Goal: Transaction & Acquisition: Purchase product/service

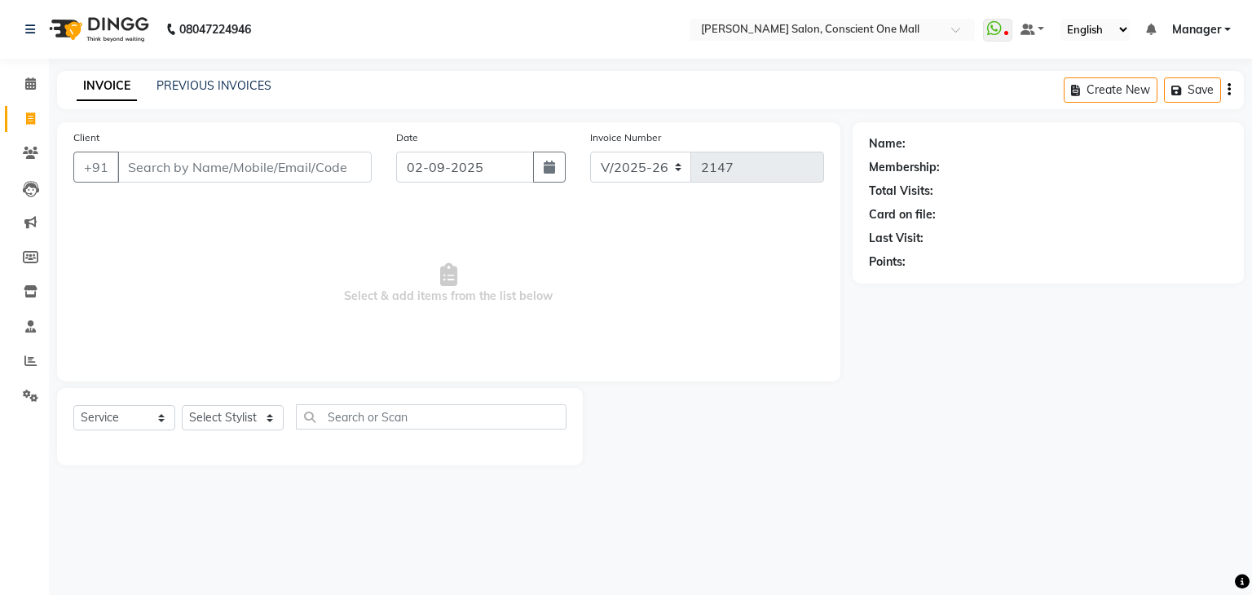
select select "7575"
select select "service"
click at [235, 421] on select "Select Stylist [PERSON_NAME] AMIT [PERSON_NAME] [PERSON_NAME] [PERSON_NAME] [PE…" at bounding box center [233, 417] width 102 height 25
select select "67298"
click at [182, 406] on select "Select Stylist [PERSON_NAME] AMIT [PERSON_NAME] [PERSON_NAME] [PERSON_NAME] [PE…" at bounding box center [233, 417] width 102 height 25
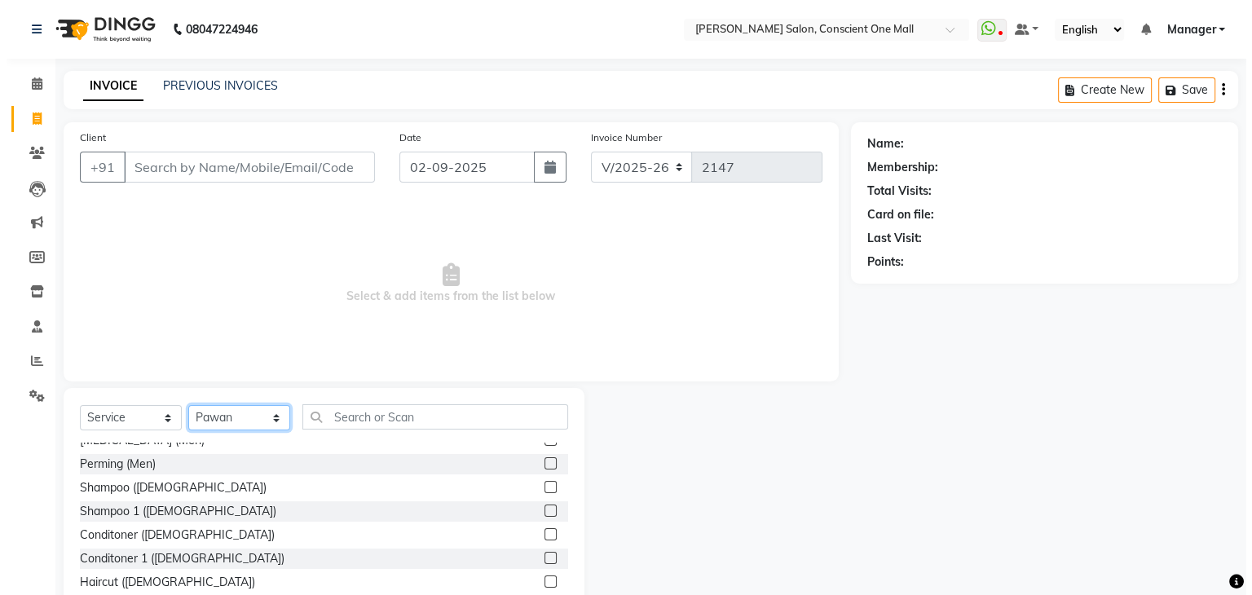
scroll to position [413, 0]
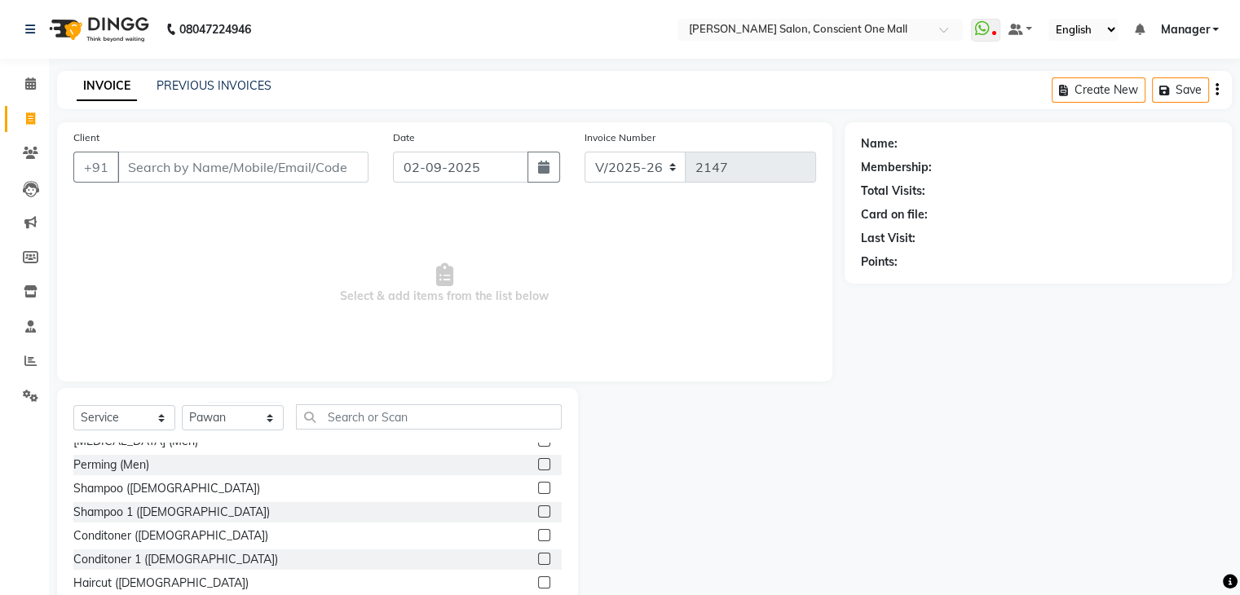
click at [538, 485] on label at bounding box center [544, 488] width 12 height 12
click at [538, 485] on input "checkbox" at bounding box center [543, 488] width 11 height 11
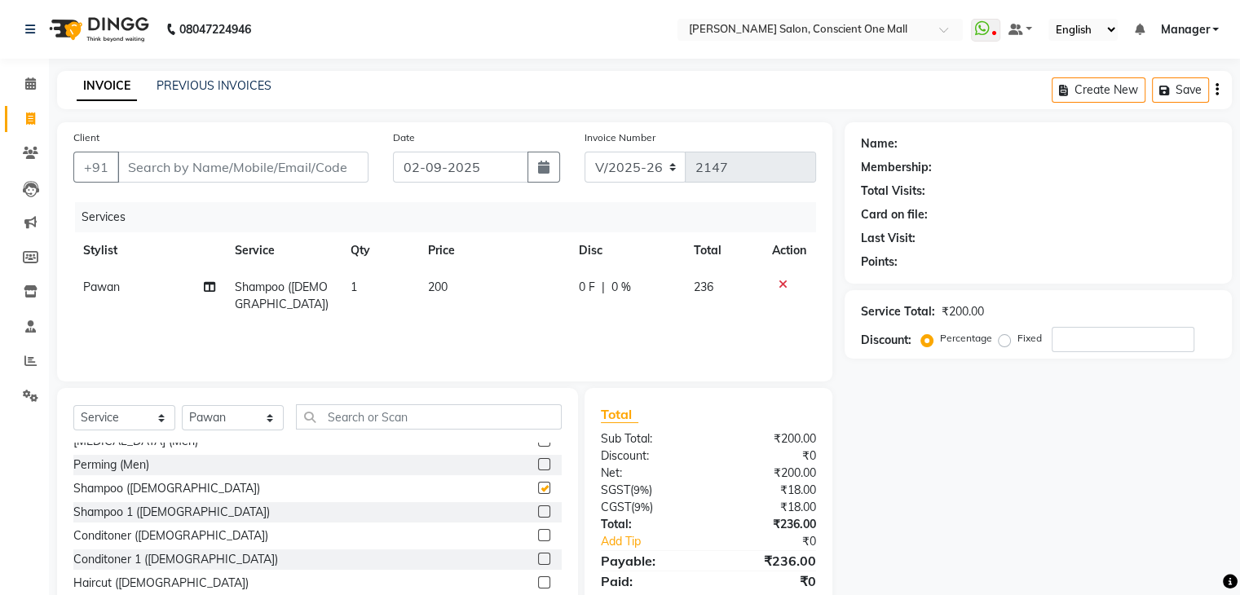
checkbox input "false"
click at [538, 536] on label at bounding box center [544, 535] width 12 height 12
click at [538, 536] on input "checkbox" at bounding box center [543, 536] width 11 height 11
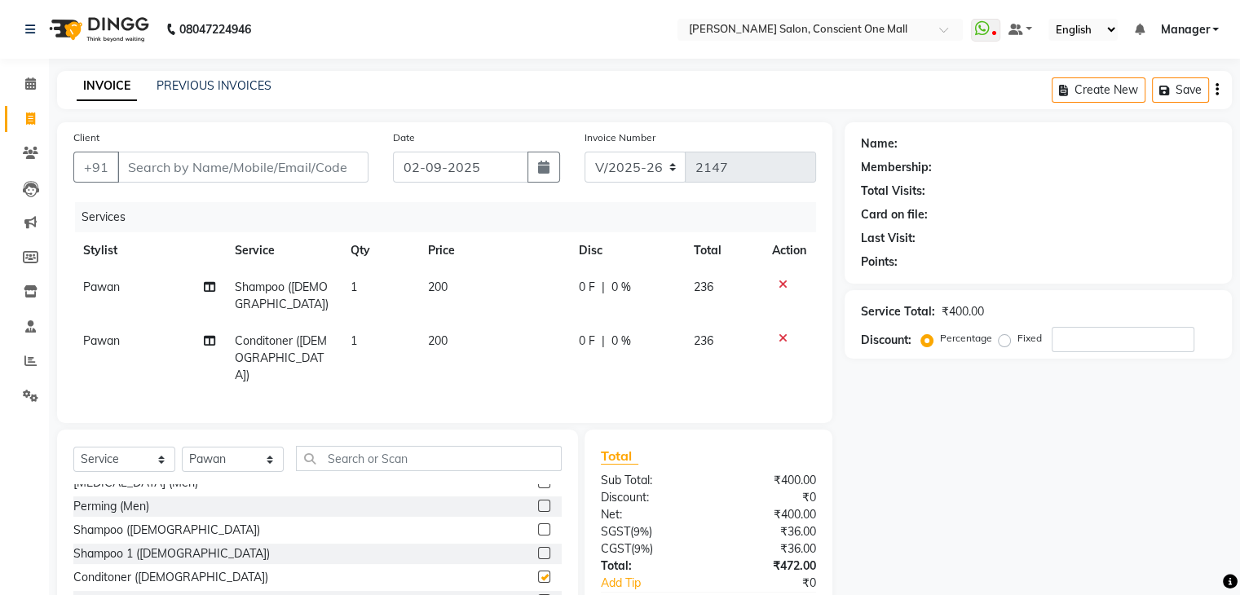
checkbox input "false"
click at [779, 281] on icon at bounding box center [783, 284] width 9 height 11
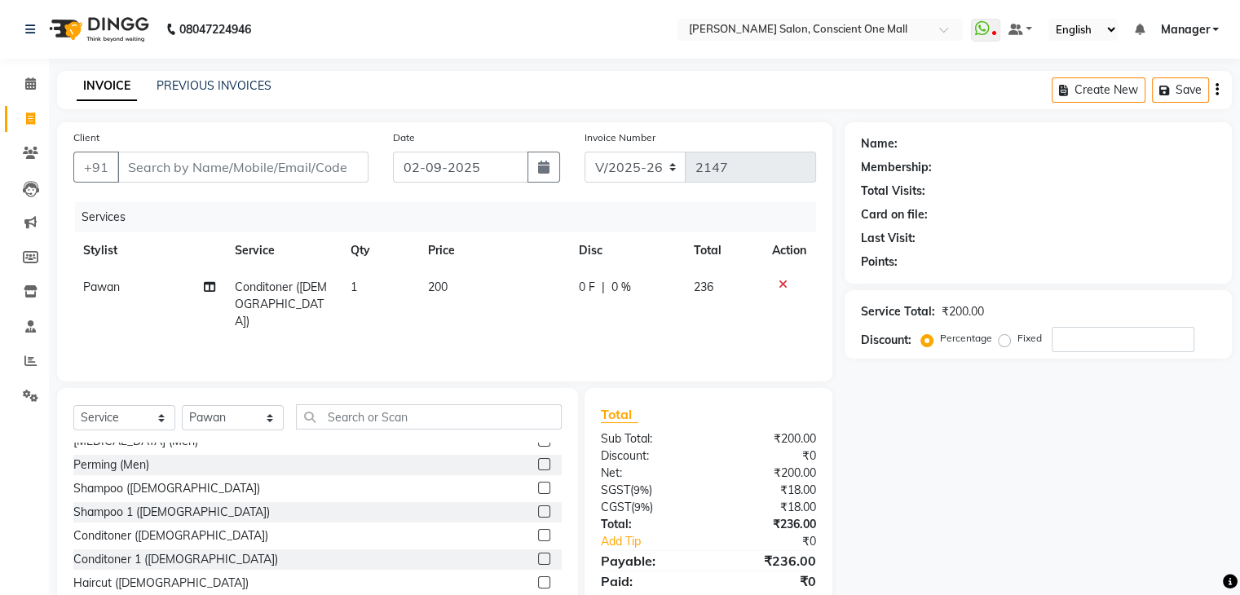
click at [780, 279] on icon at bounding box center [783, 284] width 9 height 11
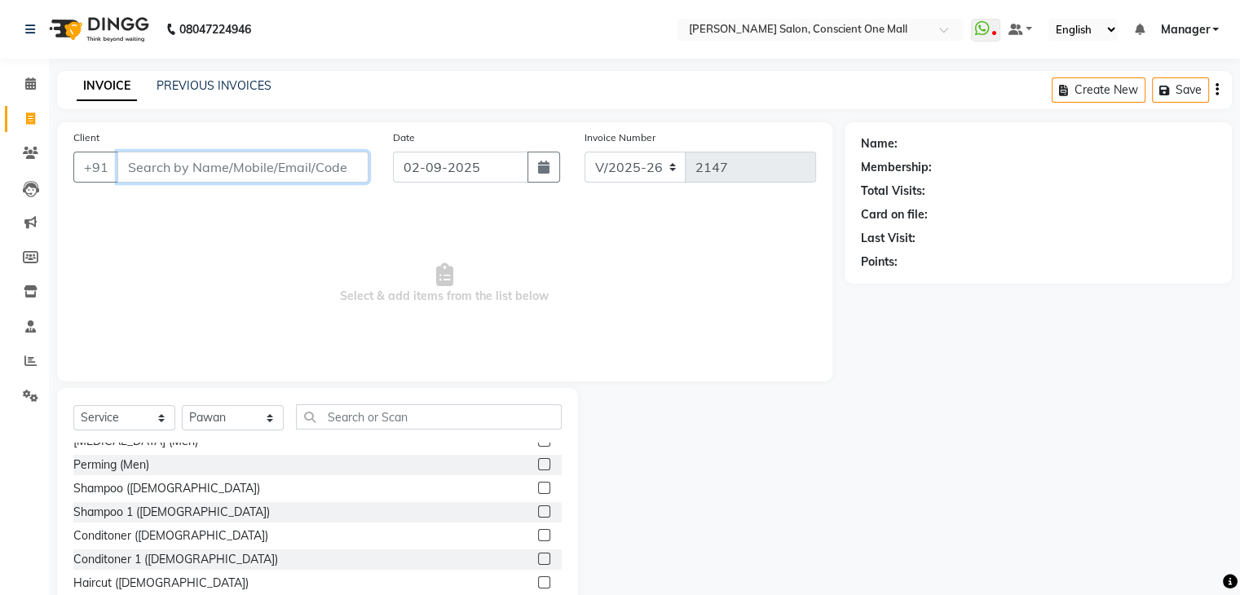
click at [158, 167] on input "Client" at bounding box center [242, 167] width 251 height 31
type input "8527120045"
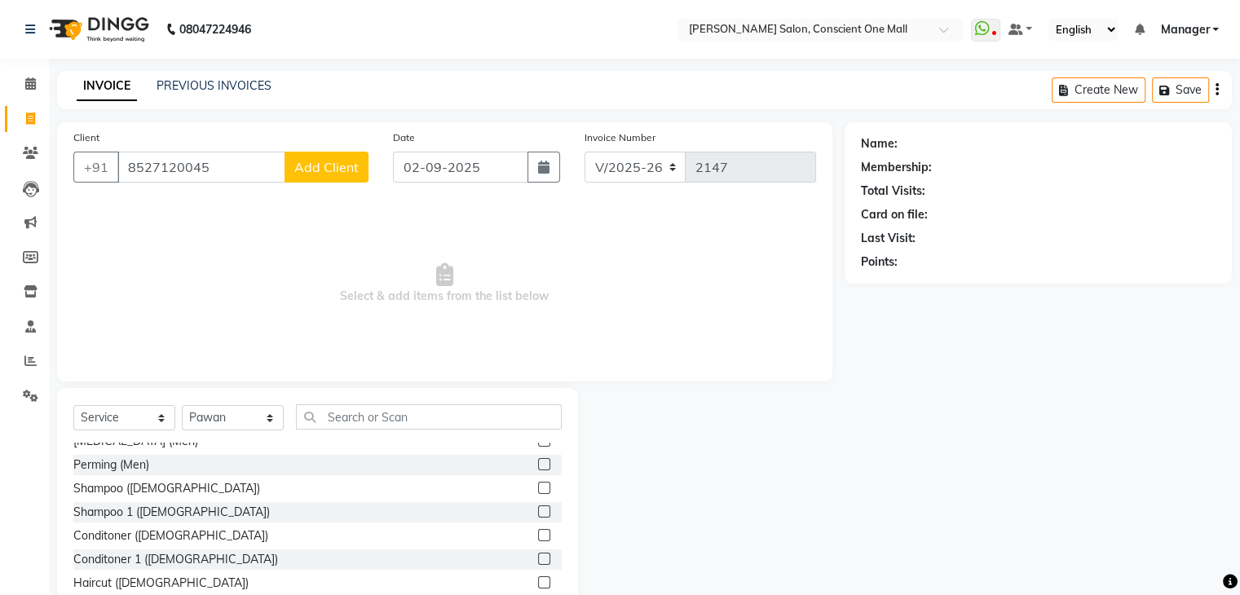
click at [334, 174] on span "Add Client" at bounding box center [326, 167] width 64 height 16
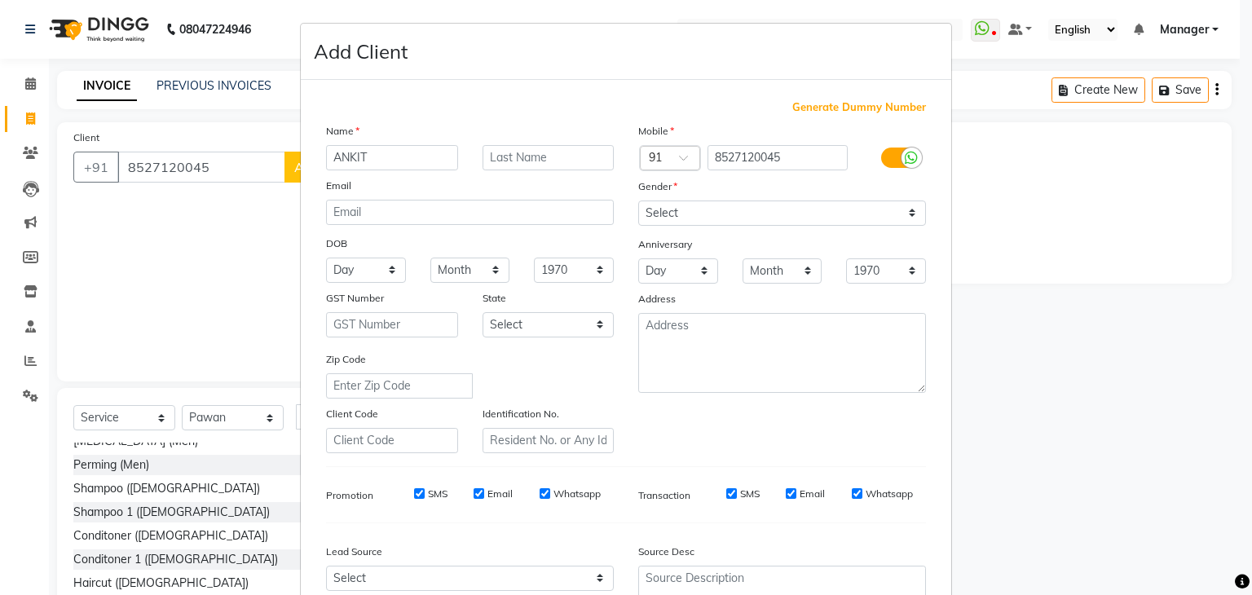
type input "ANKIT"
click at [534, 157] on input "text" at bounding box center [549, 157] width 132 height 25
click at [496, 157] on input "AJRWAL" at bounding box center [549, 157] width 132 height 25
type input "AGRWAL"
click at [732, 213] on select "Select [DEMOGRAPHIC_DATA] [DEMOGRAPHIC_DATA] Other Prefer Not To Say" at bounding box center [782, 213] width 288 height 25
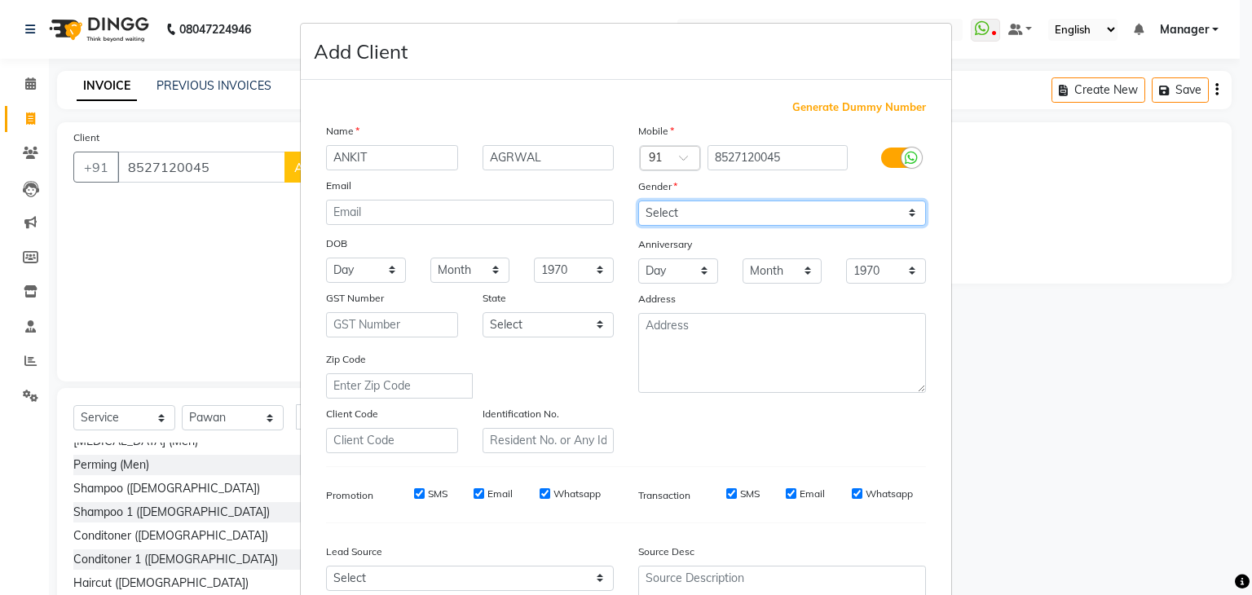
select select "[DEMOGRAPHIC_DATA]"
click at [638, 201] on select "Select [DEMOGRAPHIC_DATA] [DEMOGRAPHIC_DATA] Other Prefer Not To Say" at bounding box center [782, 213] width 288 height 25
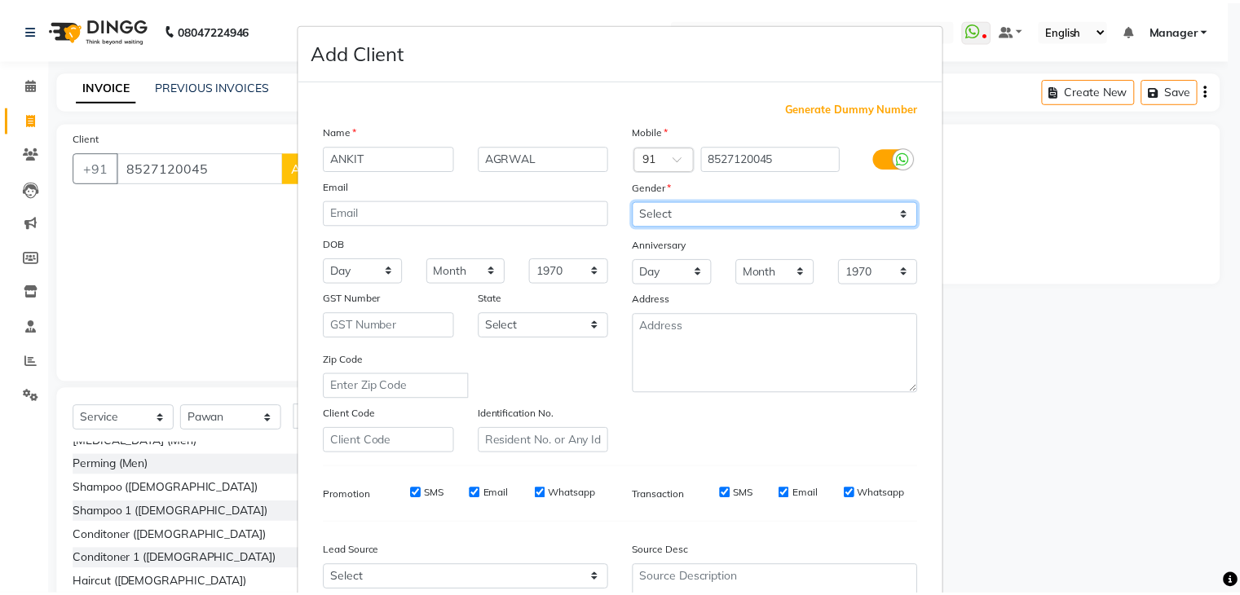
scroll to position [165, 0]
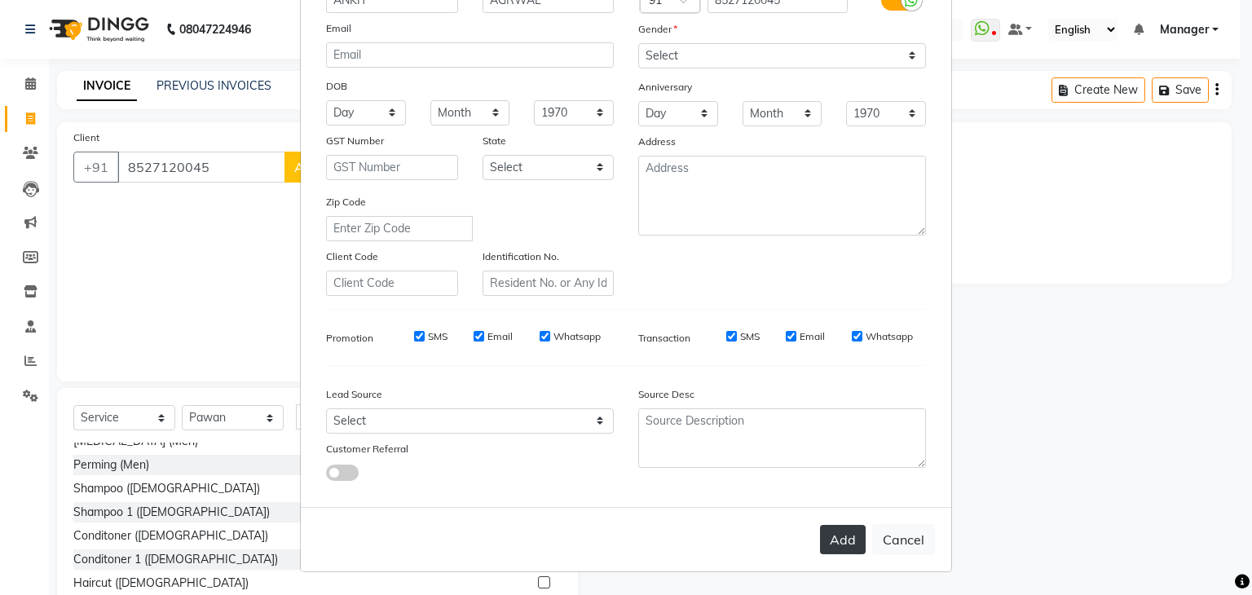
click at [837, 525] on button "Add" at bounding box center [843, 539] width 46 height 29
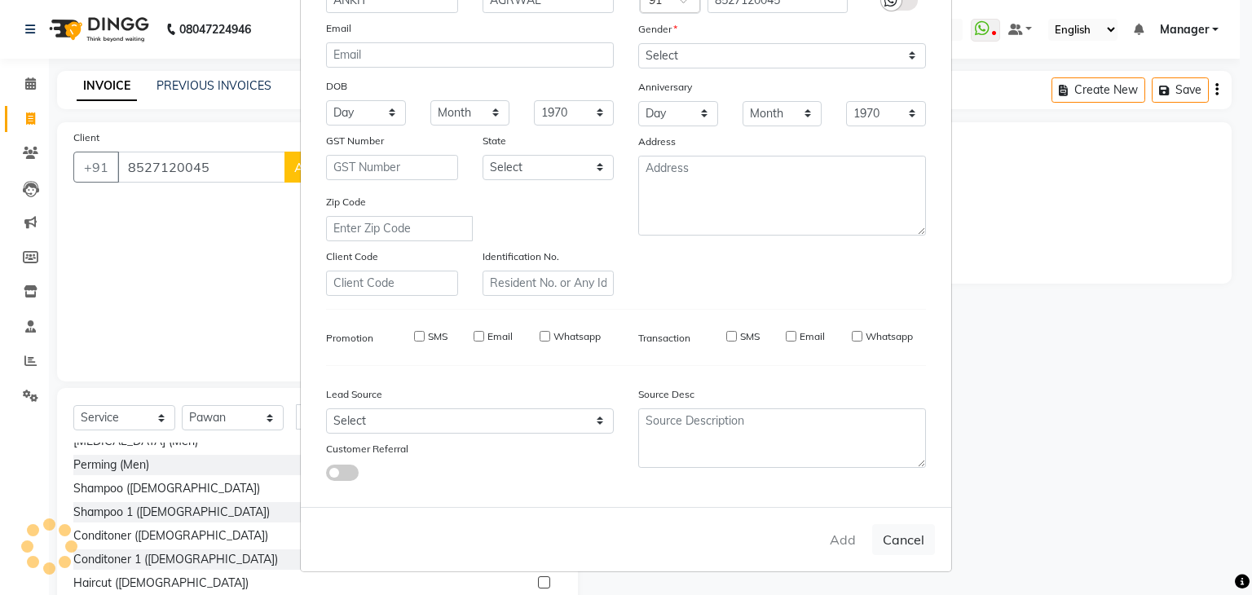
select select
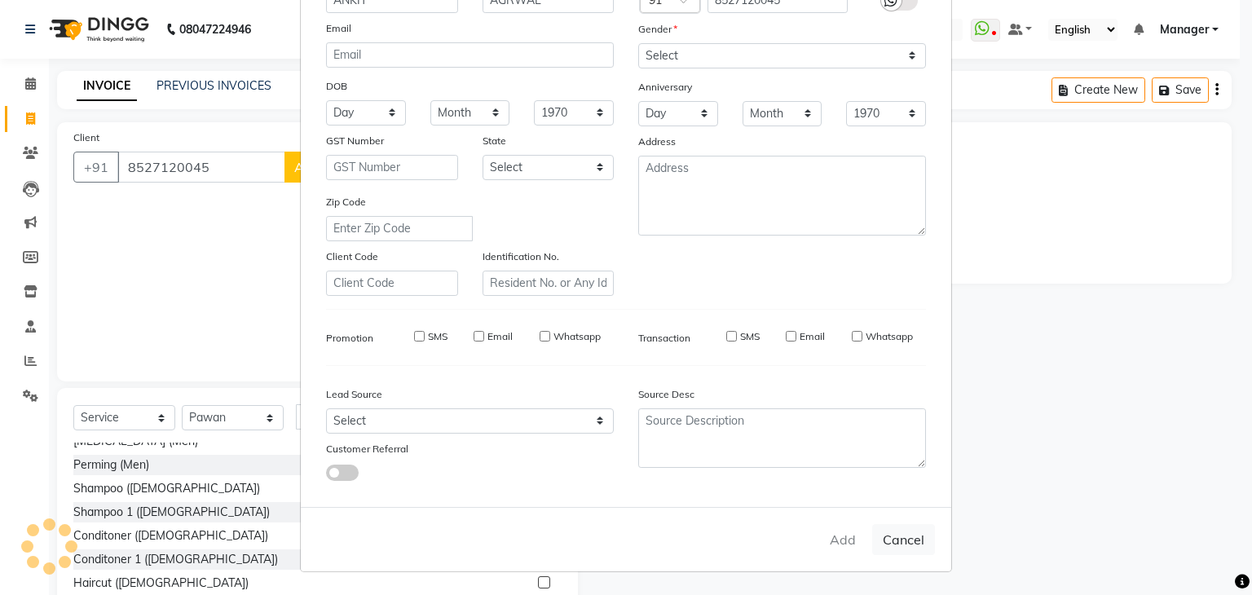
select select
checkbox input "false"
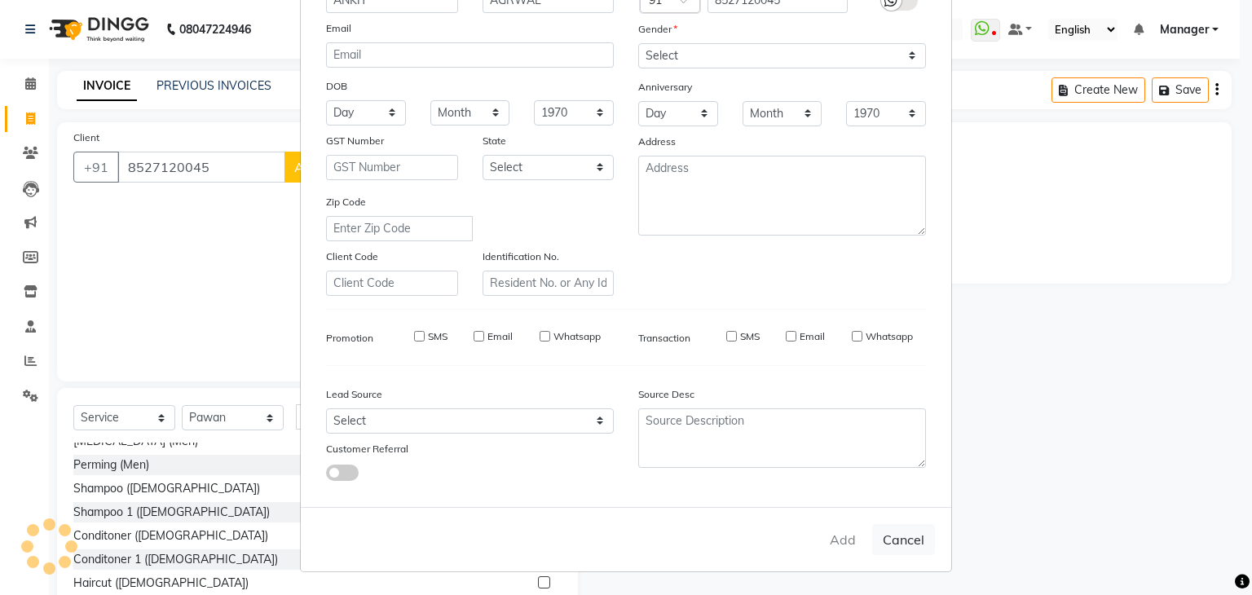
checkbox input "false"
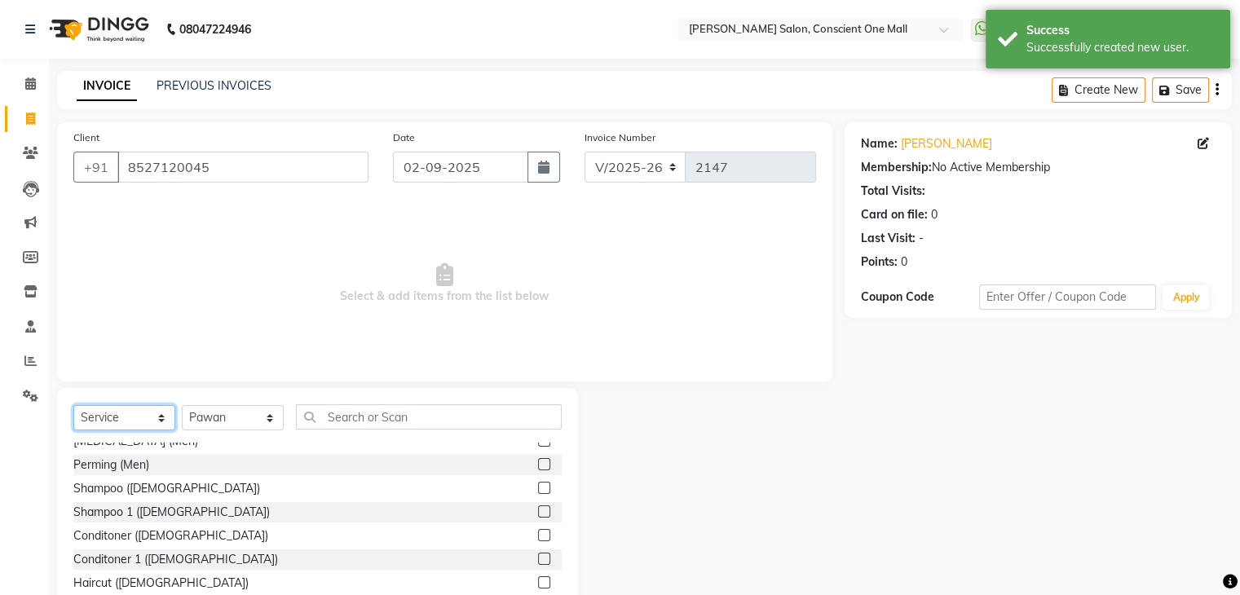
click at [157, 412] on select "Select Service Product Membership Package Voucher Prepaid Gift Card" at bounding box center [124, 417] width 102 height 25
select select "P"
click at [73, 406] on select "Select Service Product Membership Package Voucher Prepaid Gift Card" at bounding box center [124, 417] width 102 height 25
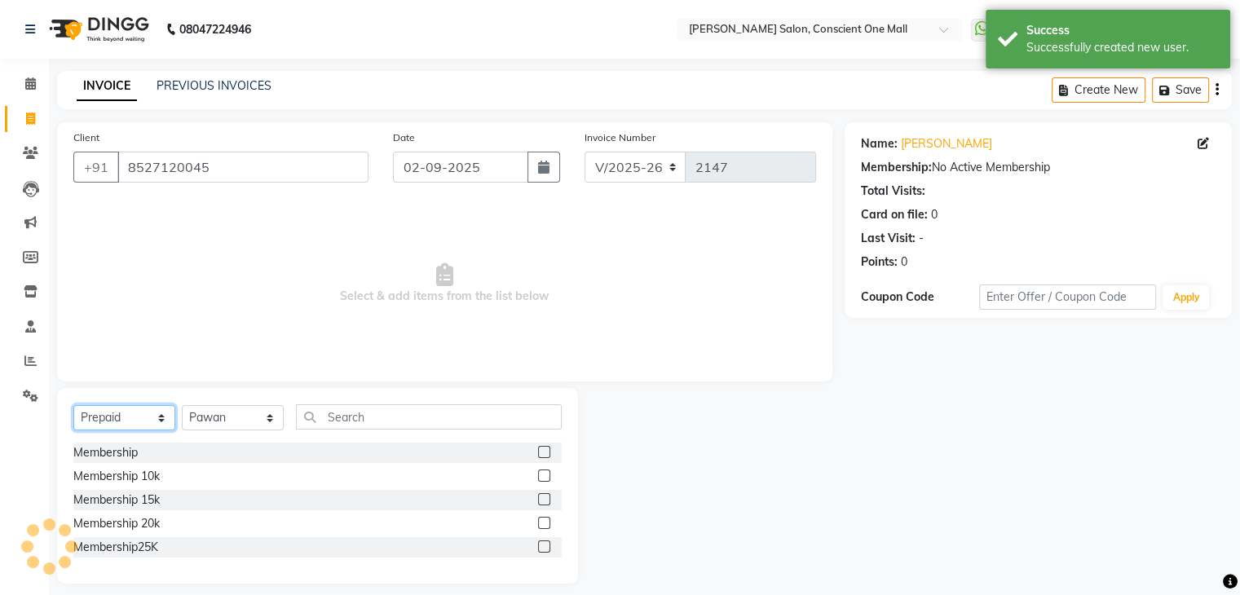
scroll to position [0, 0]
click at [541, 453] on label at bounding box center [544, 452] width 12 height 12
click at [541, 453] on input "checkbox" at bounding box center [543, 453] width 11 height 11
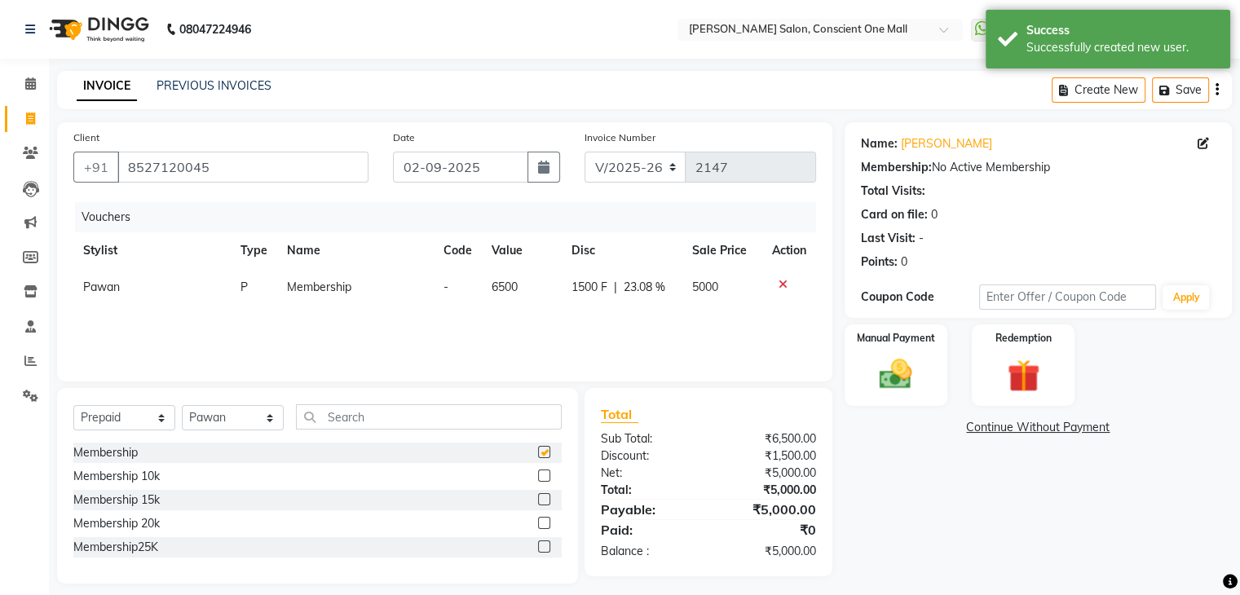
checkbox input "false"
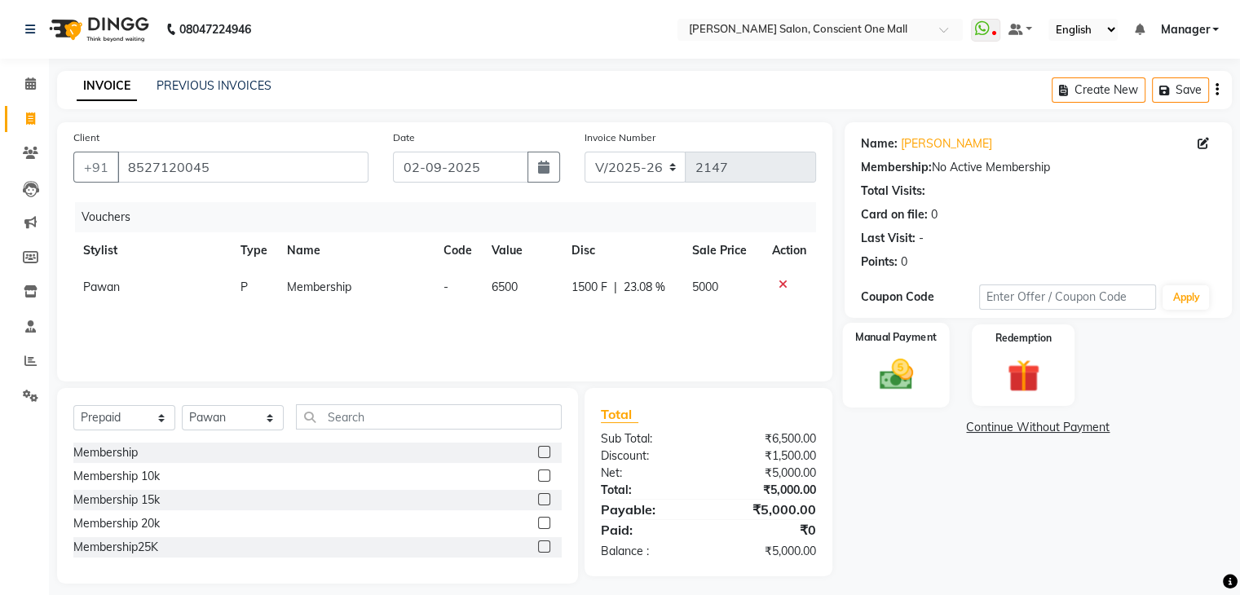
click at [901, 371] on img at bounding box center [895, 374] width 55 height 39
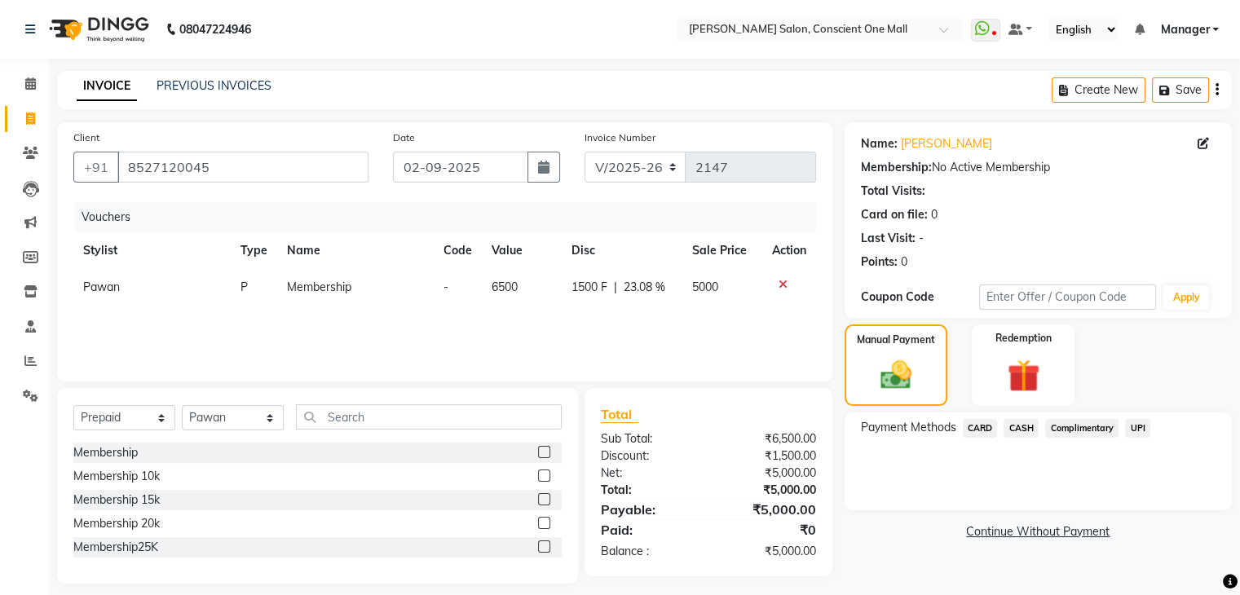
click at [988, 429] on span "CARD" at bounding box center [980, 428] width 35 height 19
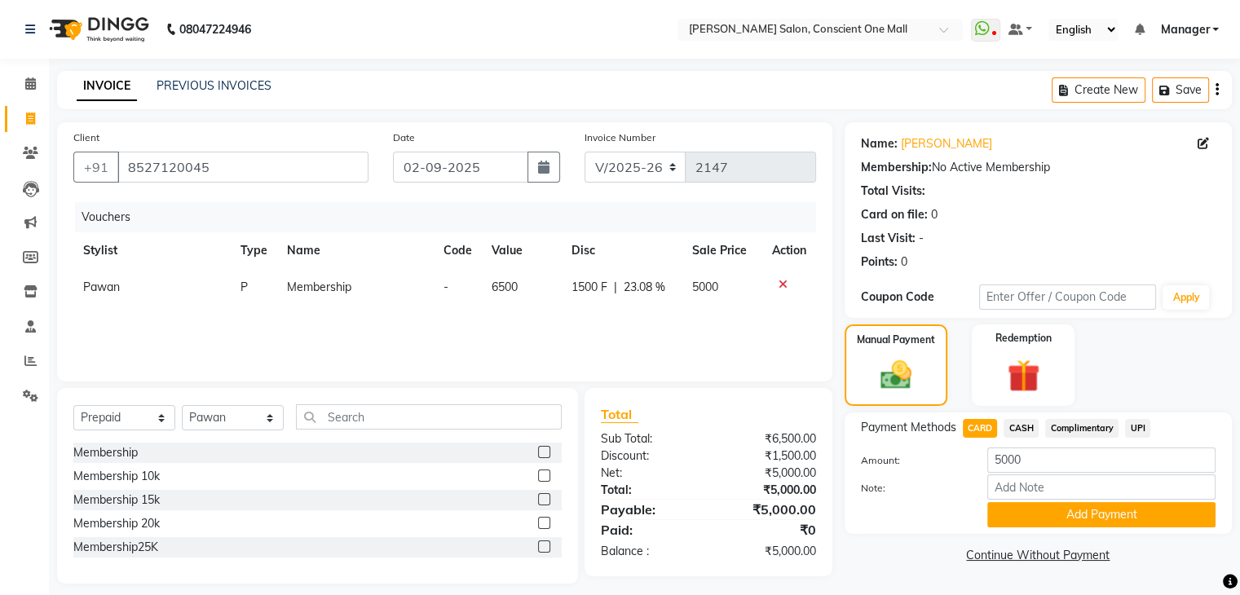
click at [106, 291] on span "Pawan" at bounding box center [101, 287] width 37 height 15
select select "67298"
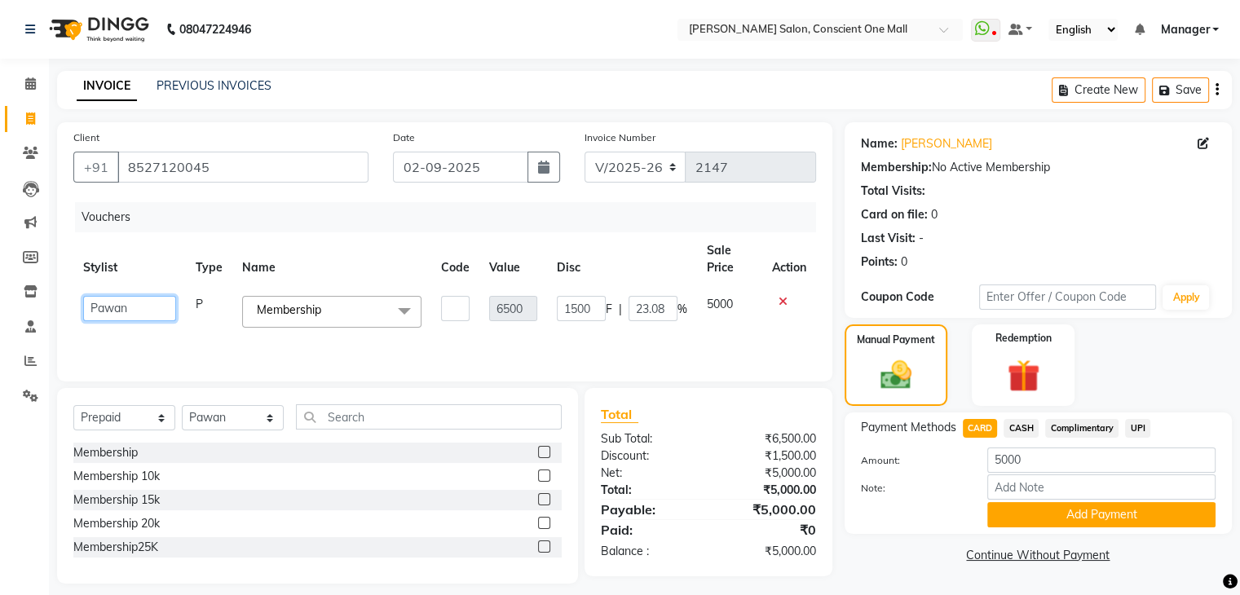
click at [143, 307] on select "[PERSON_NAME] AMIT [PERSON_NAME] [PERSON_NAME] diya [PERSON_NAME] [PERSON_NAME]…" at bounding box center [129, 308] width 93 height 25
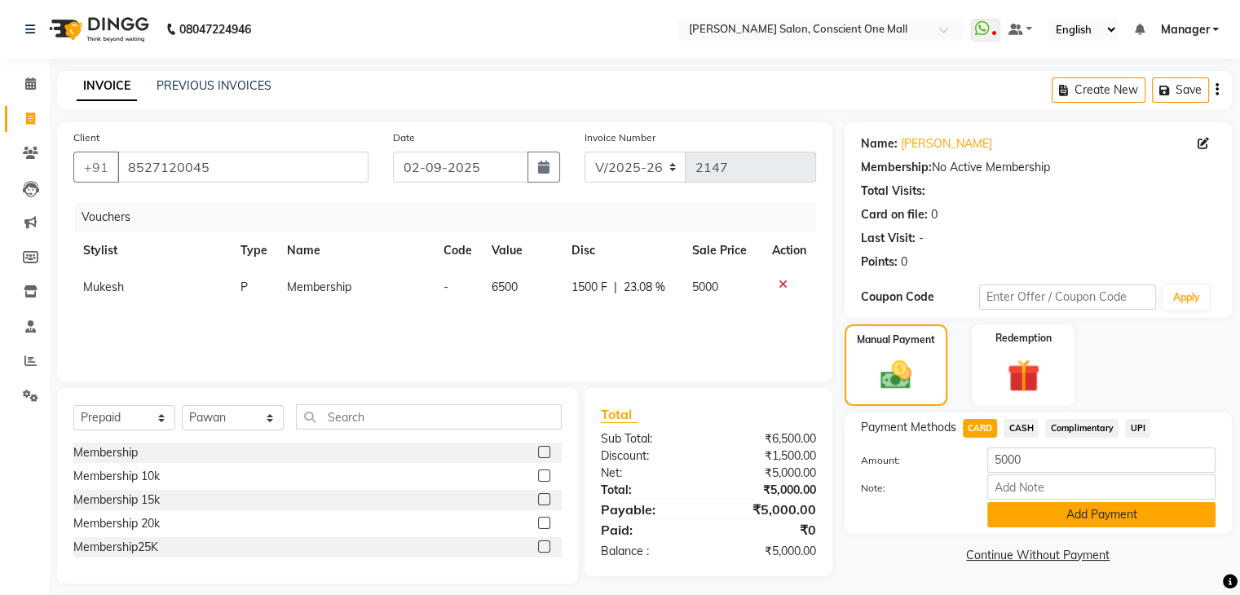
click at [1069, 523] on button "Add Payment" at bounding box center [1101, 514] width 228 height 25
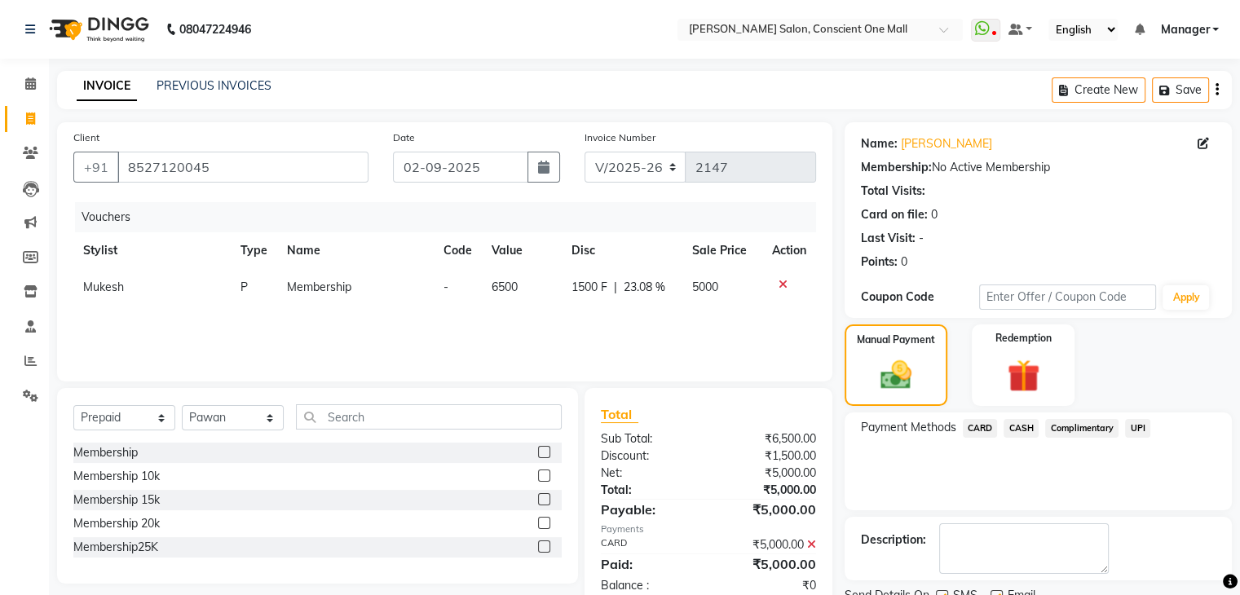
scroll to position [64, 0]
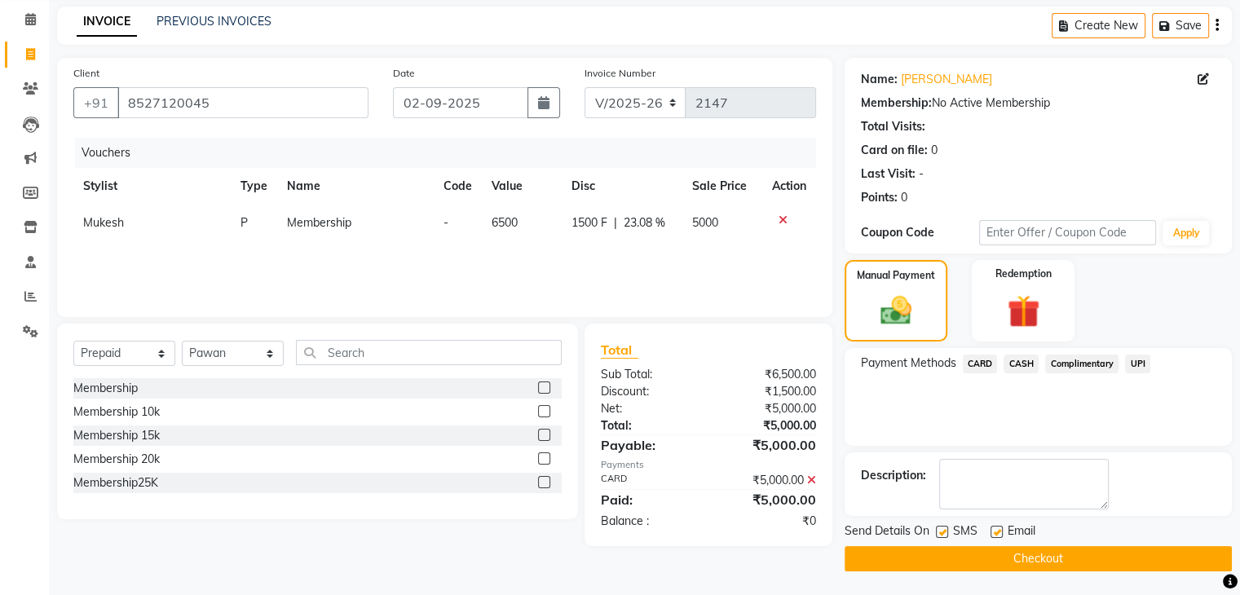
click at [1011, 551] on button "Checkout" at bounding box center [1038, 558] width 387 height 25
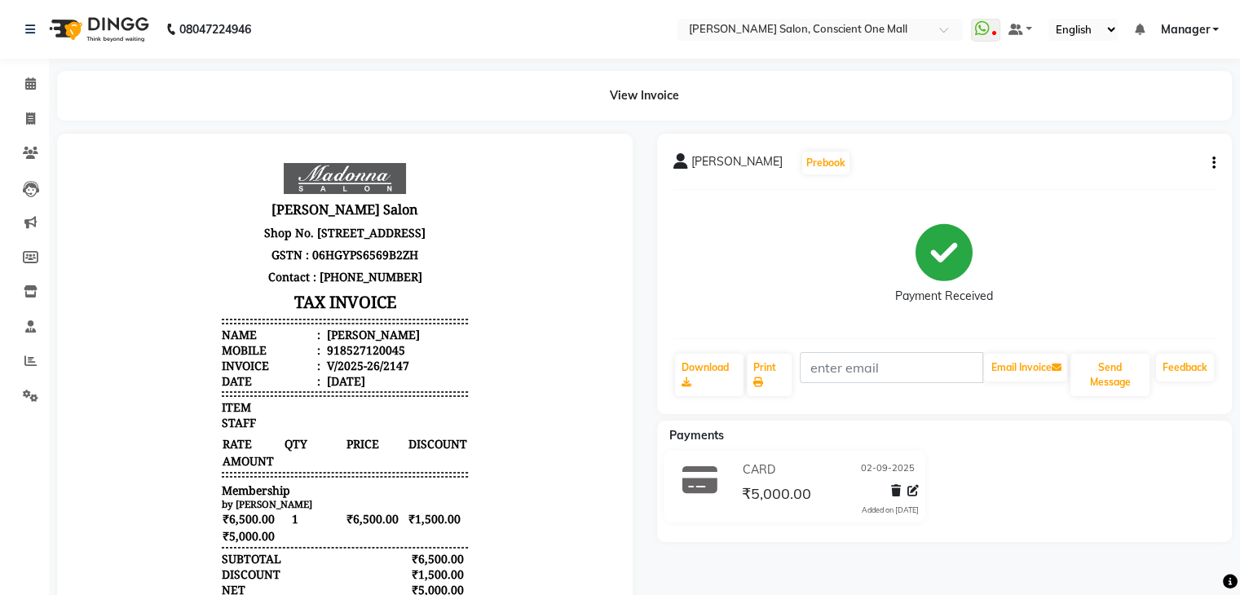
click at [29, 102] on li "Invoice" at bounding box center [24, 119] width 49 height 35
click at [29, 120] on icon at bounding box center [30, 119] width 9 height 12
select select "service"
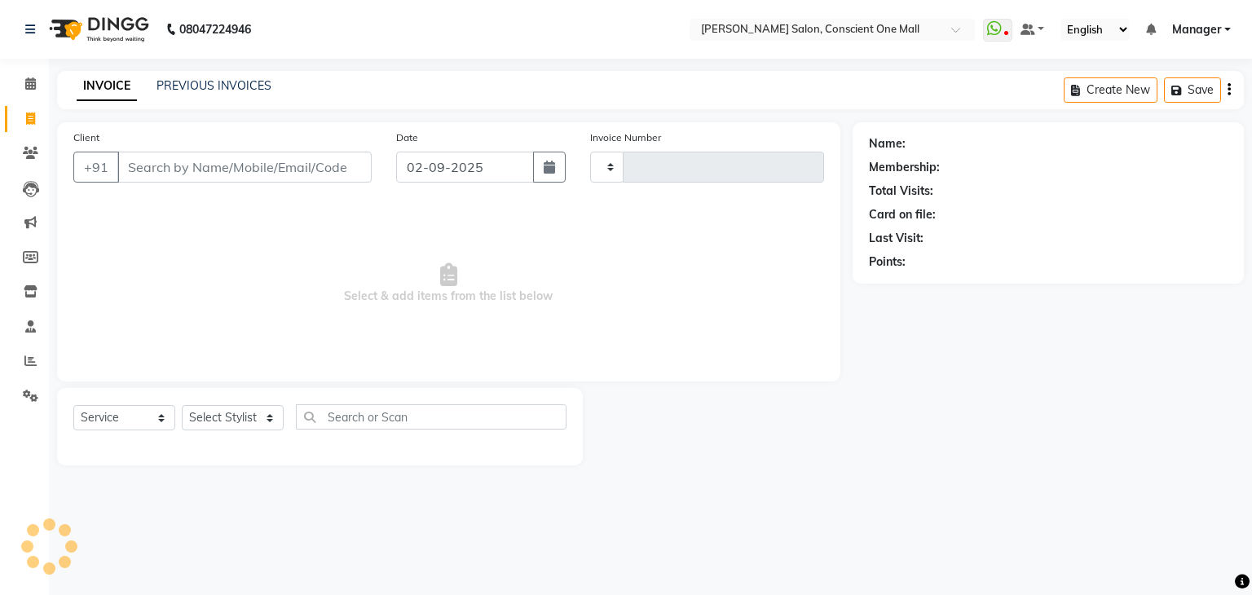
type input "2148"
select select "7575"
click at [131, 164] on input "Client" at bounding box center [244, 167] width 254 height 31
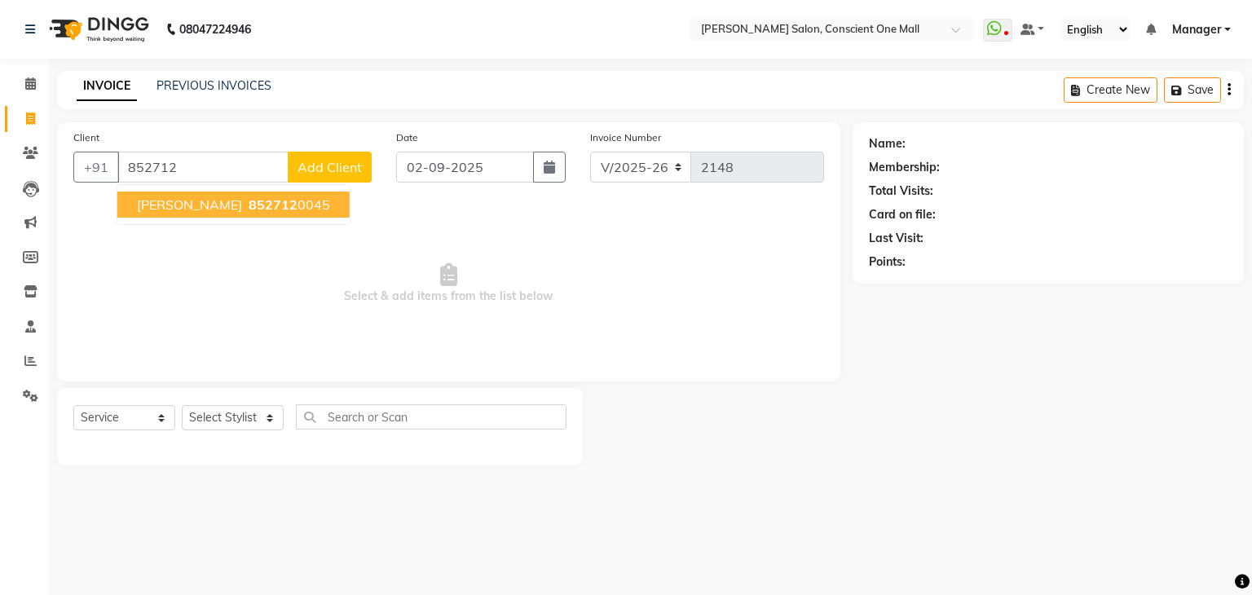
click at [192, 201] on span "[PERSON_NAME]" at bounding box center [189, 204] width 105 height 16
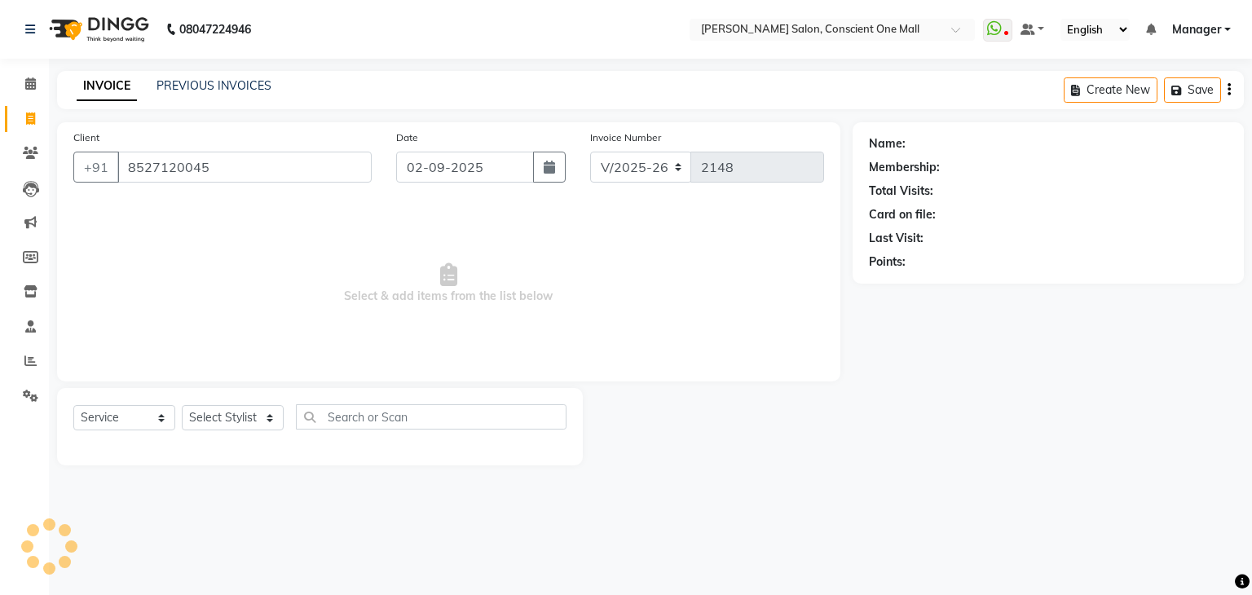
type input "8527120045"
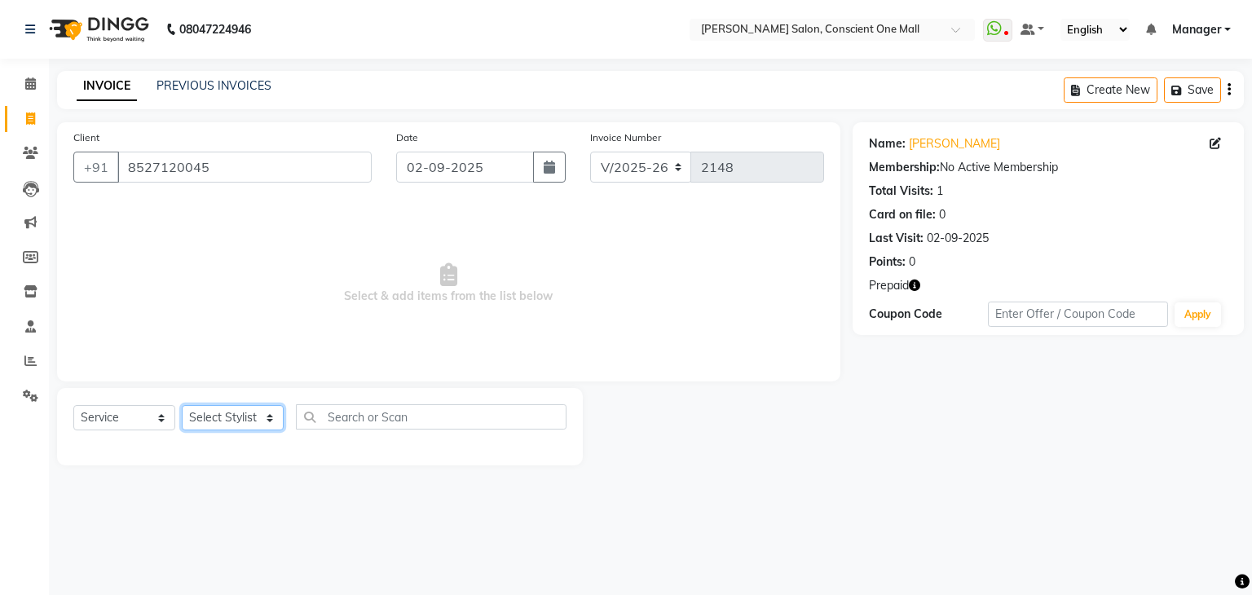
click at [265, 413] on select "Select Stylist [PERSON_NAME] AMIT [PERSON_NAME] [PERSON_NAME] [PERSON_NAME] [PE…" at bounding box center [233, 417] width 102 height 25
select select "67299"
click at [182, 406] on select "Select Stylist [PERSON_NAME] AMIT [PERSON_NAME] [PERSON_NAME] [PERSON_NAME] [PE…" at bounding box center [233, 417] width 102 height 25
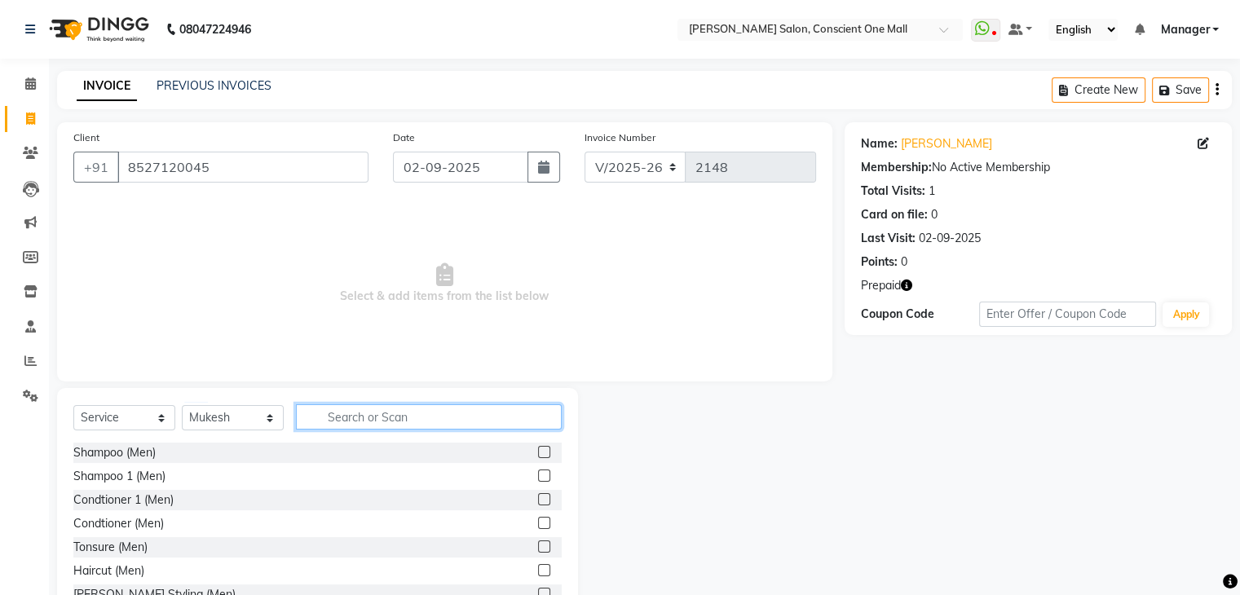
click at [329, 412] on input "text" at bounding box center [429, 416] width 266 height 25
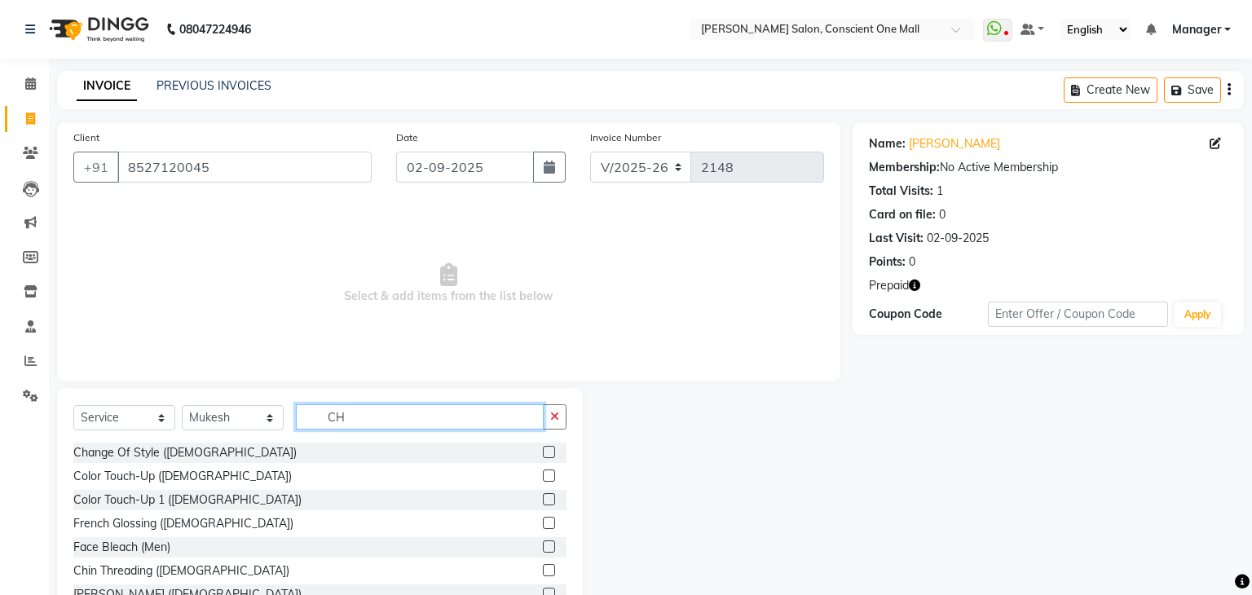
type input "C"
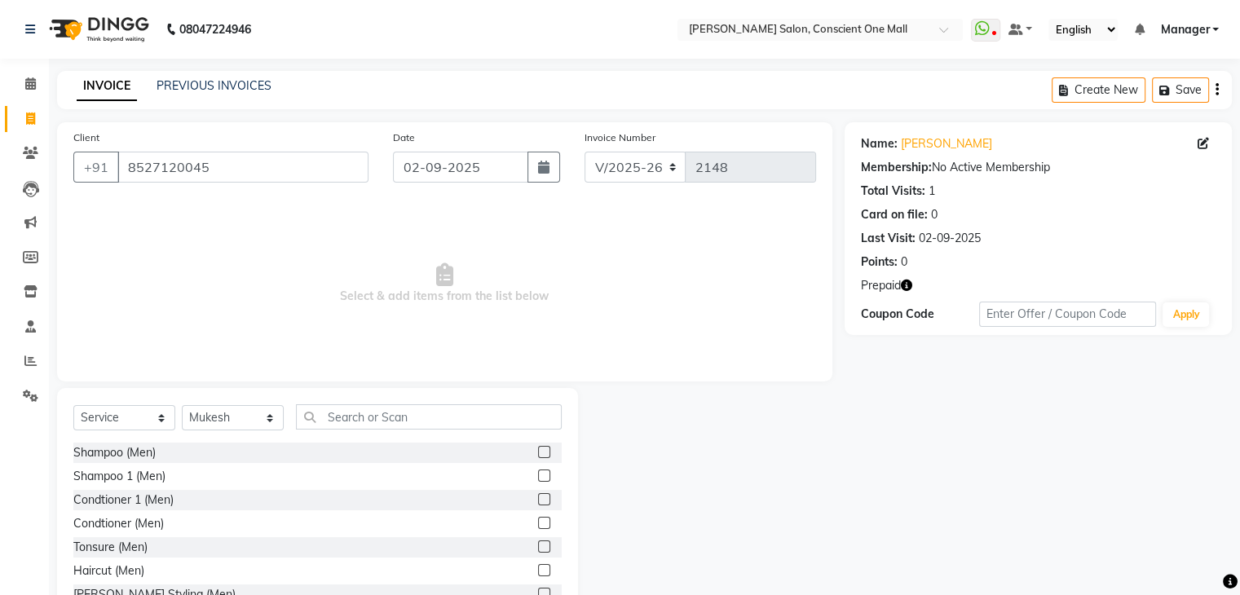
click at [538, 573] on label at bounding box center [544, 570] width 12 height 12
click at [538, 573] on input "checkbox" at bounding box center [543, 571] width 11 height 11
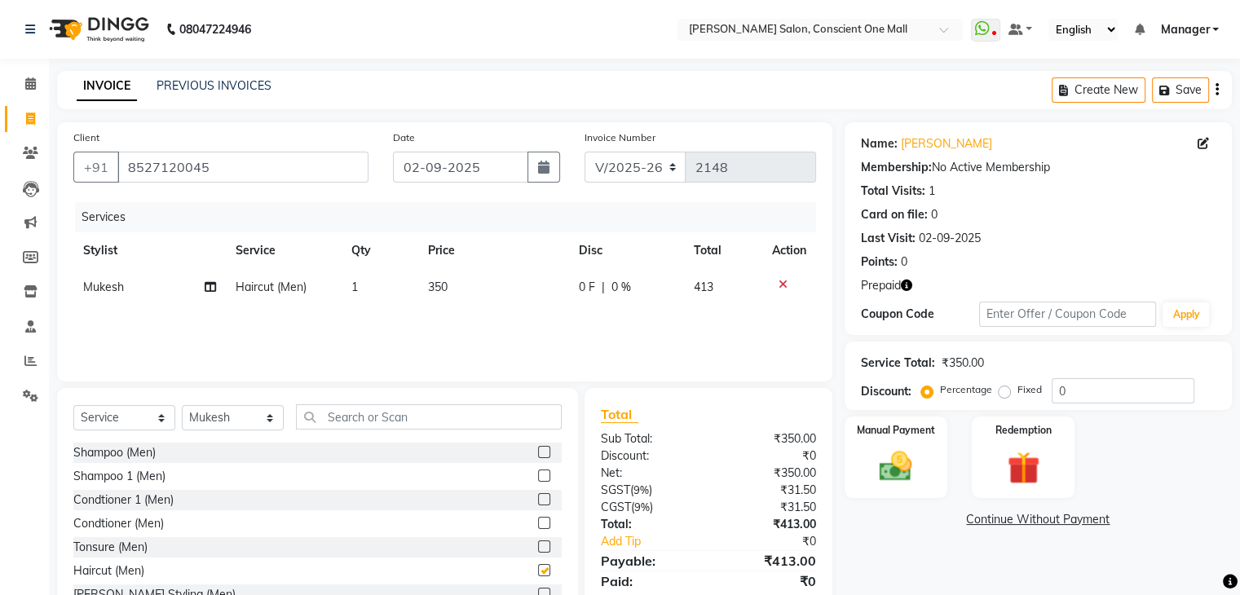
checkbox input "false"
click at [457, 286] on td "350" at bounding box center [493, 287] width 151 height 37
select select "67299"
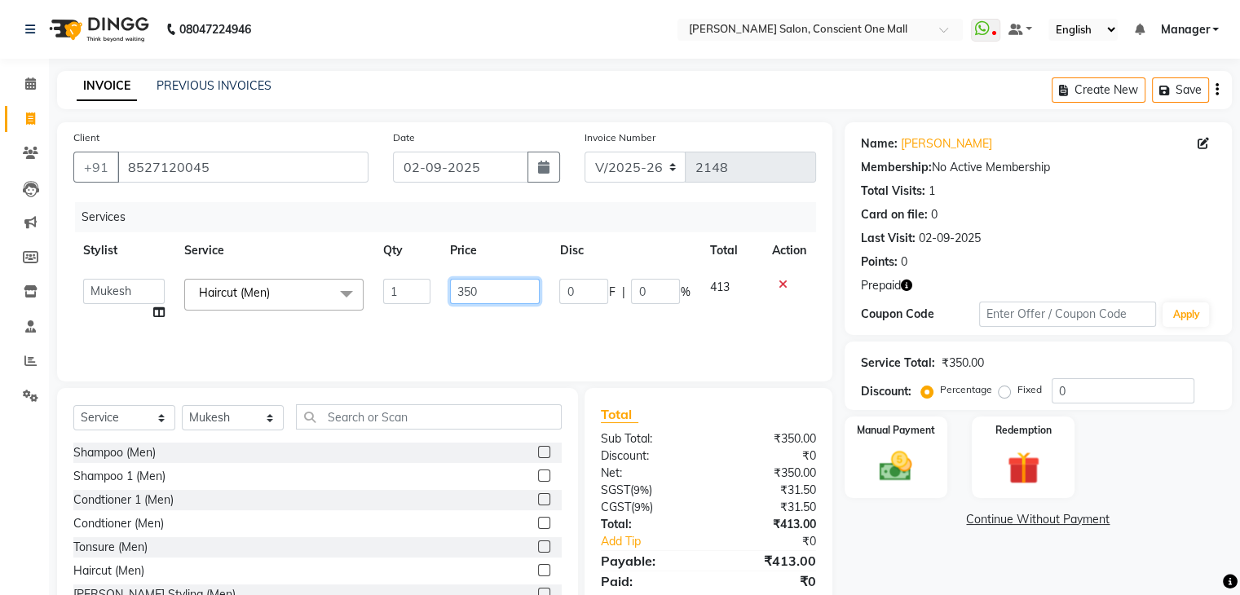
click at [501, 298] on input "350" at bounding box center [495, 291] width 90 height 25
type input "300"
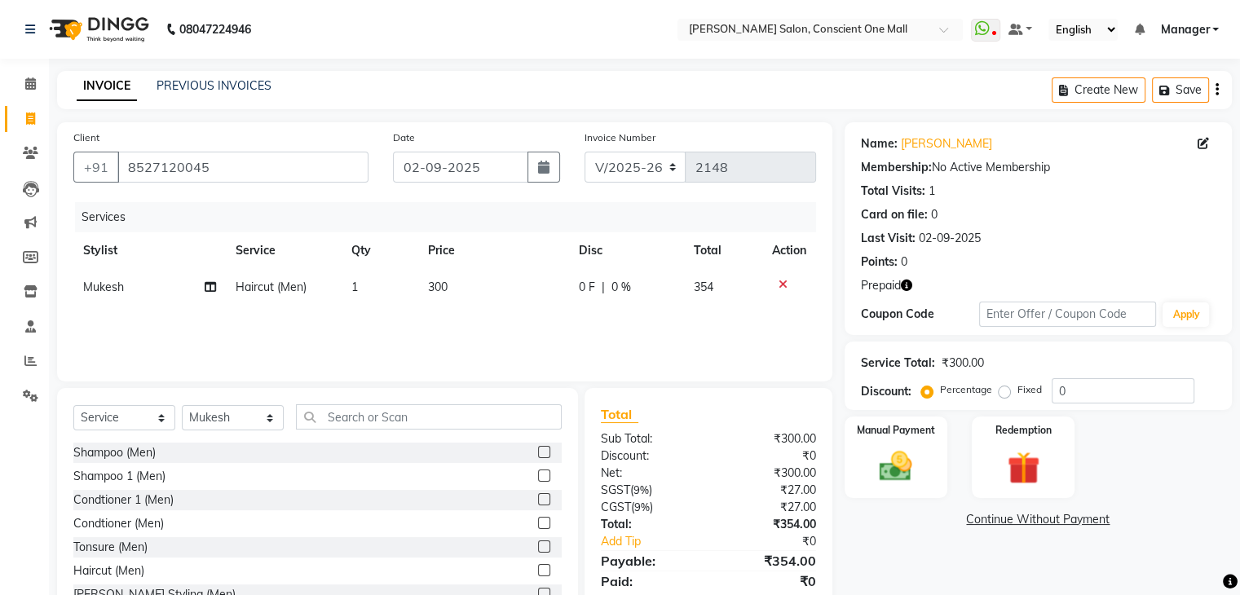
click at [522, 324] on div "Services Stylist Service Qty Price Disc Total Action Mukesh Haircut (Men) 1 300…" at bounding box center [444, 283] width 743 height 163
click at [267, 412] on select "Select Stylist [PERSON_NAME] AMIT [PERSON_NAME] [PERSON_NAME] [PERSON_NAME] [PE…" at bounding box center [233, 417] width 102 height 25
select select "67296"
click at [182, 406] on select "Select Stylist [PERSON_NAME] AMIT [PERSON_NAME] [PERSON_NAME] [PERSON_NAME] [PE…" at bounding box center [233, 417] width 102 height 25
click at [324, 415] on input "text" at bounding box center [429, 416] width 266 height 25
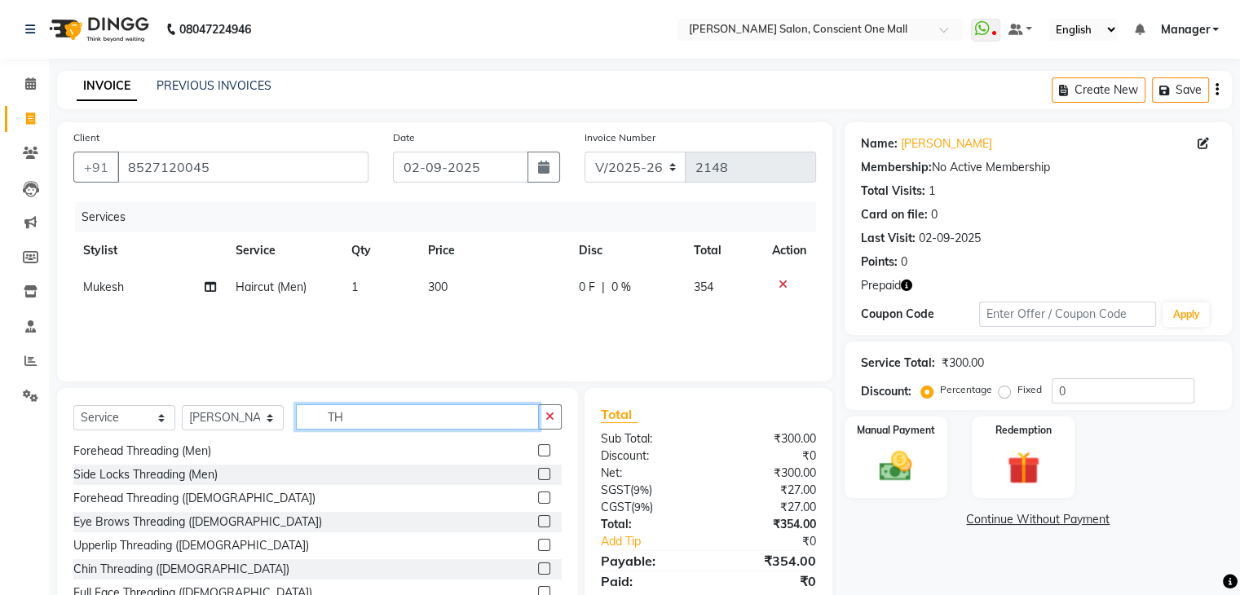
scroll to position [68, 0]
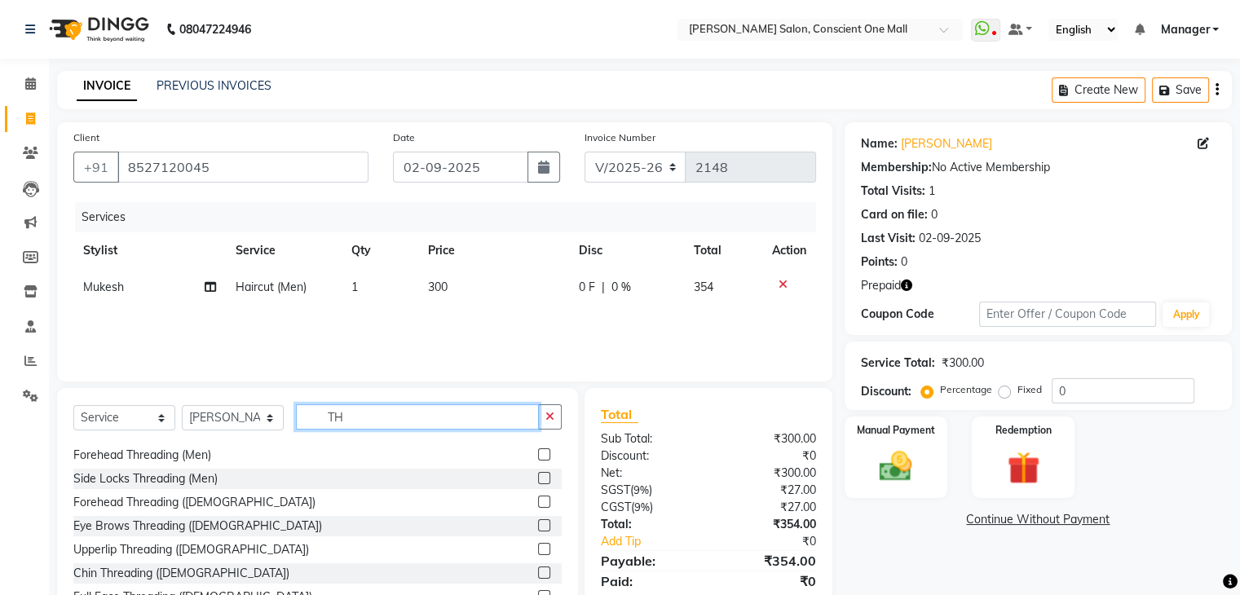
type input "TH"
click at [538, 549] on label at bounding box center [544, 549] width 12 height 12
click at [538, 549] on input "checkbox" at bounding box center [543, 550] width 11 height 11
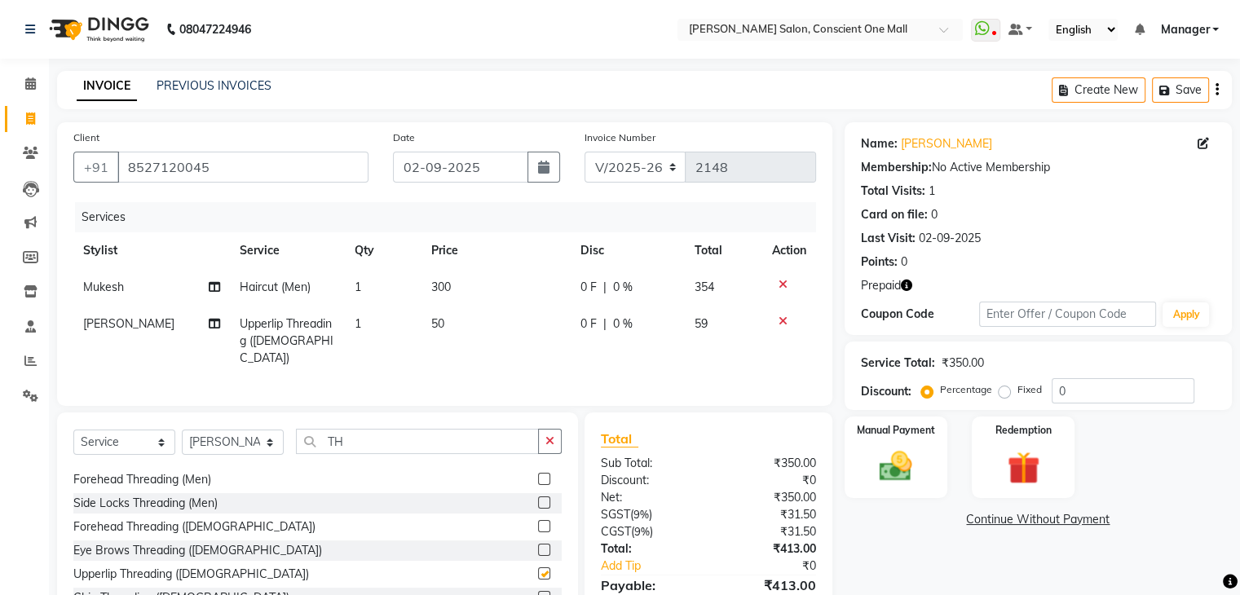
checkbox input "false"
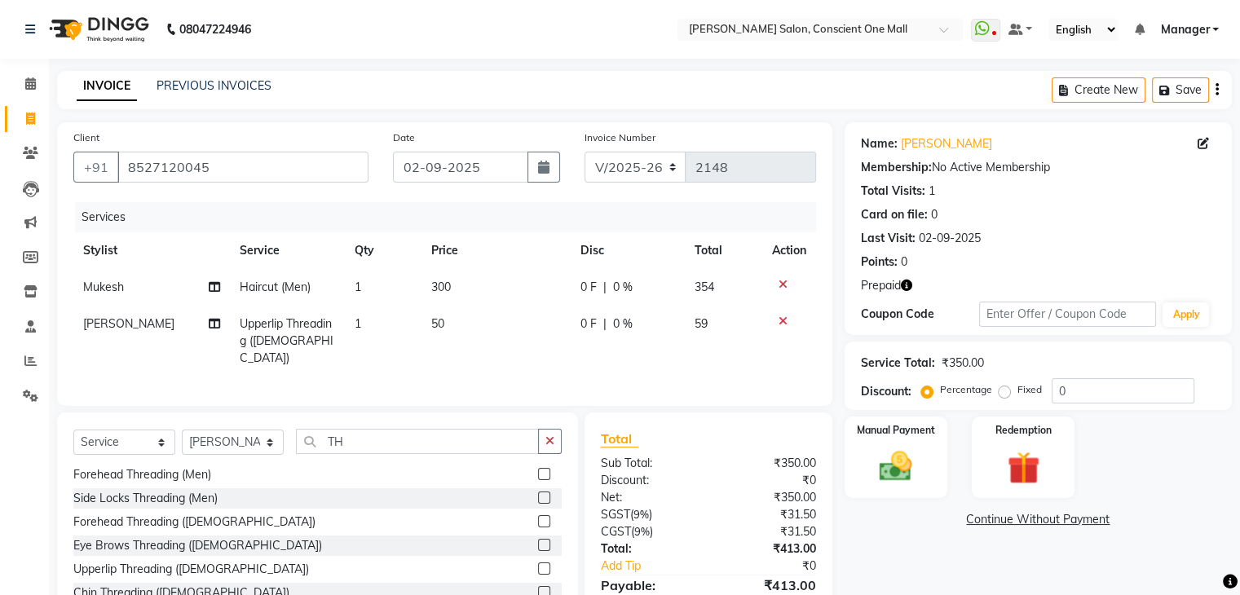
click at [538, 544] on label at bounding box center [544, 545] width 12 height 12
click at [538, 544] on input "checkbox" at bounding box center [543, 545] width 11 height 11
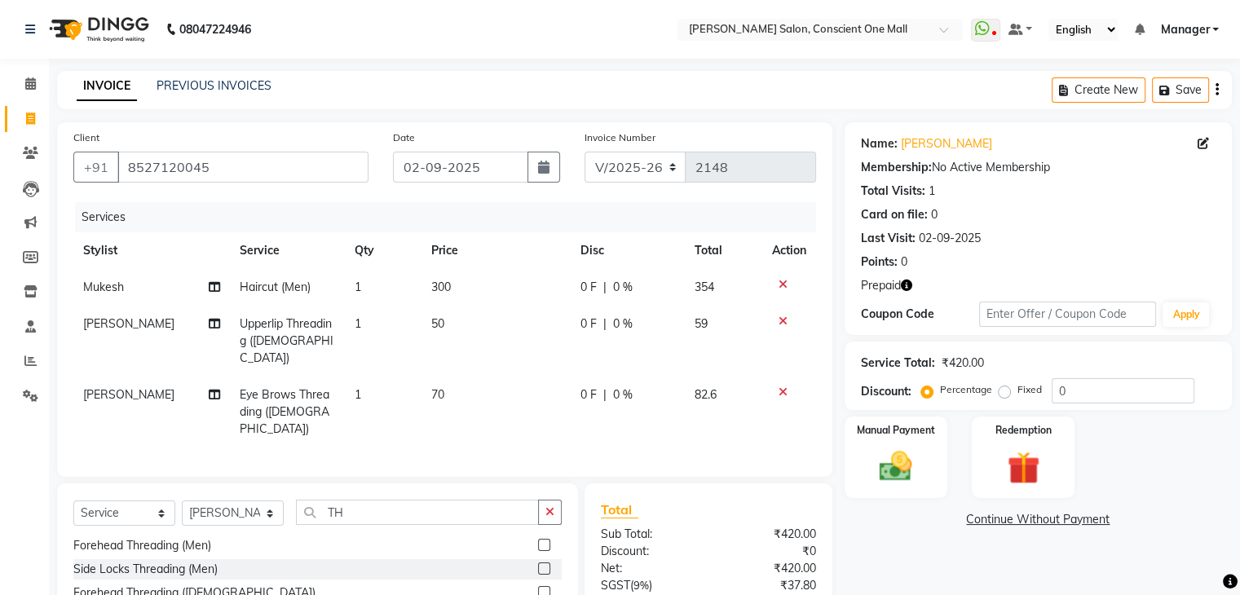
checkbox input "false"
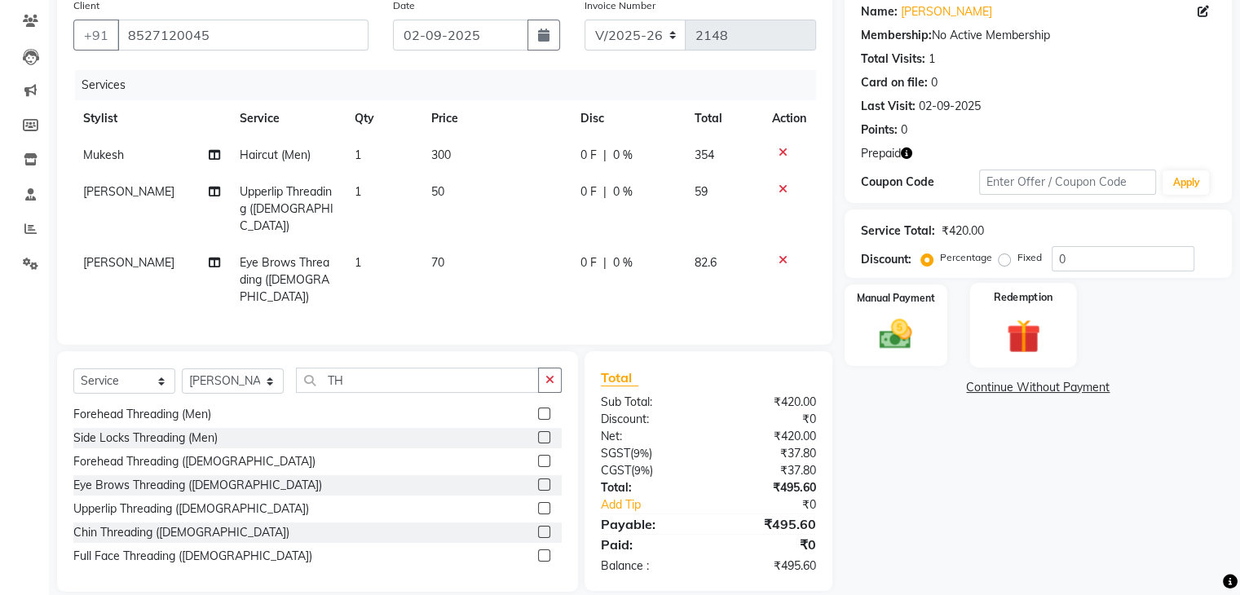
click at [1023, 312] on div "Redemption" at bounding box center [1022, 325] width 107 height 84
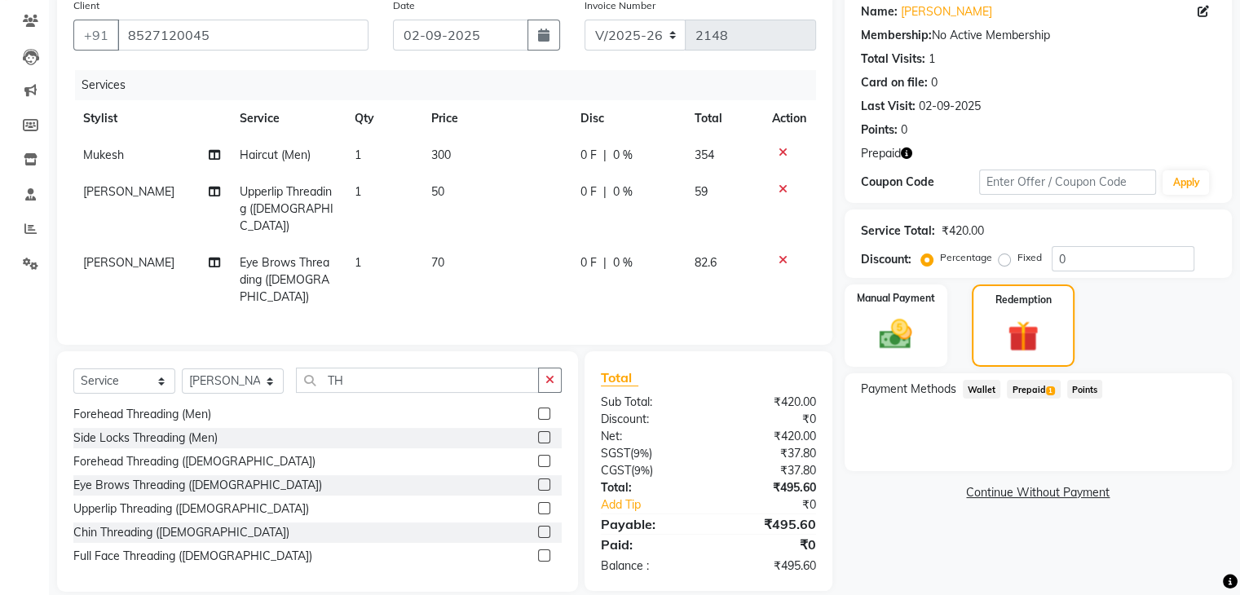
click at [1034, 386] on span "Prepaid 1" at bounding box center [1033, 389] width 53 height 19
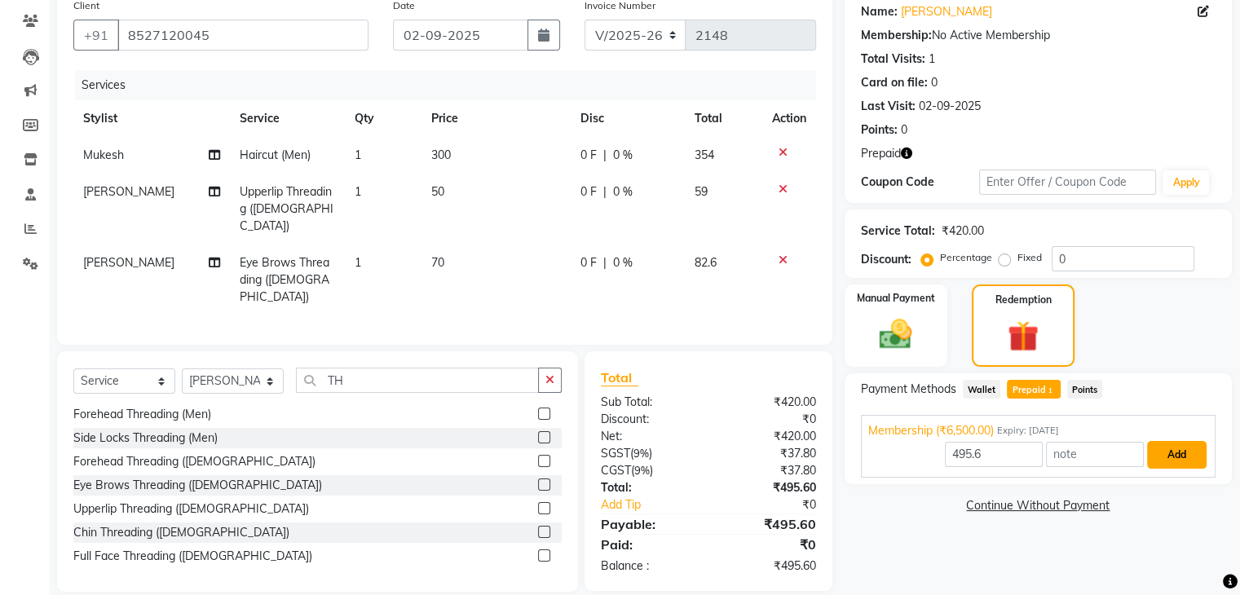
click at [1184, 451] on button "Add" at bounding box center [1177, 455] width 60 height 28
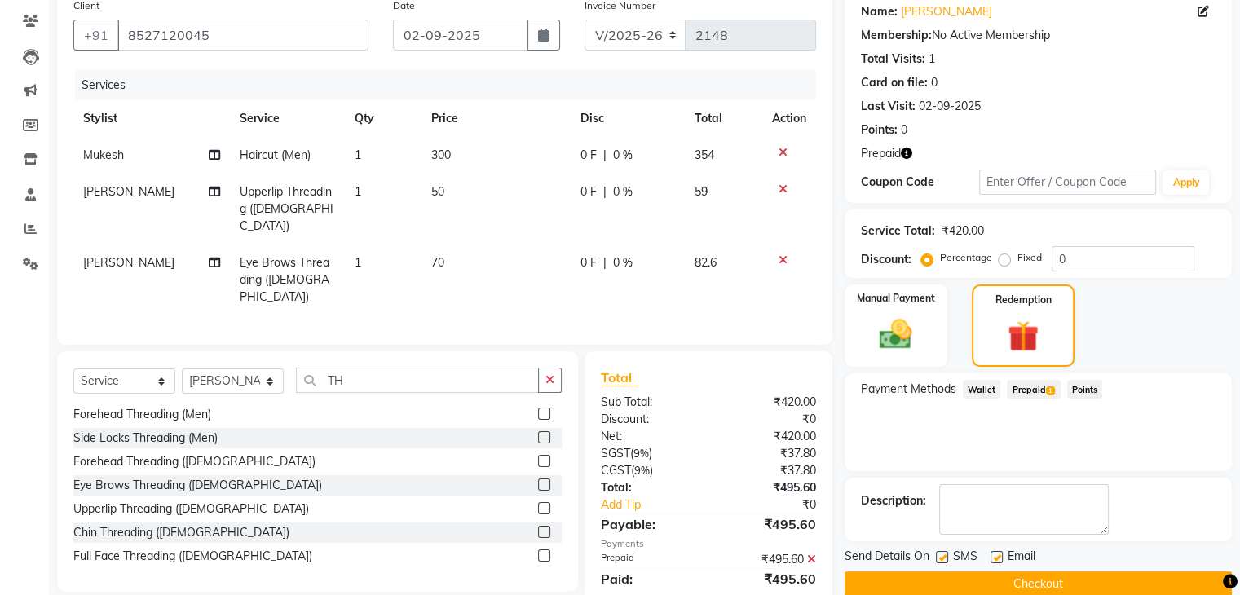
scroll to position [165, 0]
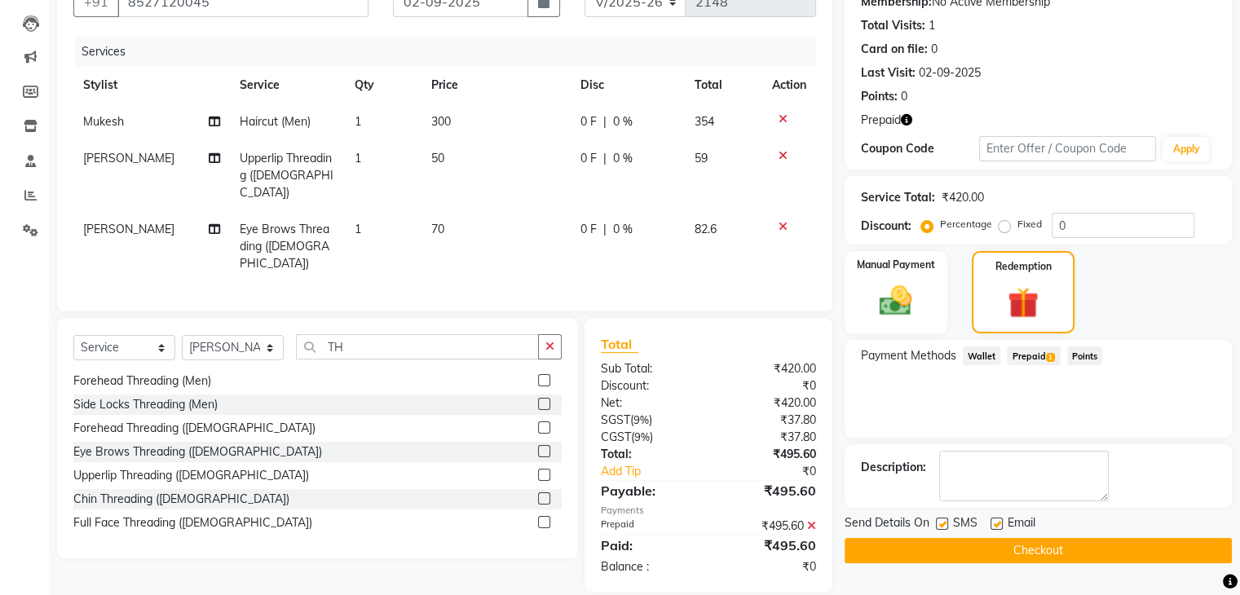
click at [1096, 551] on button "Checkout" at bounding box center [1038, 550] width 387 height 25
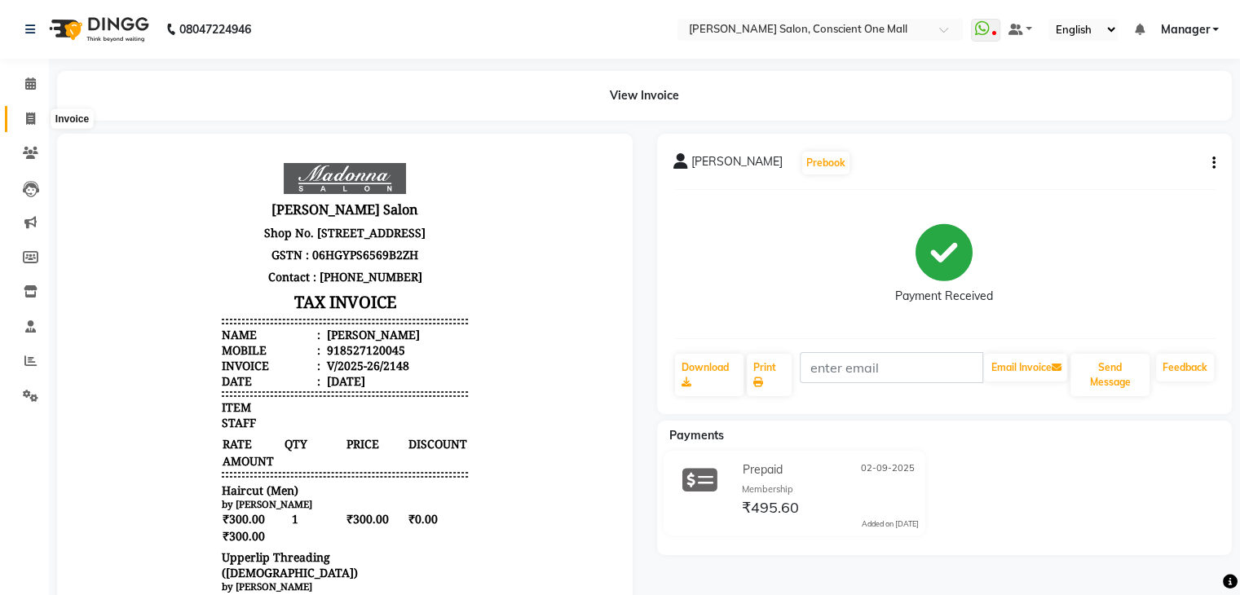
click at [37, 119] on span at bounding box center [30, 119] width 29 height 19
select select "service"
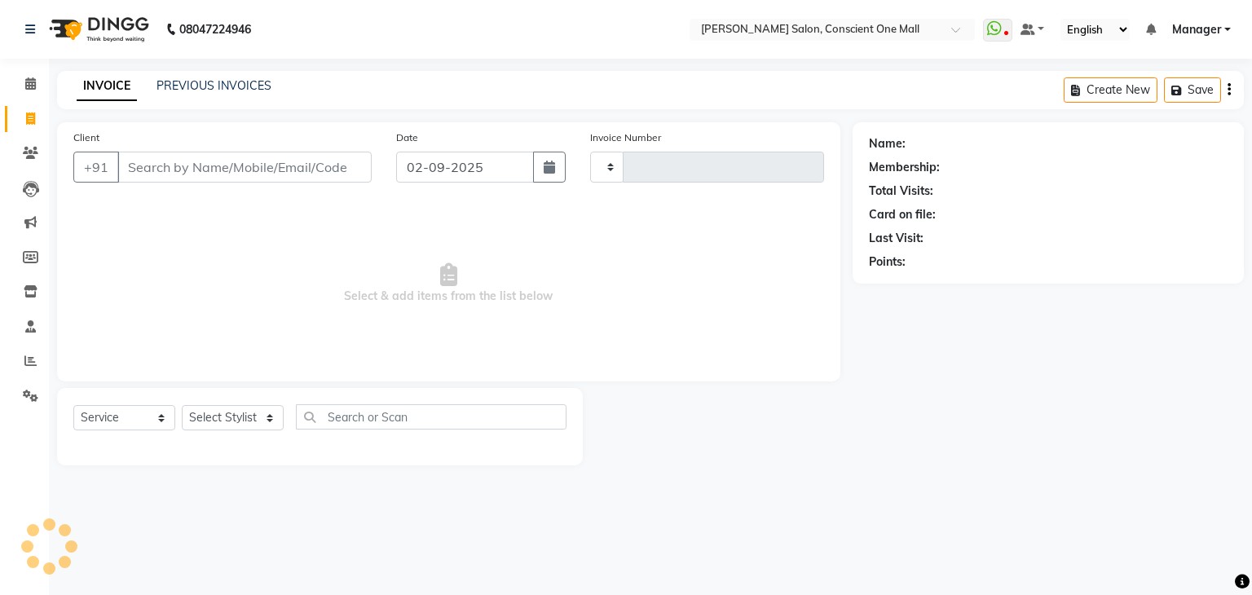
type input "2149"
select select "7575"
click at [29, 86] on icon at bounding box center [30, 83] width 11 height 12
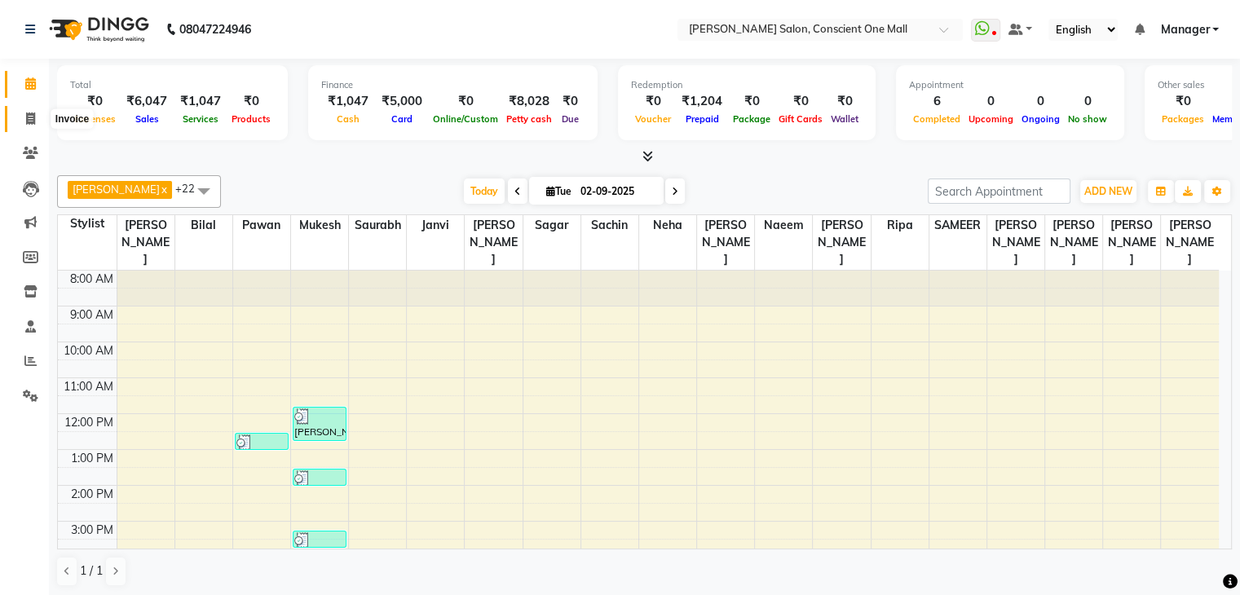
click at [29, 119] on icon at bounding box center [30, 119] width 9 height 12
select select "7575"
select select "service"
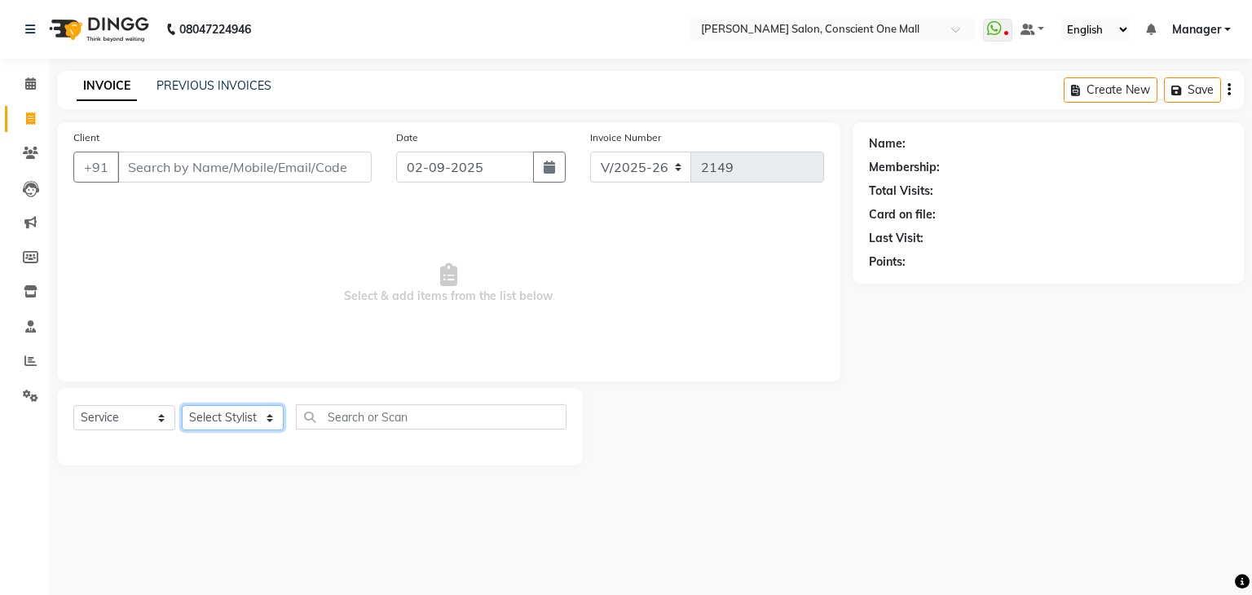
click at [232, 417] on select "Select Stylist [PERSON_NAME] AMIT [PERSON_NAME] [PERSON_NAME] [PERSON_NAME] [PE…" at bounding box center [233, 417] width 102 height 25
select select "67298"
click at [182, 406] on select "Select Stylist [PERSON_NAME] AMIT [PERSON_NAME] [PERSON_NAME] [PERSON_NAME] [PE…" at bounding box center [233, 417] width 102 height 25
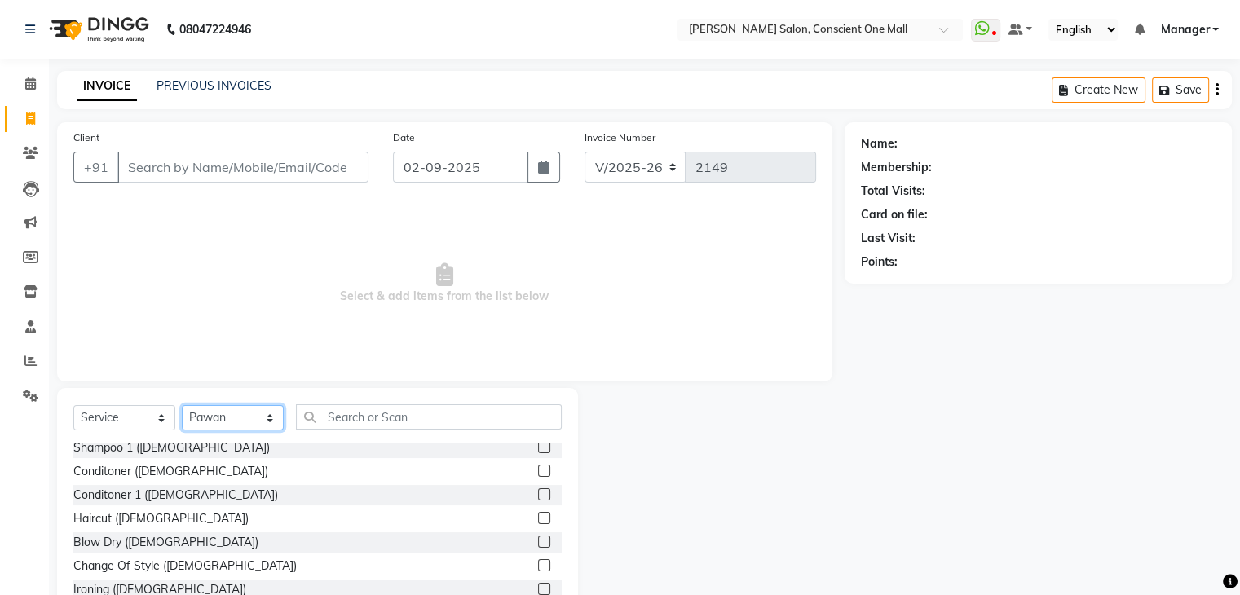
scroll to position [452, 0]
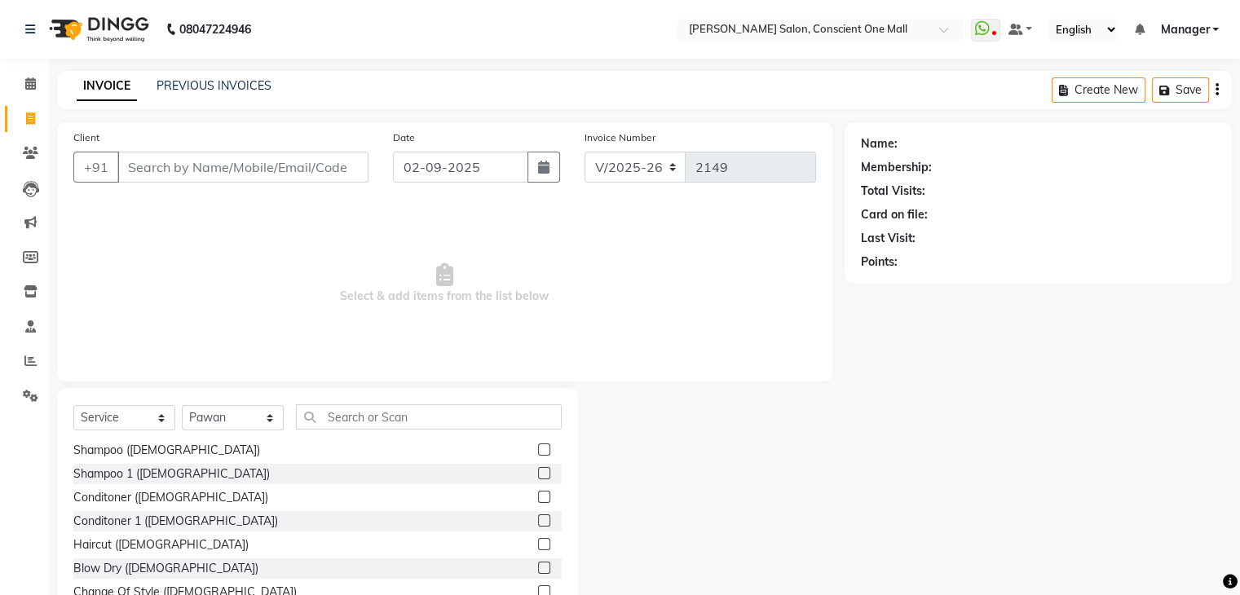
click at [538, 450] on label at bounding box center [544, 449] width 12 height 12
click at [538, 450] on input "checkbox" at bounding box center [543, 450] width 11 height 11
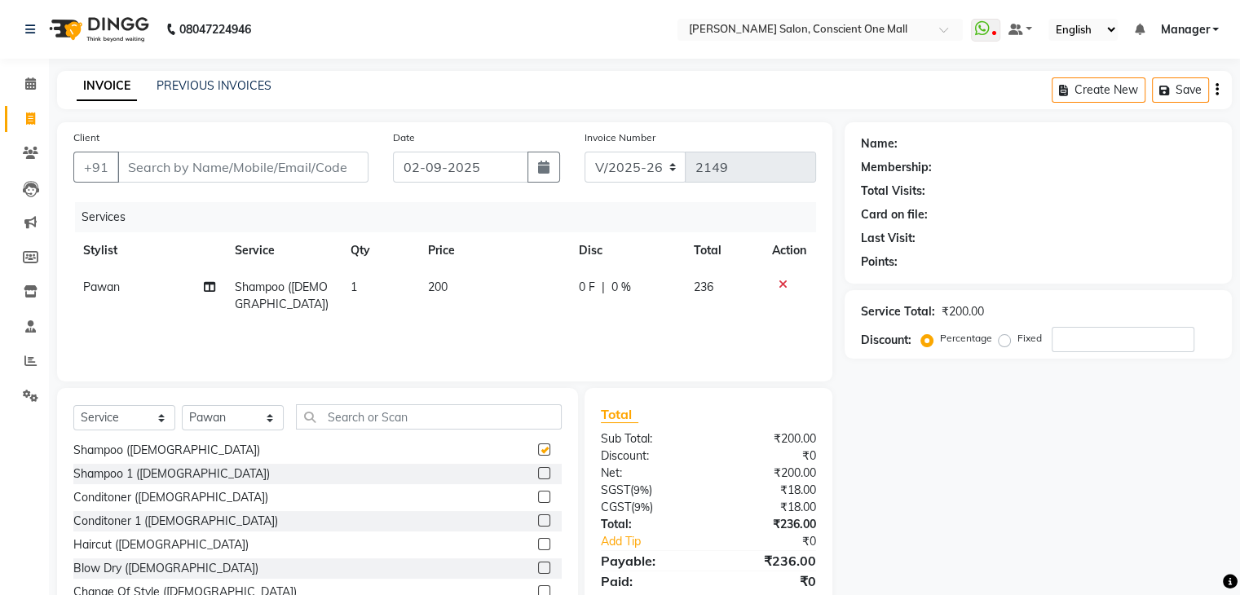
checkbox input "false"
click at [538, 500] on label at bounding box center [544, 497] width 12 height 12
click at [538, 500] on input "checkbox" at bounding box center [543, 497] width 11 height 11
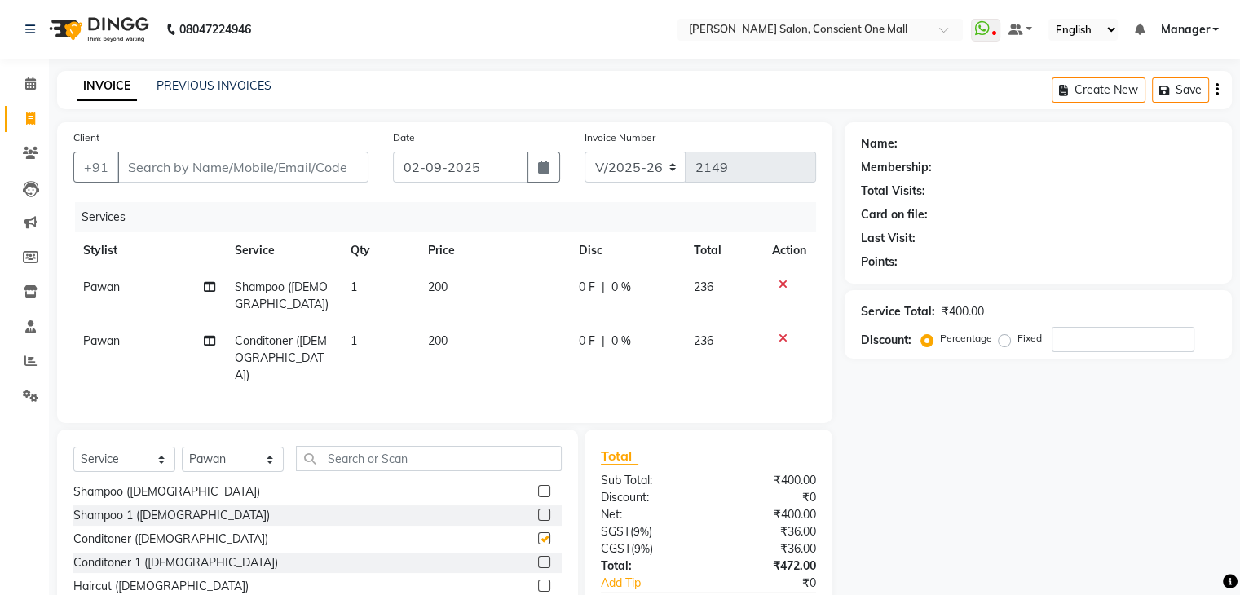
checkbox input "false"
click at [245, 459] on select "Select Stylist [PERSON_NAME] AMIT [PERSON_NAME] [PERSON_NAME] [PERSON_NAME] [PE…" at bounding box center [233, 459] width 102 height 25
select select "67161"
click at [182, 447] on select "Select Stylist [PERSON_NAME] AMIT [PERSON_NAME] [PERSON_NAME] [PERSON_NAME] [PE…" at bounding box center [233, 459] width 102 height 25
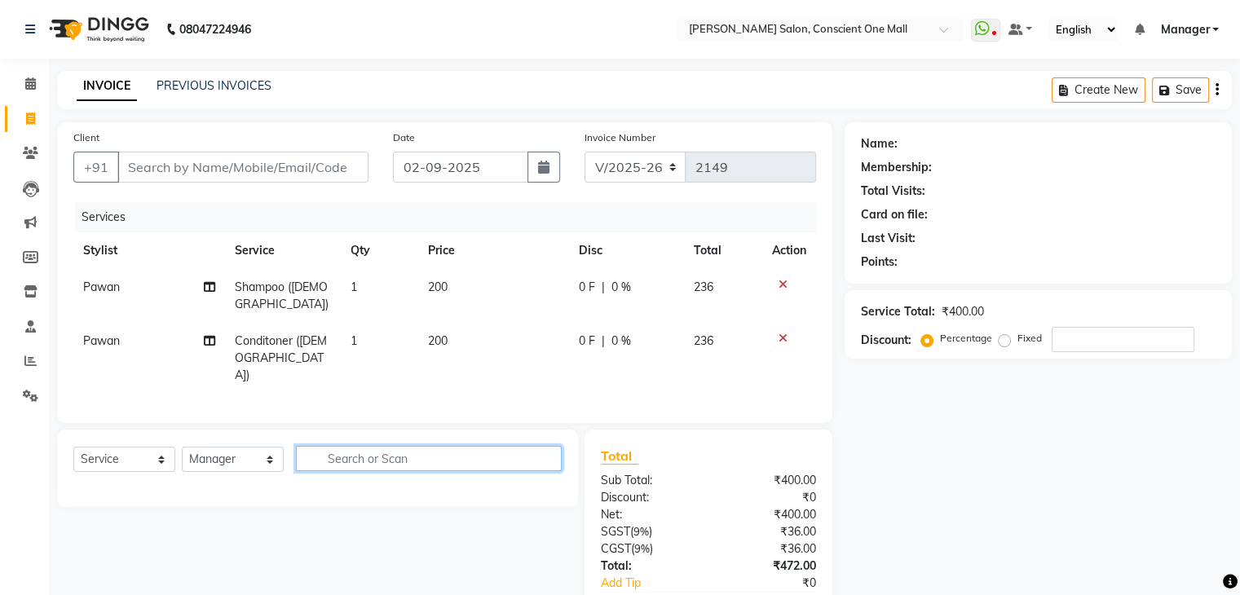
click at [377, 457] on input "text" at bounding box center [429, 458] width 266 height 25
type input "CHIN"
click at [552, 461] on button "button" at bounding box center [550, 458] width 24 height 25
type input "CHIN"
click at [545, 458] on icon "button" at bounding box center [549, 457] width 9 height 11
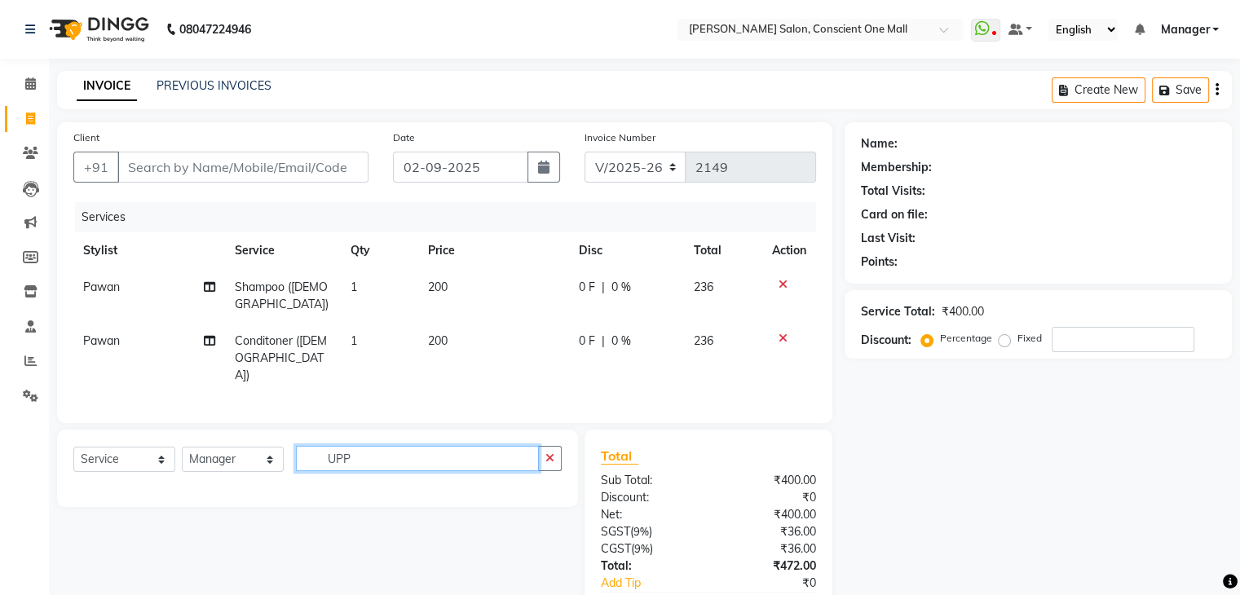
click at [509, 454] on input "UPP" at bounding box center [417, 458] width 243 height 25
type input "U"
type input "UPP"
click at [548, 457] on icon "button" at bounding box center [549, 457] width 9 height 11
type input "CHIN"
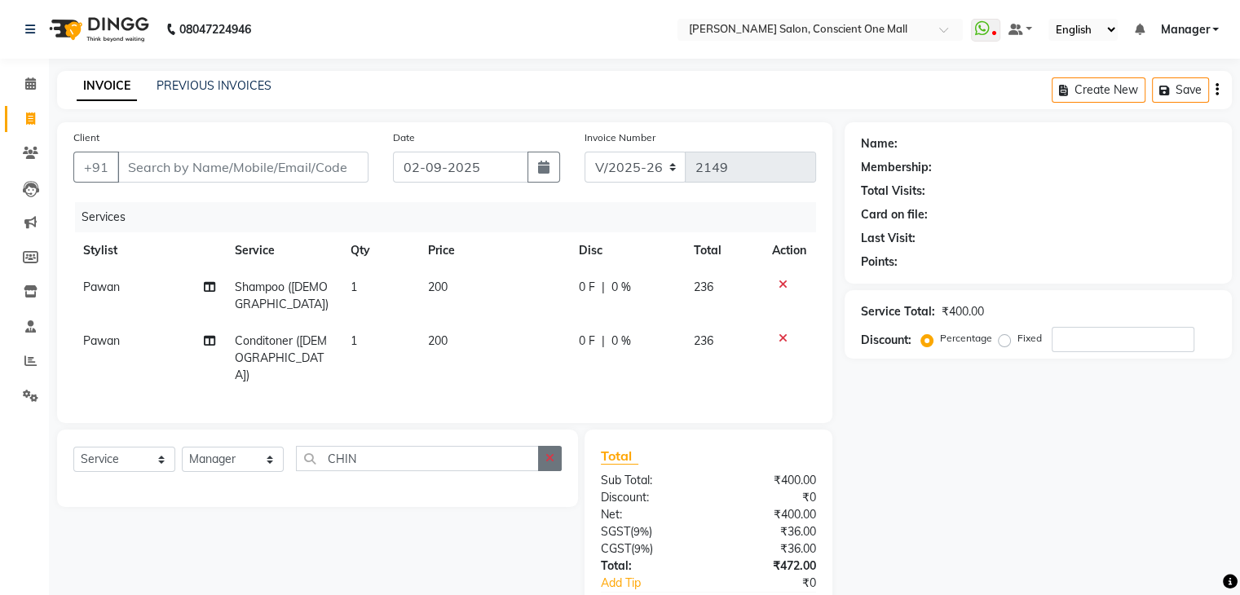
click at [557, 451] on button "button" at bounding box center [550, 458] width 24 height 25
type input "chi"
click at [550, 457] on icon "button" at bounding box center [549, 457] width 9 height 11
click at [271, 454] on select "Select Stylist [PERSON_NAME] AMIT [PERSON_NAME] [PERSON_NAME] [PERSON_NAME] [PE…" at bounding box center [233, 459] width 102 height 25
select select "67296"
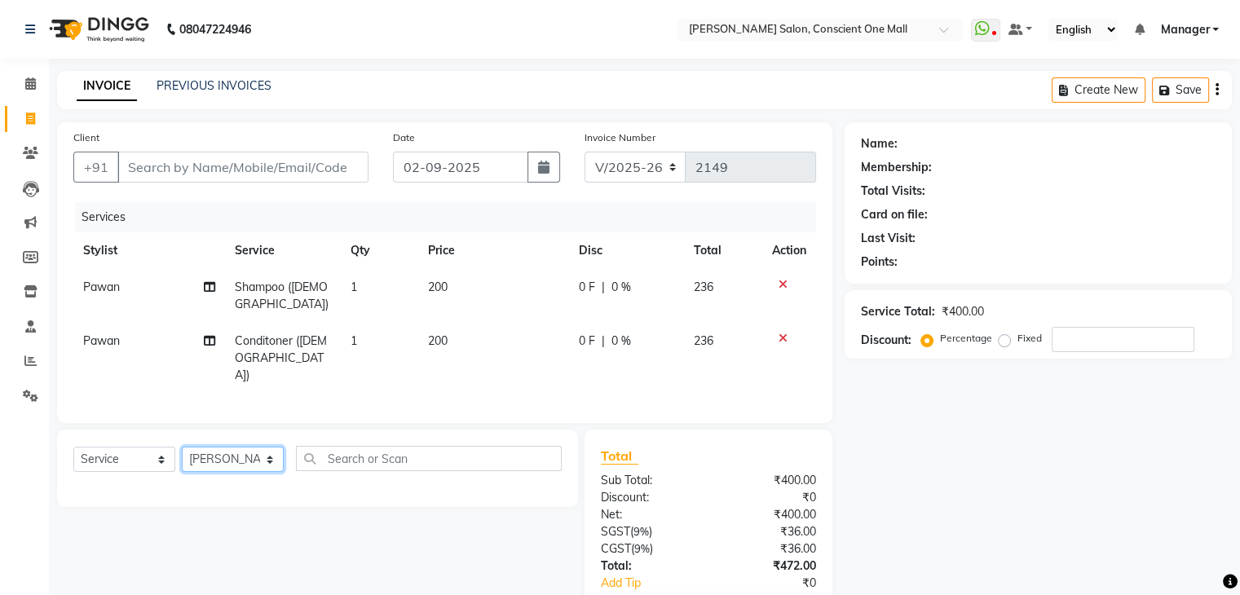
click at [182, 447] on select "Select Stylist [PERSON_NAME] AMIT [PERSON_NAME] [PERSON_NAME] [PERSON_NAME] [PE…" at bounding box center [233, 459] width 102 height 25
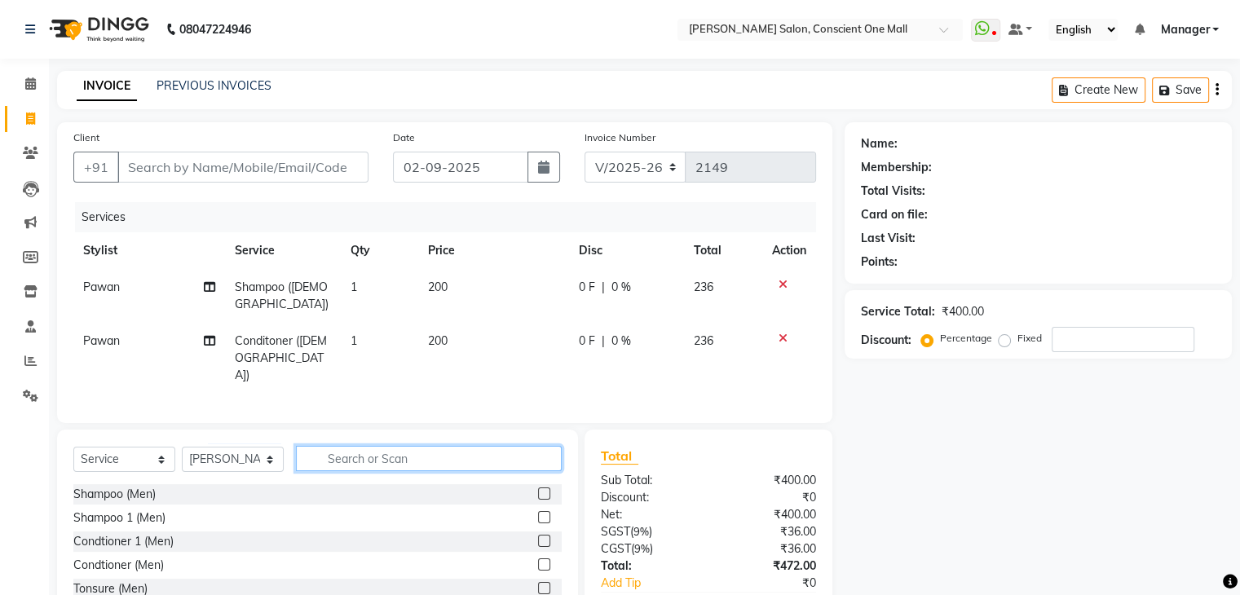
click at [368, 450] on input "text" at bounding box center [429, 458] width 266 height 25
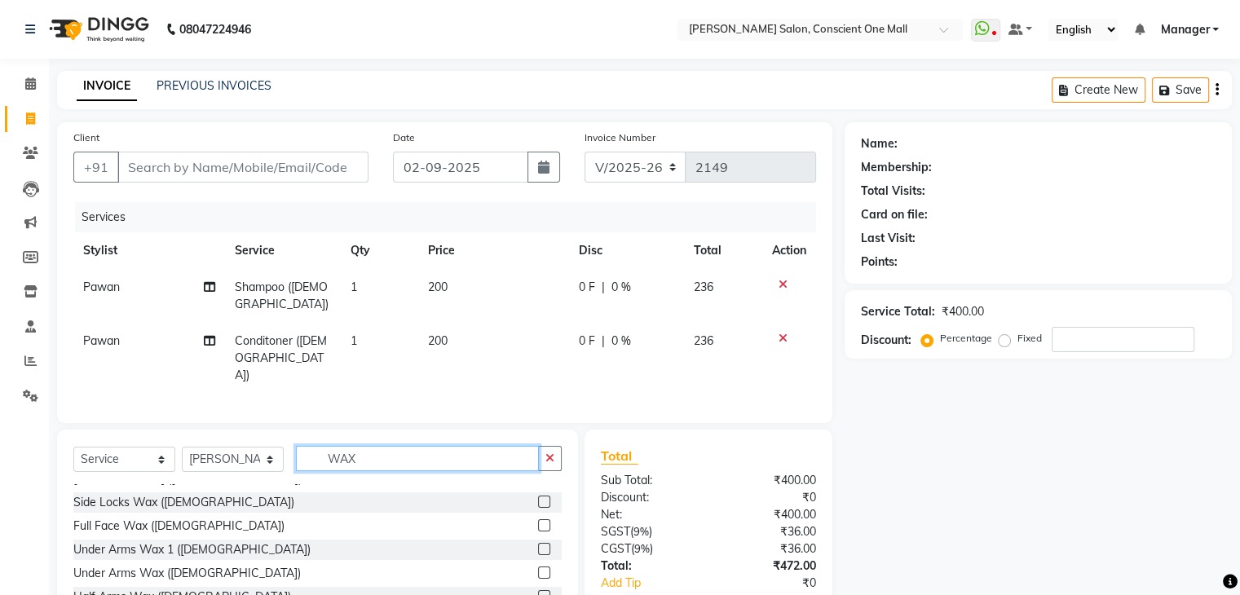
scroll to position [183, 0]
type input "WAX"
click at [538, 523] on label at bounding box center [544, 524] width 12 height 12
click at [538, 523] on input "checkbox" at bounding box center [543, 524] width 11 height 11
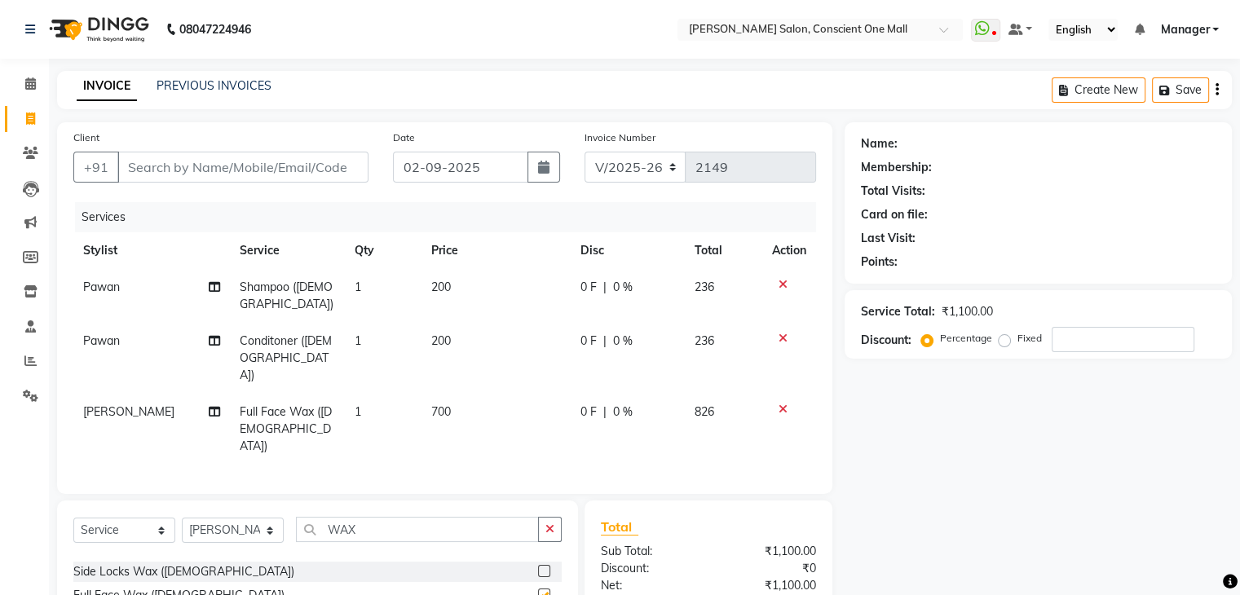
checkbox input "false"
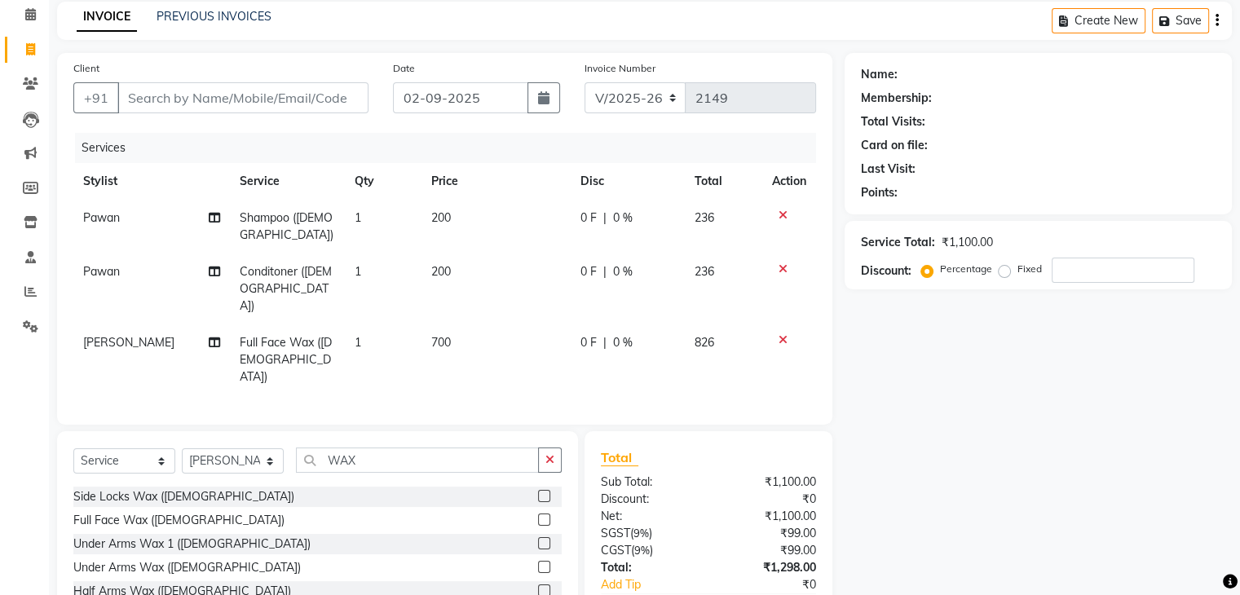
scroll to position [68, 0]
click at [779, 216] on icon at bounding box center [783, 215] width 9 height 11
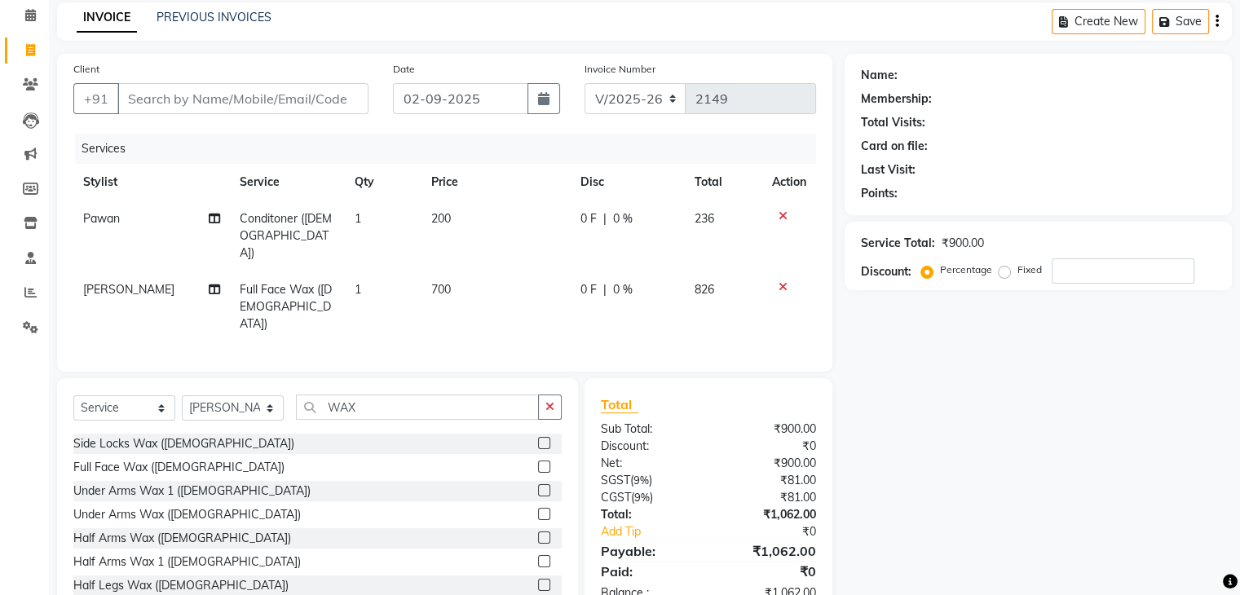
click at [779, 216] on icon at bounding box center [783, 215] width 9 height 11
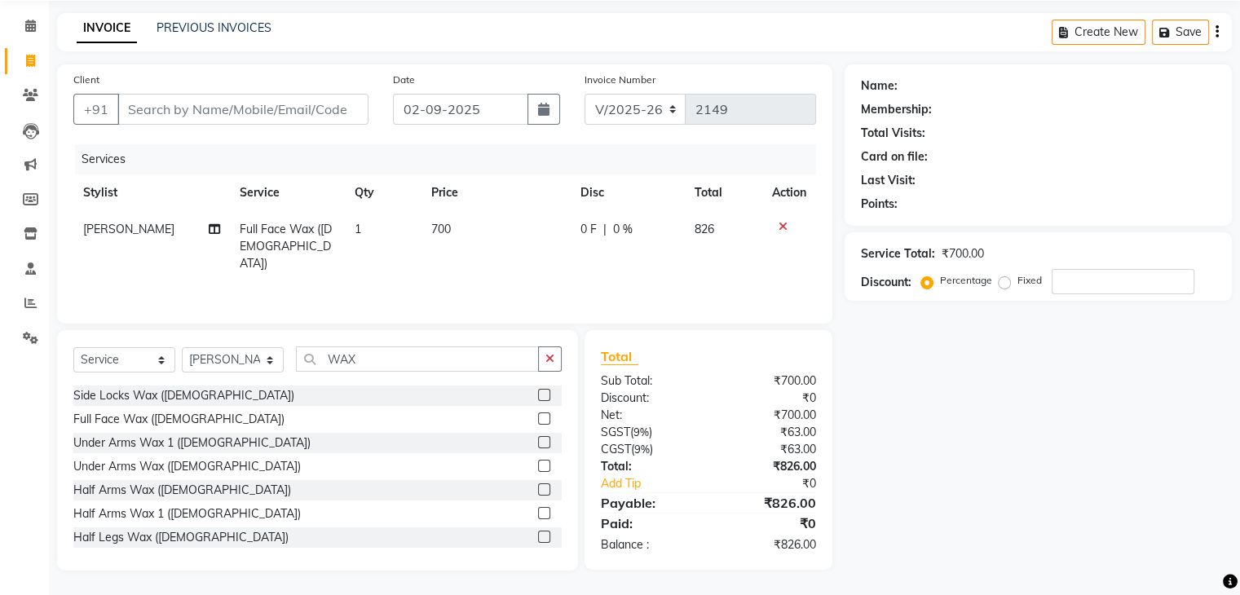
scroll to position [59, 0]
click at [784, 224] on icon at bounding box center [783, 226] width 9 height 11
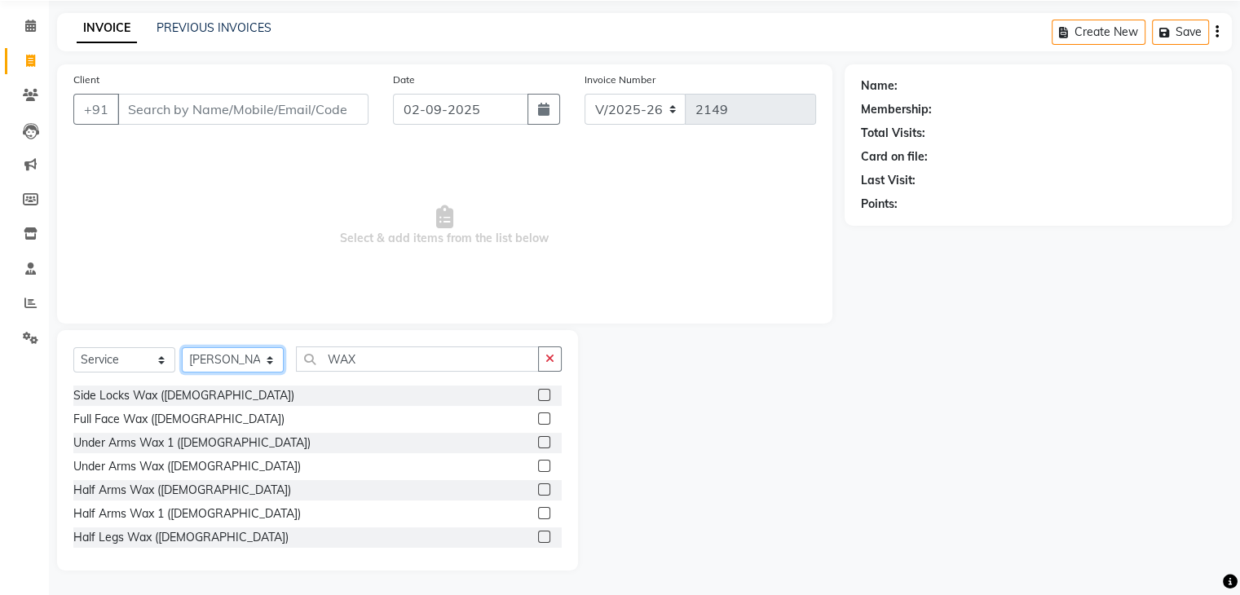
click at [271, 358] on select "Select Stylist [PERSON_NAME] AMIT [PERSON_NAME] [PERSON_NAME] [PERSON_NAME] [PE…" at bounding box center [233, 359] width 102 height 25
select select "67304"
click at [182, 347] on select "Select Stylist [PERSON_NAME] AMIT [PERSON_NAME] [PERSON_NAME] [PERSON_NAME] [PE…" at bounding box center [233, 359] width 102 height 25
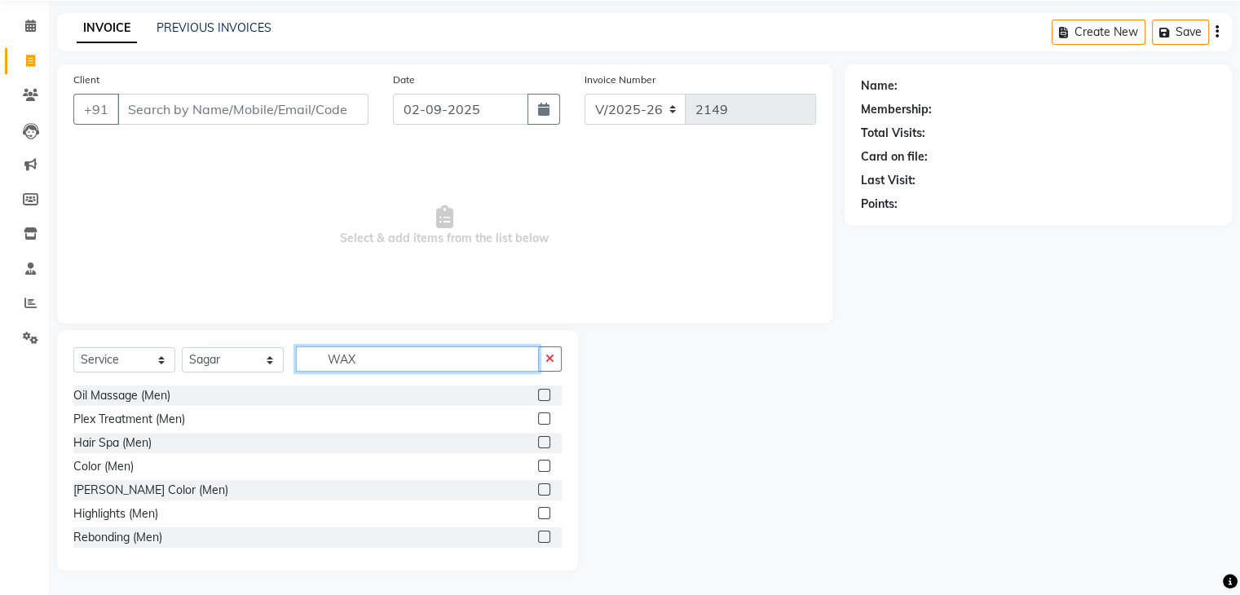
click at [402, 362] on input "WAX" at bounding box center [417, 358] width 243 height 25
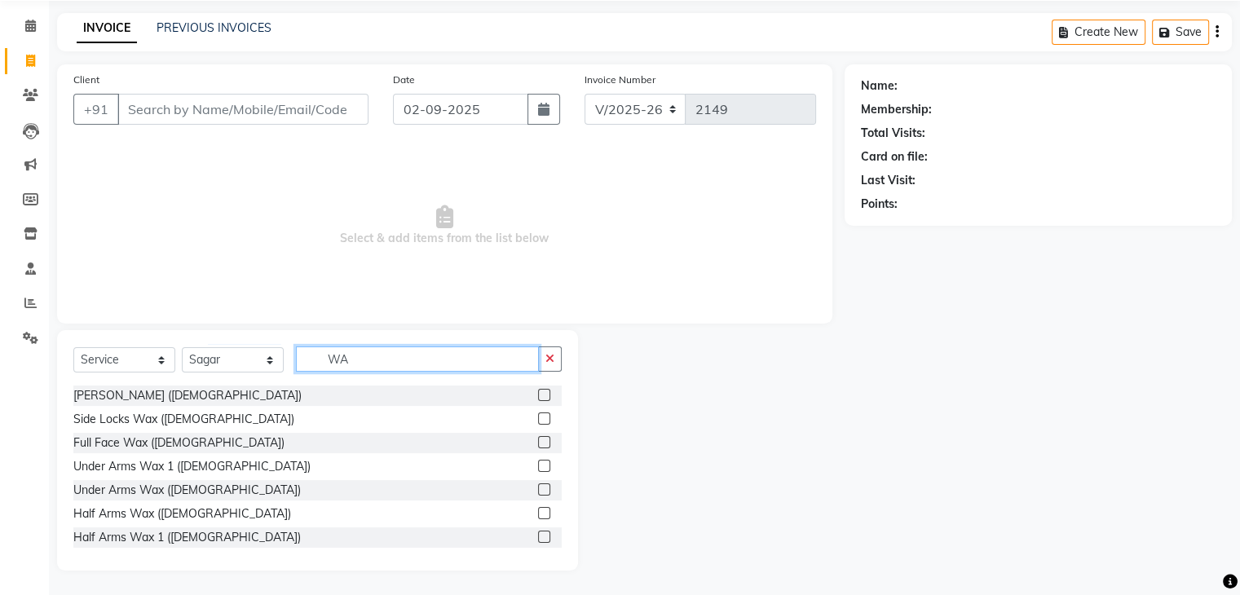
type input "W"
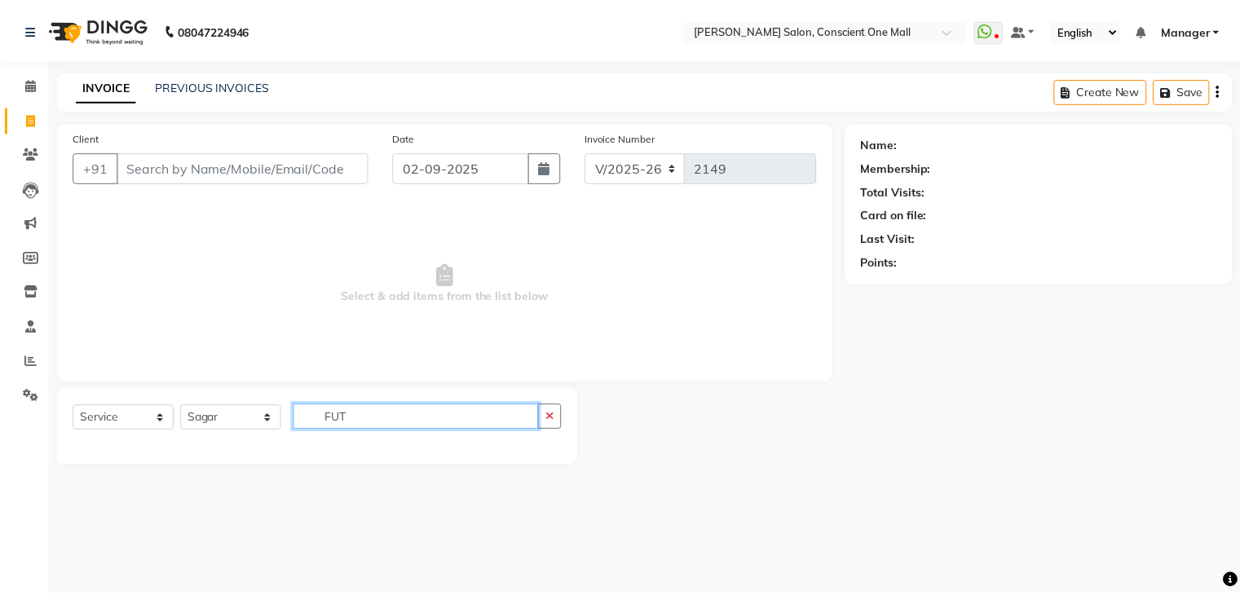
scroll to position [0, 0]
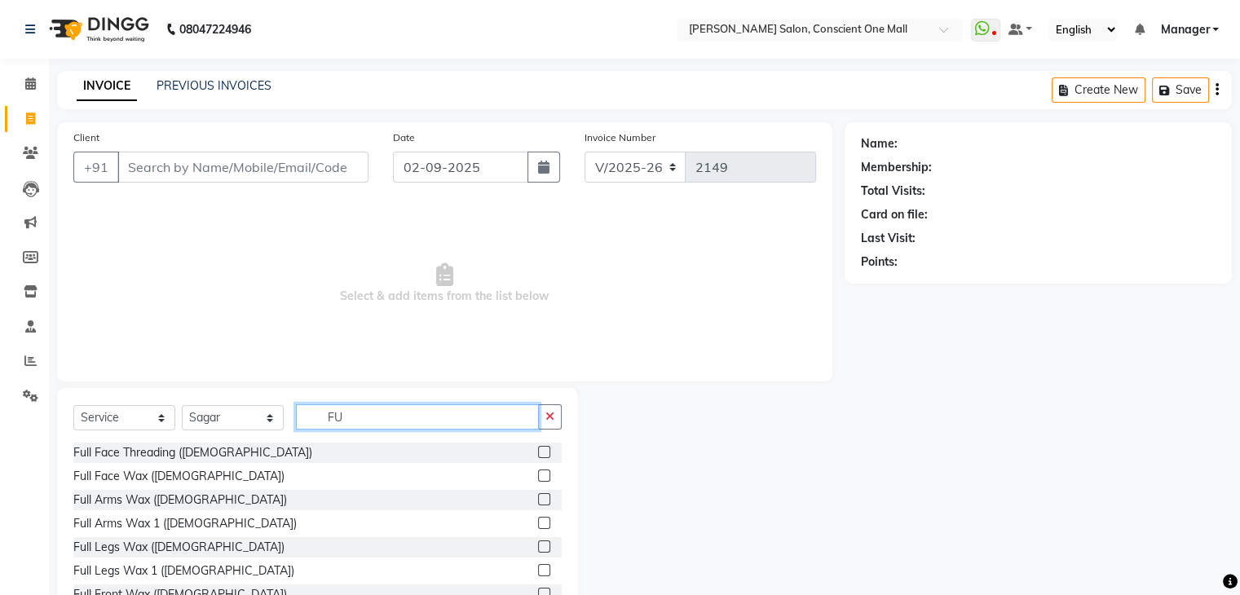
type input "F"
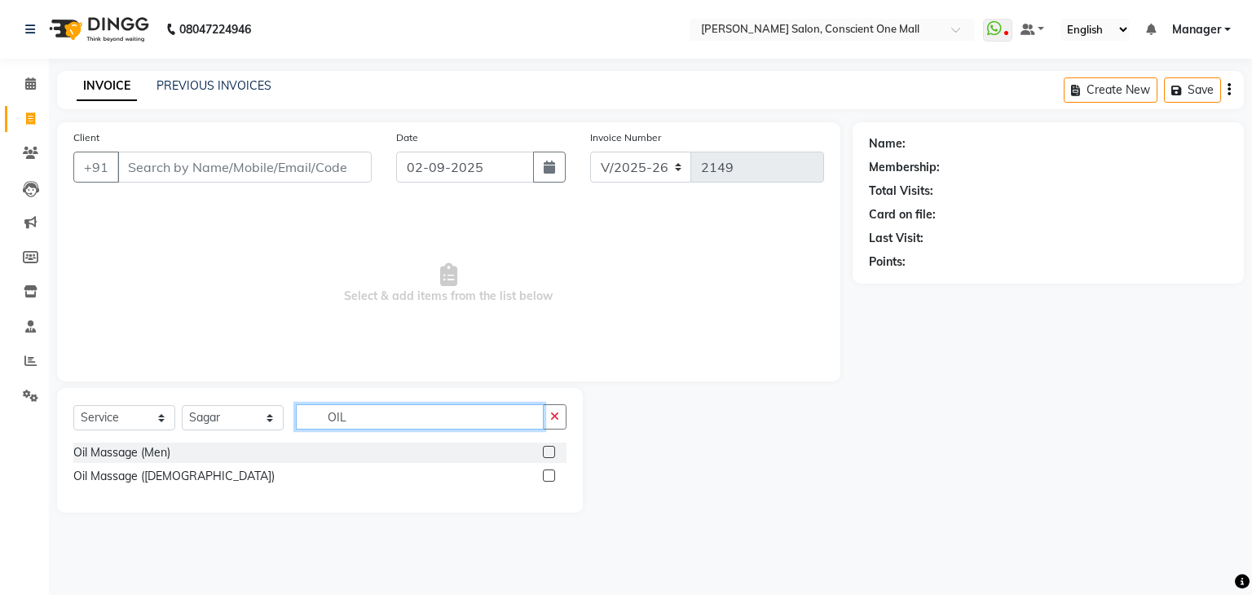
type input "OIL"
click at [549, 475] on label at bounding box center [549, 476] width 12 height 12
click at [549, 475] on input "checkbox" at bounding box center [548, 476] width 11 height 11
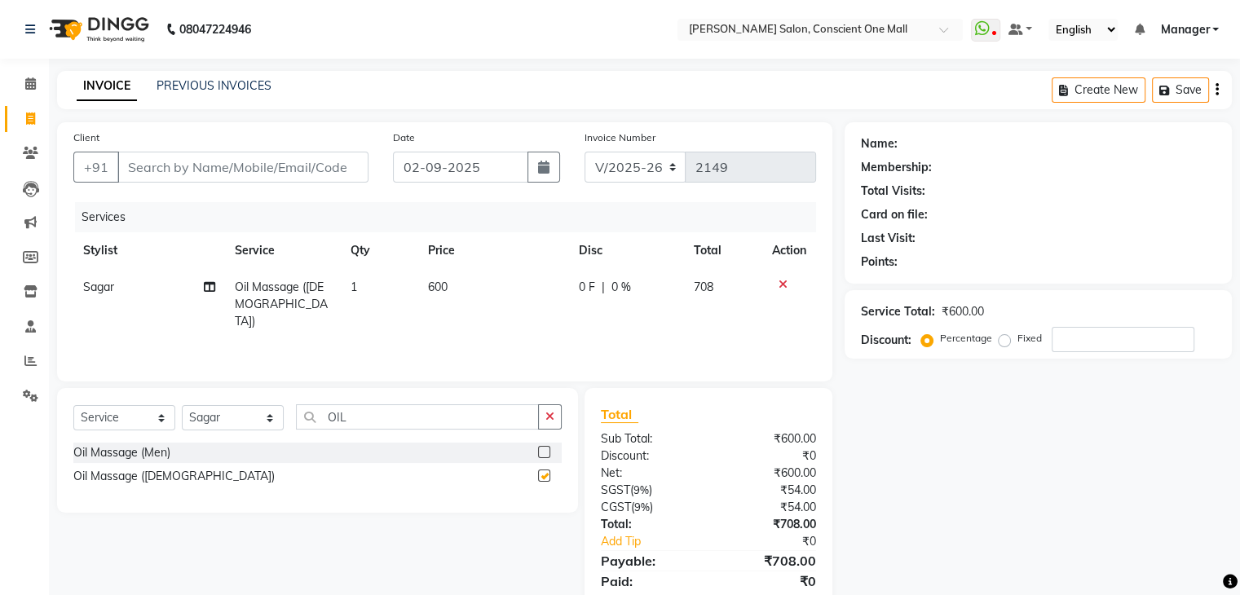
checkbox input "false"
click at [425, 423] on input "OIL" at bounding box center [417, 416] width 243 height 25
type input "O"
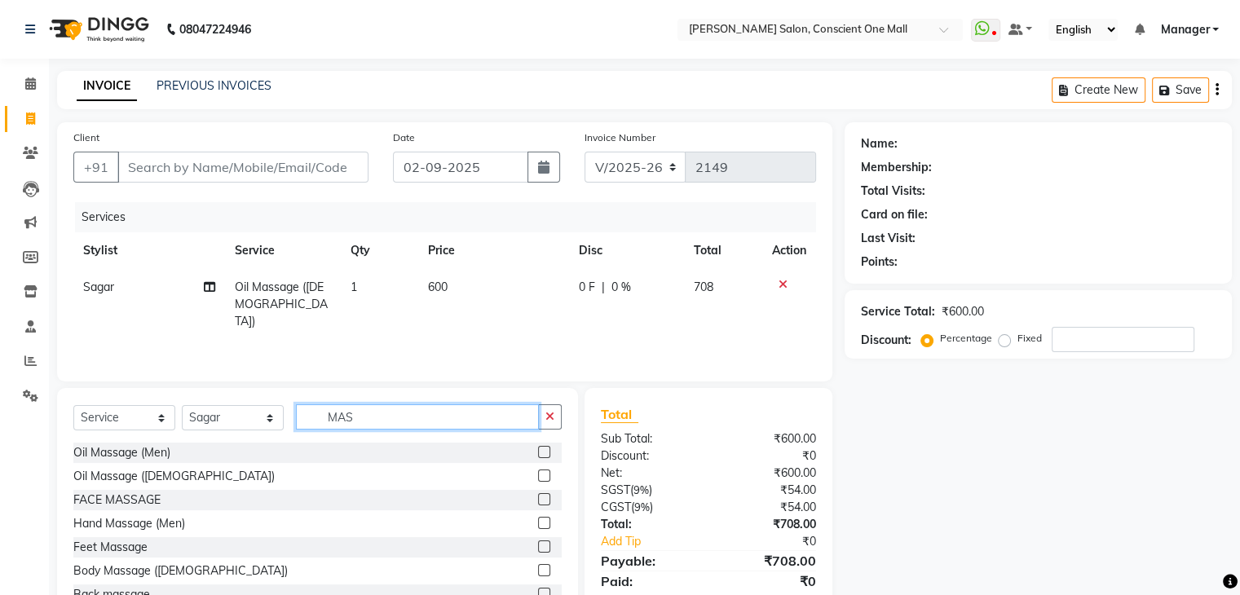
type input "MAS"
click at [538, 545] on label at bounding box center [544, 546] width 12 height 12
click at [538, 545] on input "checkbox" at bounding box center [543, 547] width 11 height 11
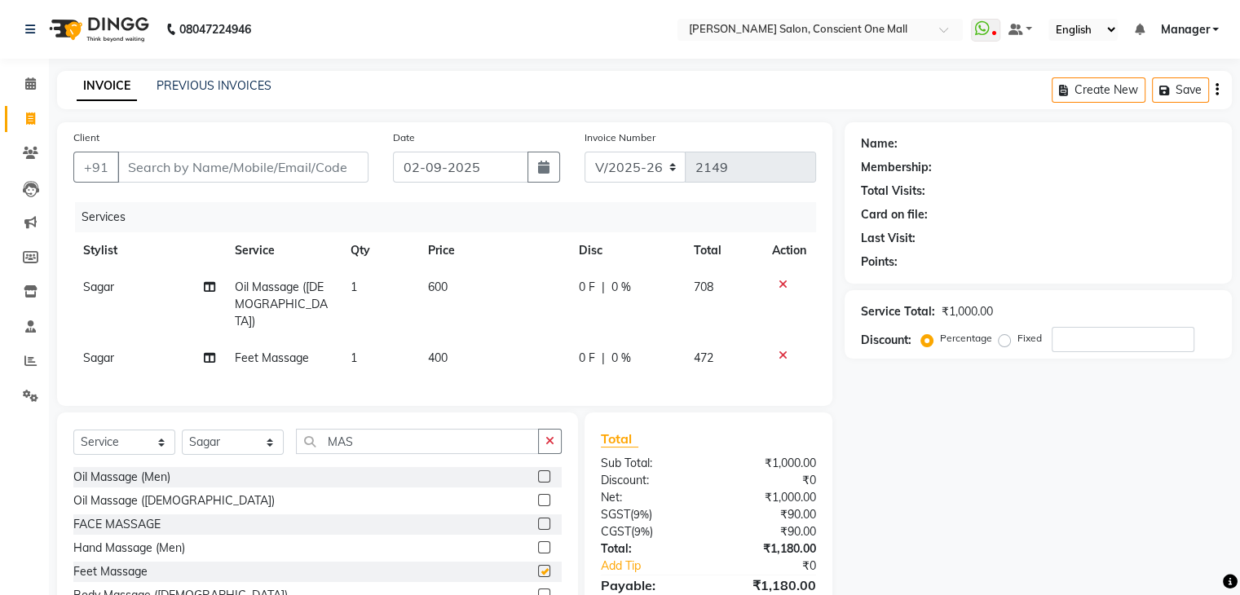
checkbox input "false"
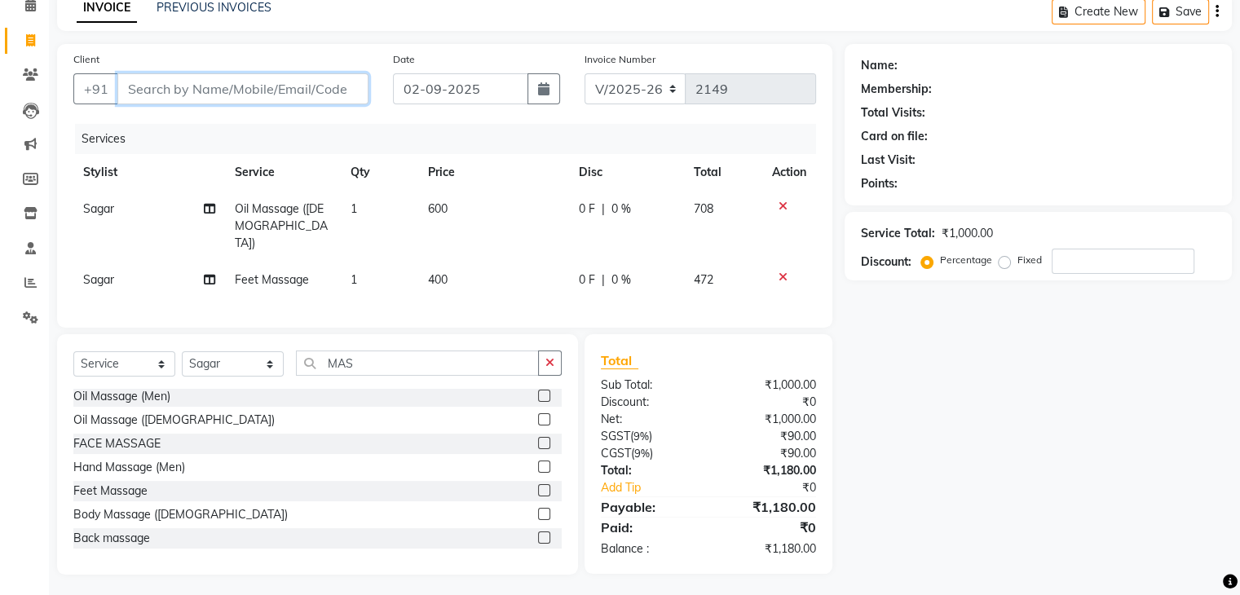
click at [241, 90] on input "Client" at bounding box center [242, 88] width 251 height 31
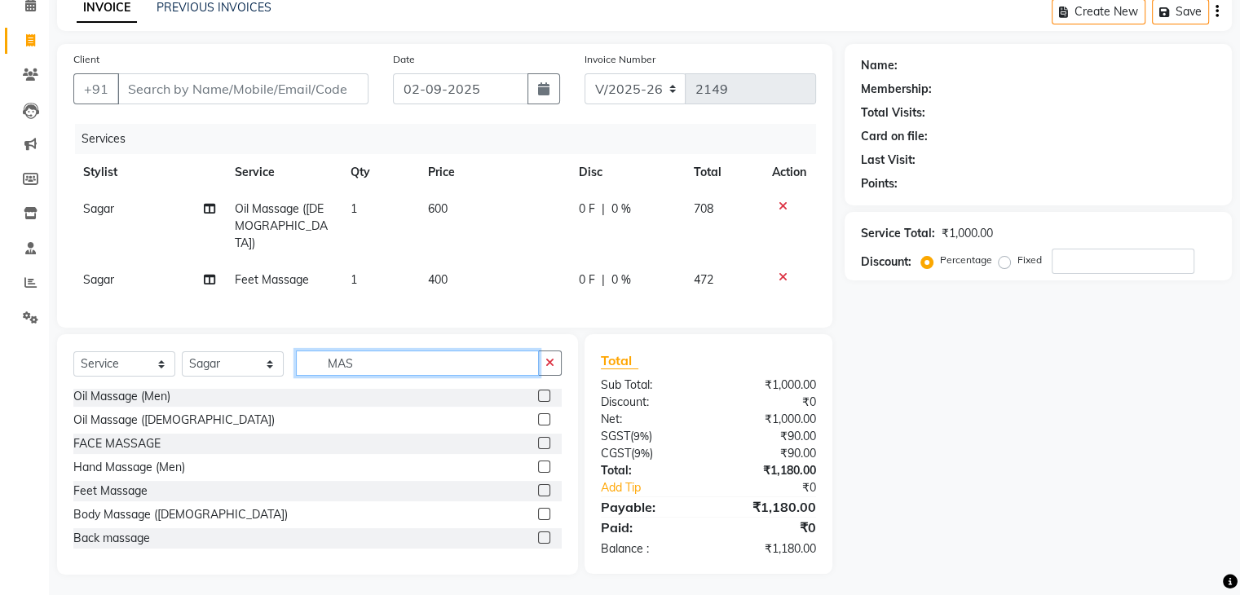
click at [375, 359] on input "MAS" at bounding box center [417, 363] width 243 height 25
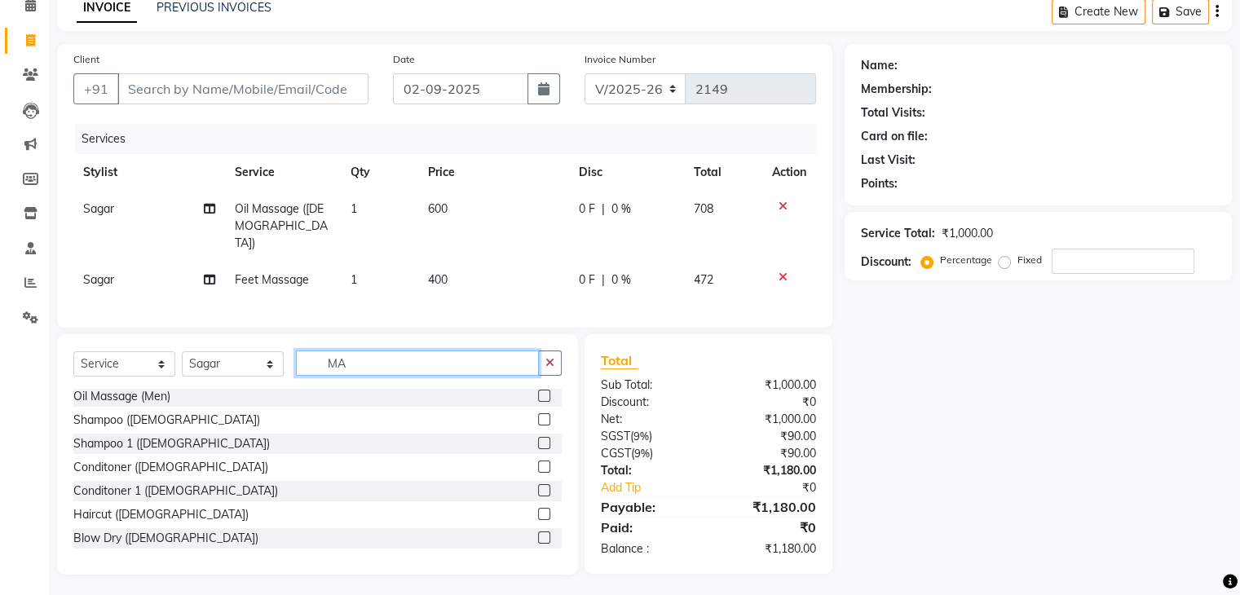
type input "M"
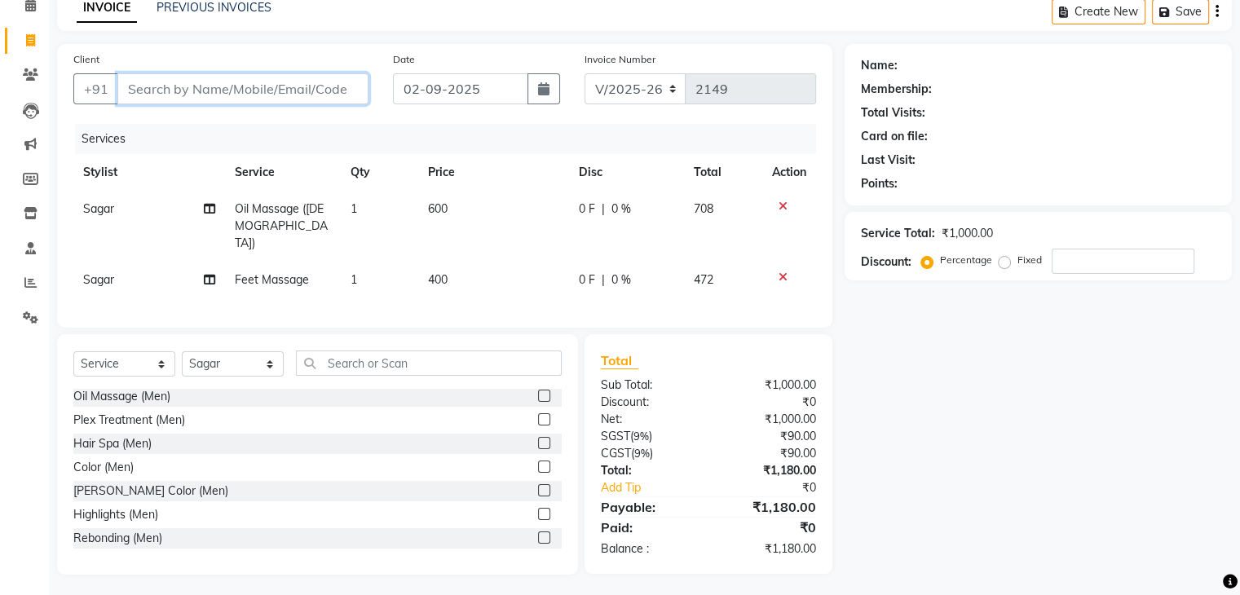
click at [230, 94] on input "Client" at bounding box center [242, 88] width 251 height 31
type input "8"
type input "0"
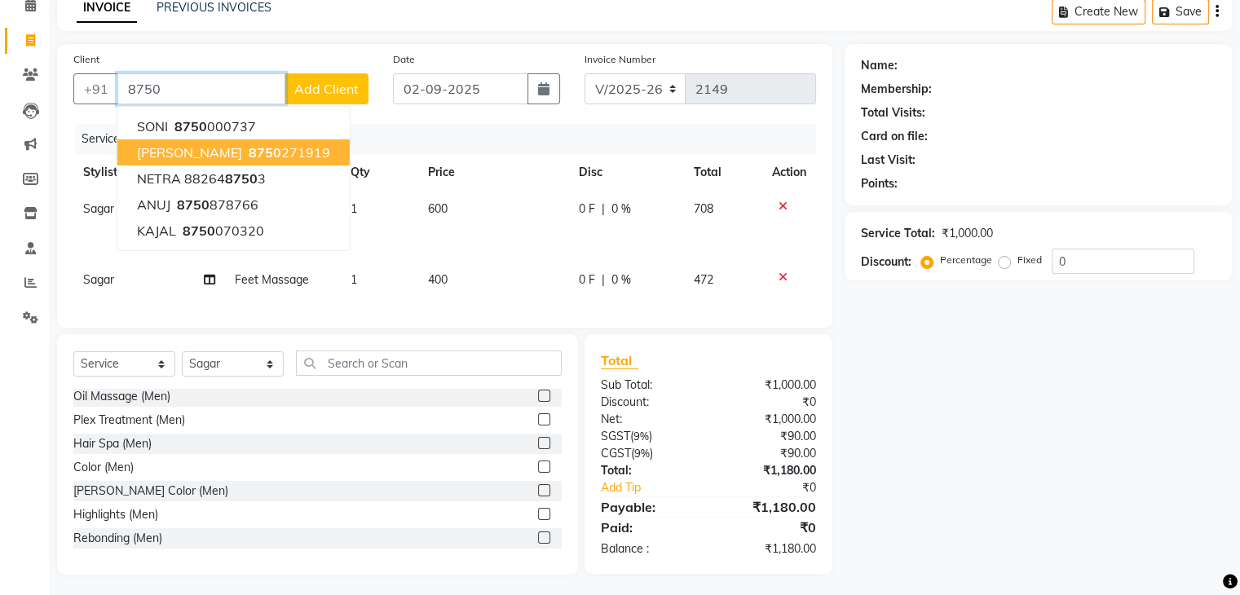
click at [249, 160] on span "8750" at bounding box center [265, 152] width 33 height 16
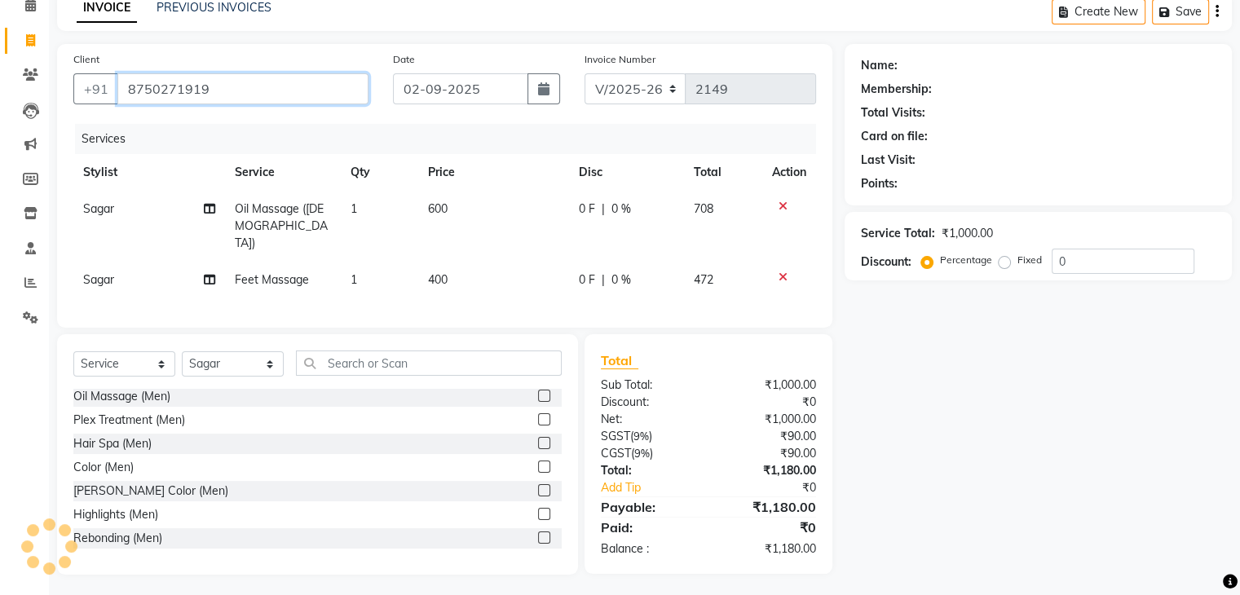
type input "8750271919"
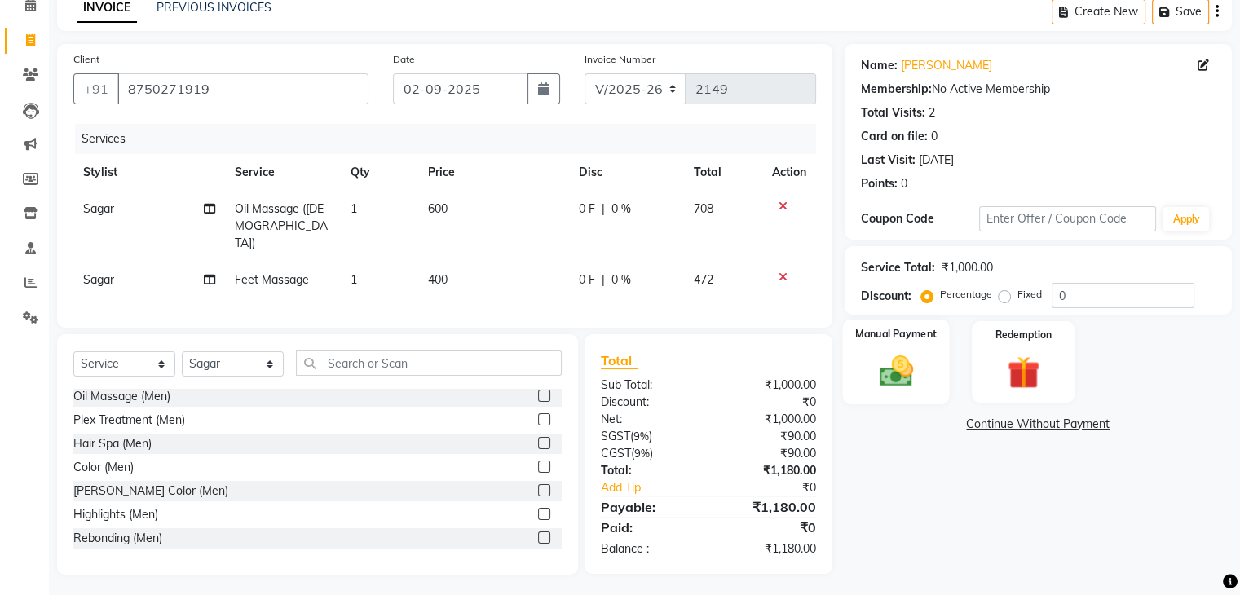
click at [898, 354] on img at bounding box center [895, 371] width 55 height 39
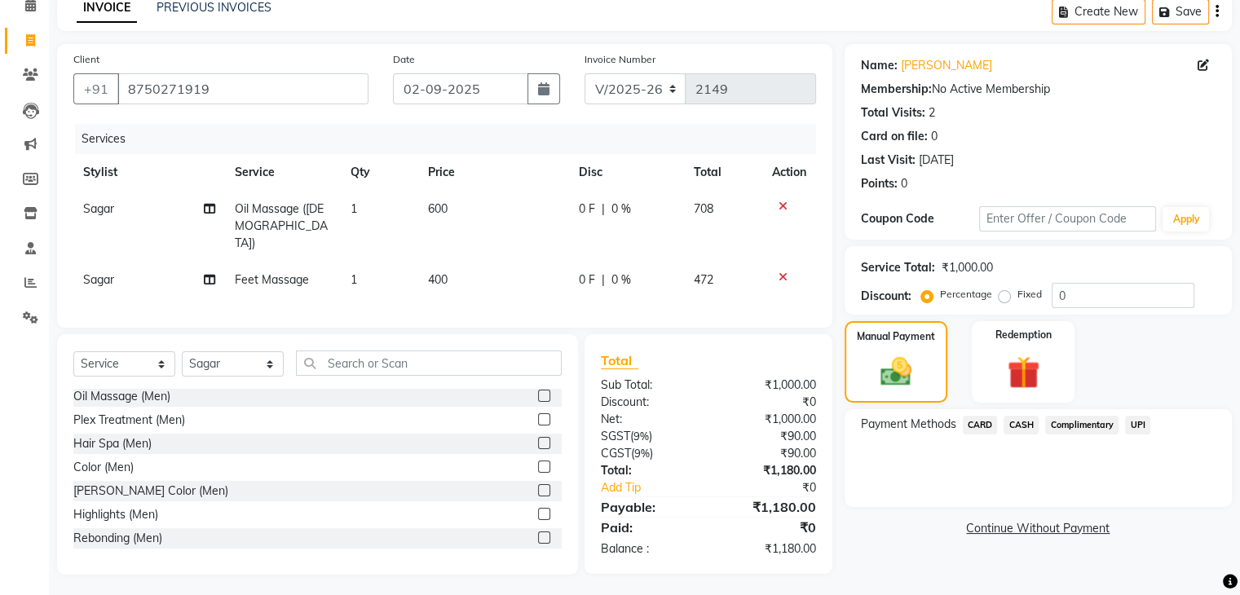
click at [982, 421] on span "CARD" at bounding box center [980, 425] width 35 height 19
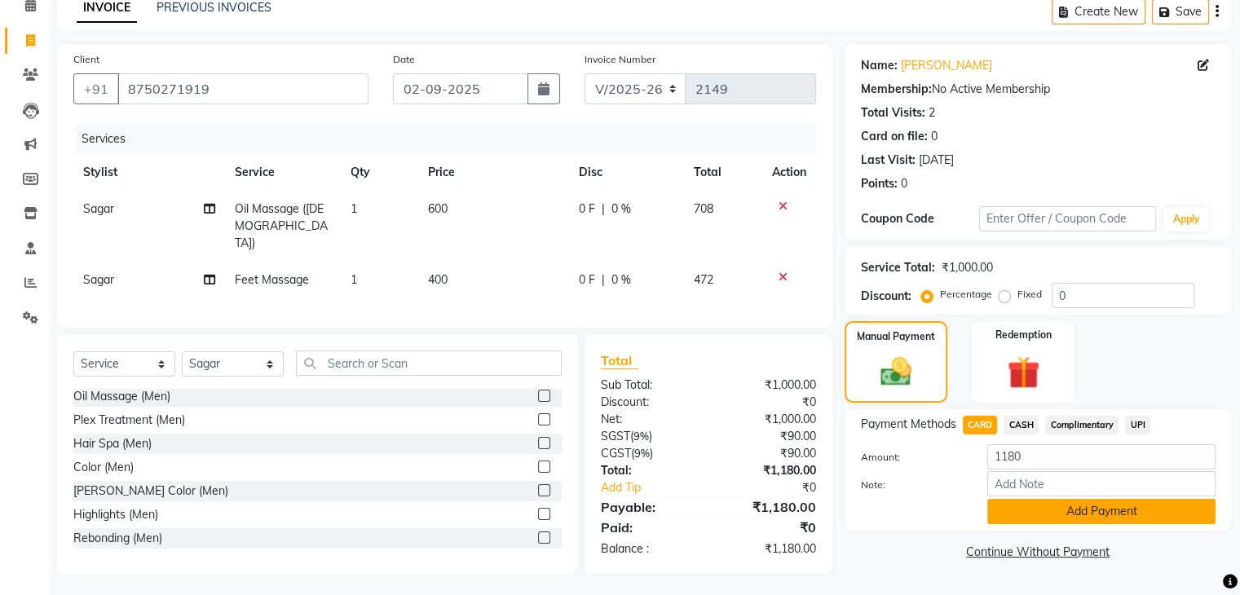
click at [1082, 510] on button "Add Payment" at bounding box center [1101, 511] width 228 height 25
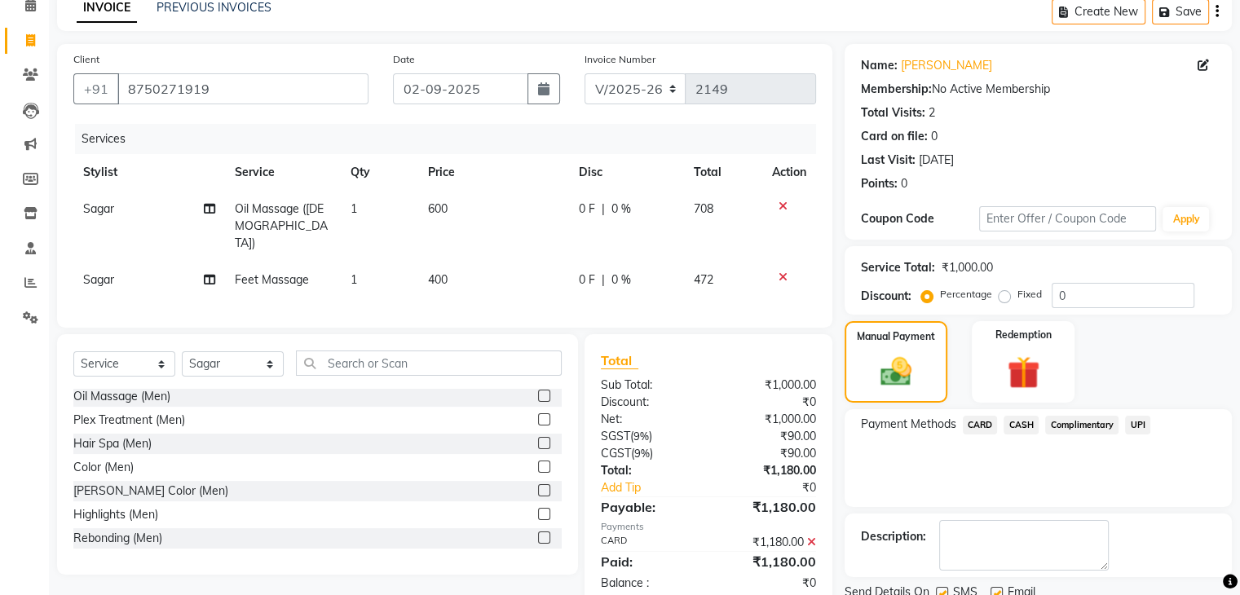
scroll to position [139, 0]
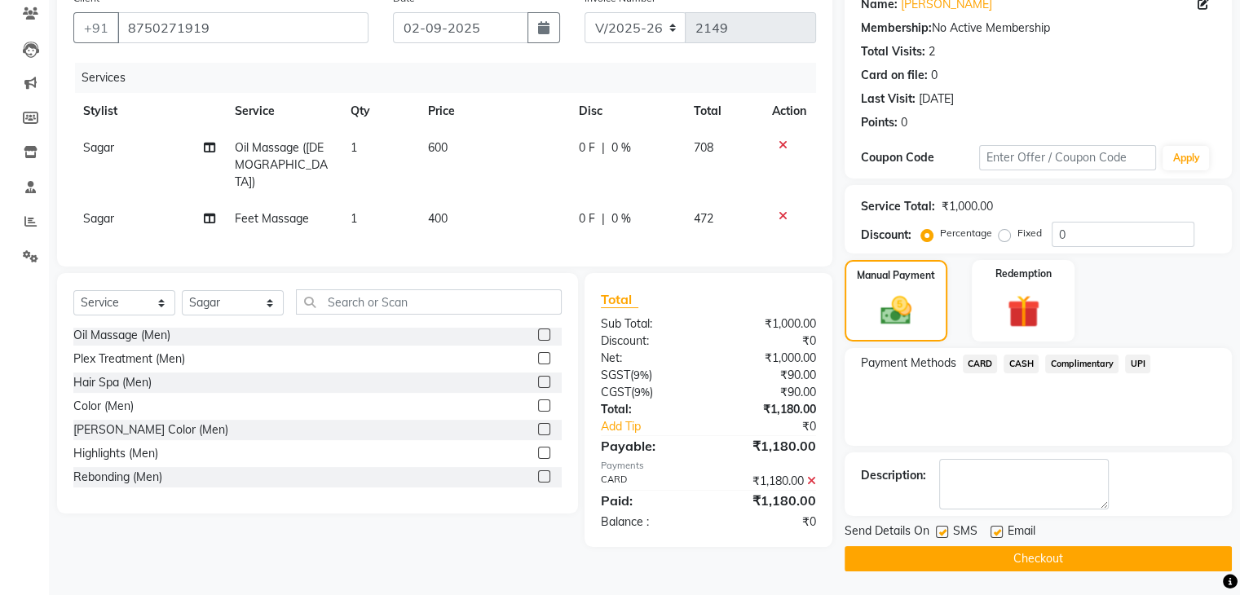
click at [1055, 558] on button "Checkout" at bounding box center [1038, 558] width 387 height 25
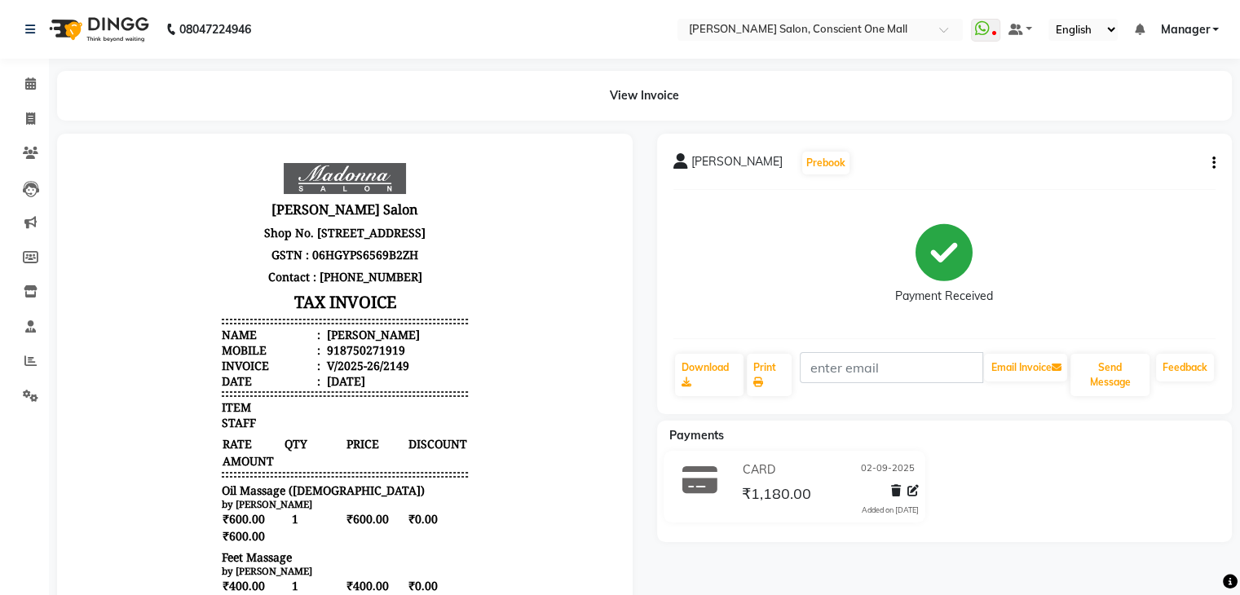
click at [1215, 163] on icon "button" at bounding box center [1213, 163] width 3 height 1
click at [1158, 182] on div "Edit Invoice" at bounding box center [1132, 184] width 112 height 20
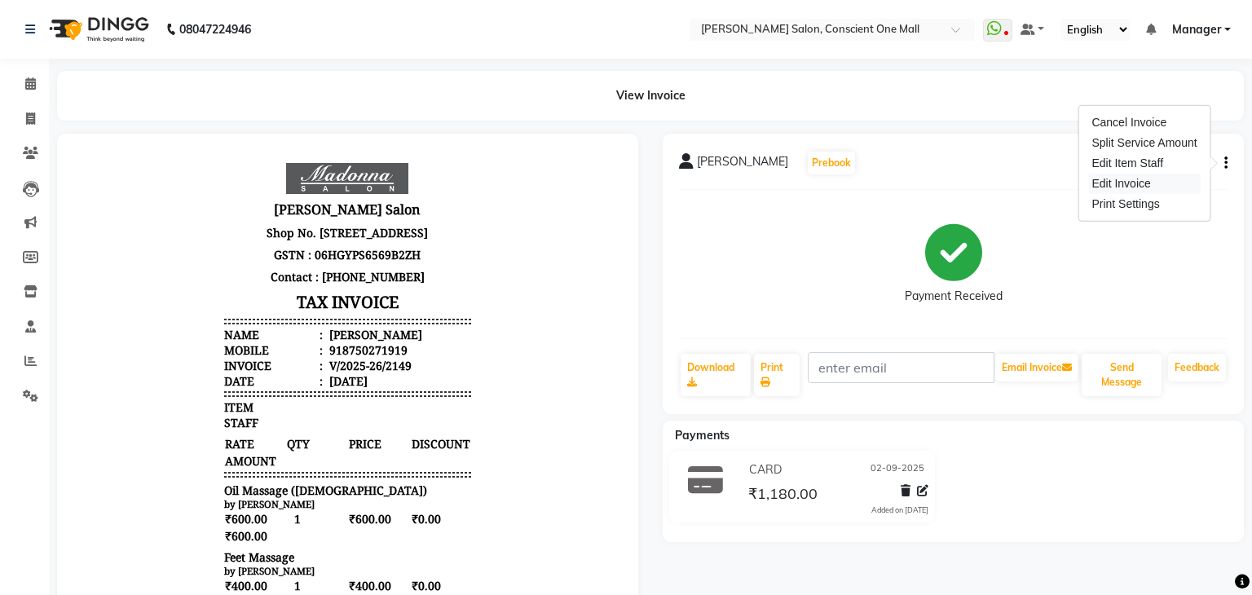
select select "service"
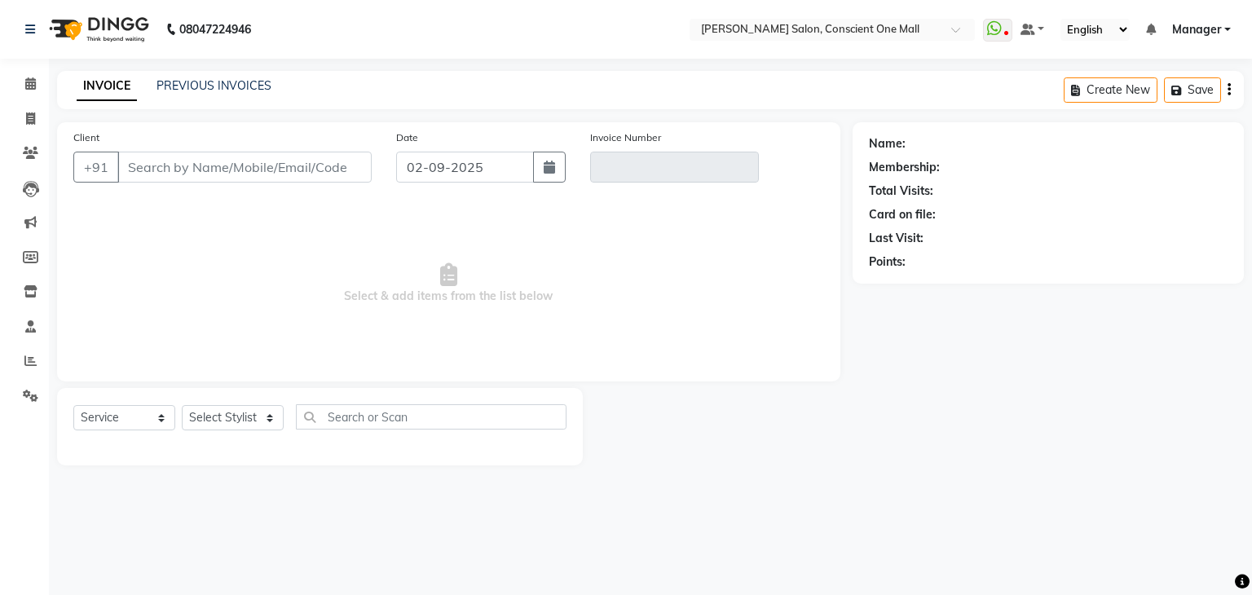
type input "8750271919"
type input "V/2025-26/2149"
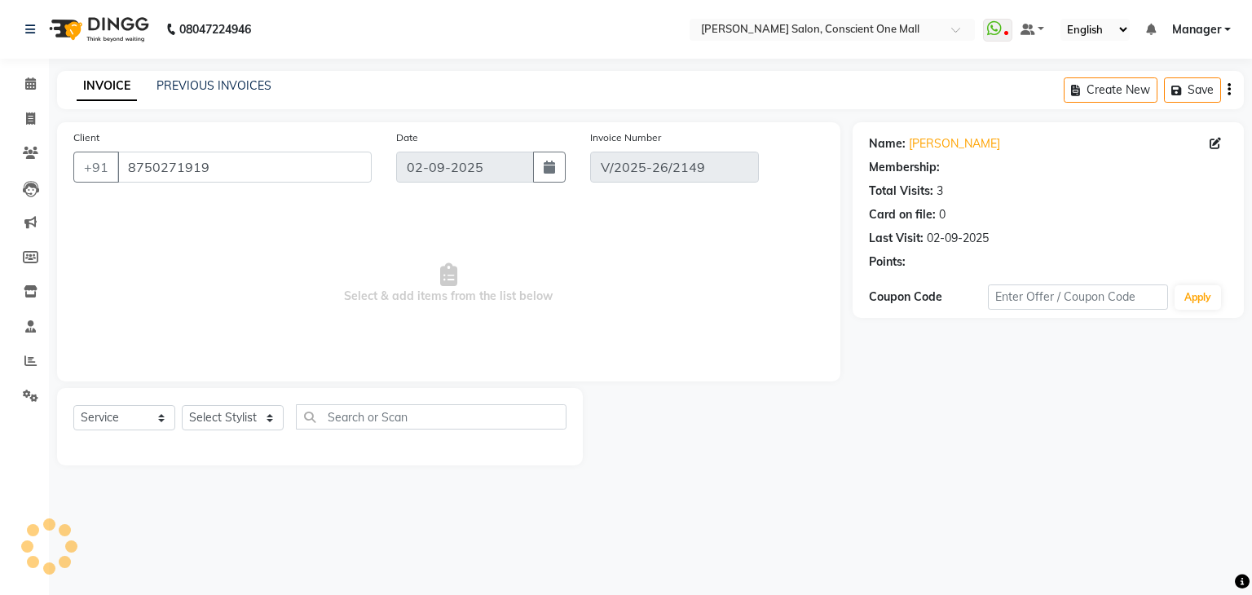
select select "select"
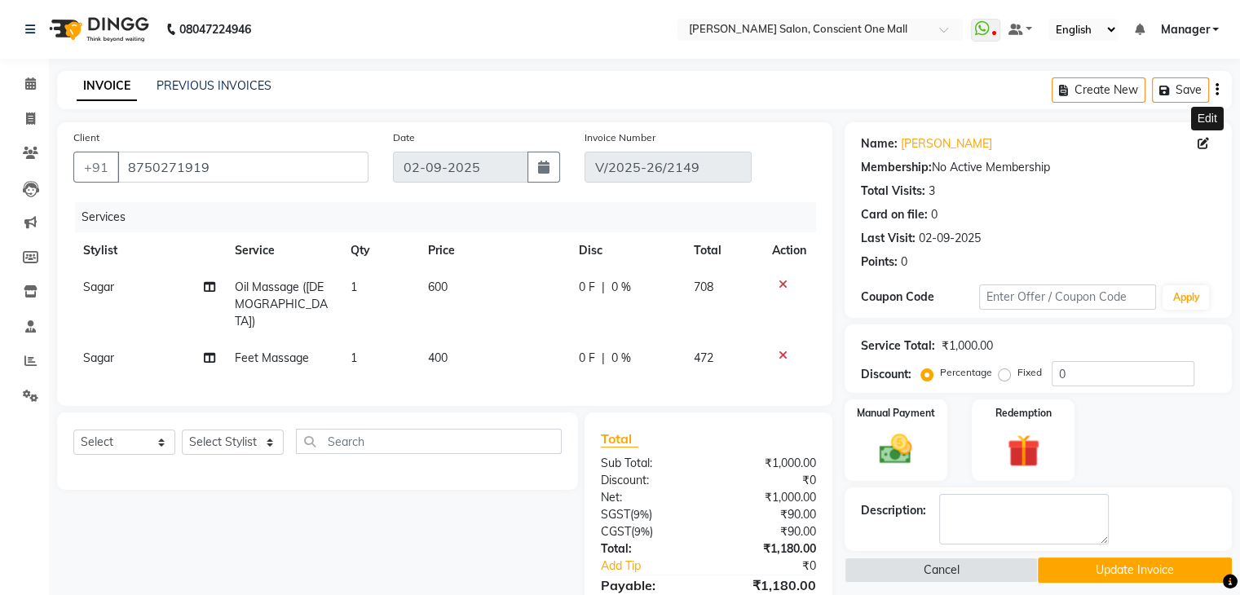
click at [1202, 138] on icon at bounding box center [1203, 143] width 11 height 11
select select "[DEMOGRAPHIC_DATA]"
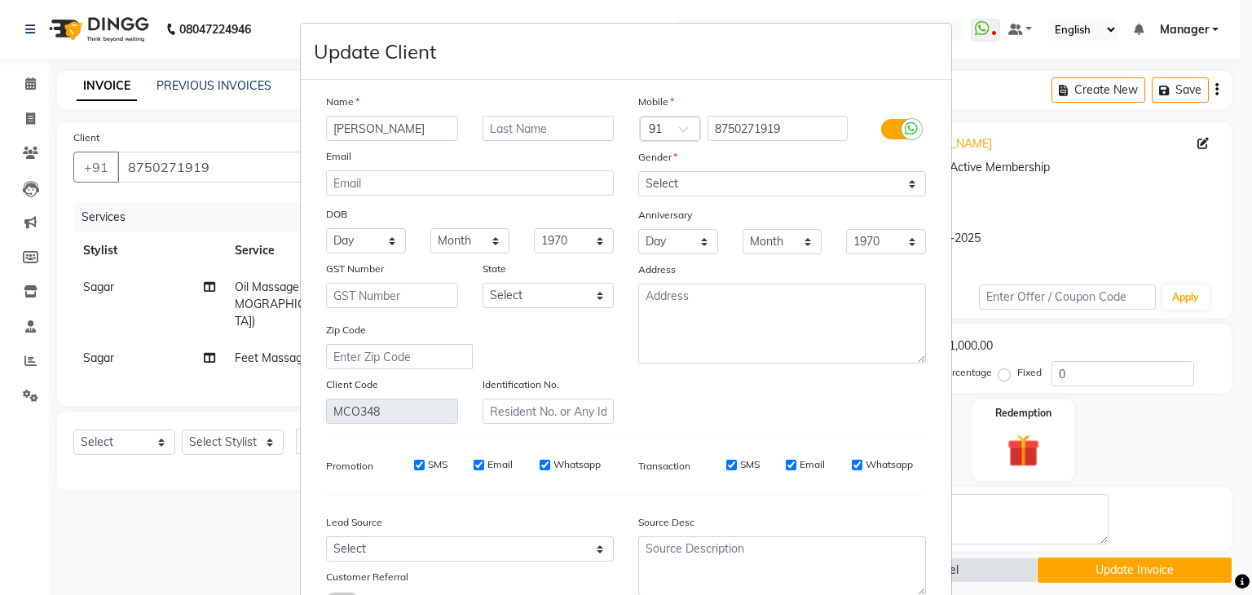
click at [400, 128] on input "[PERSON_NAME]" at bounding box center [392, 128] width 132 height 25
type input "NISHA"
click at [517, 124] on input "text" at bounding box center [549, 128] width 132 height 25
click at [498, 135] on input "text" at bounding box center [549, 128] width 132 height 25
click at [676, 183] on select "Select [DEMOGRAPHIC_DATA] [DEMOGRAPHIC_DATA] Other Prefer Not To Say" at bounding box center [782, 183] width 288 height 25
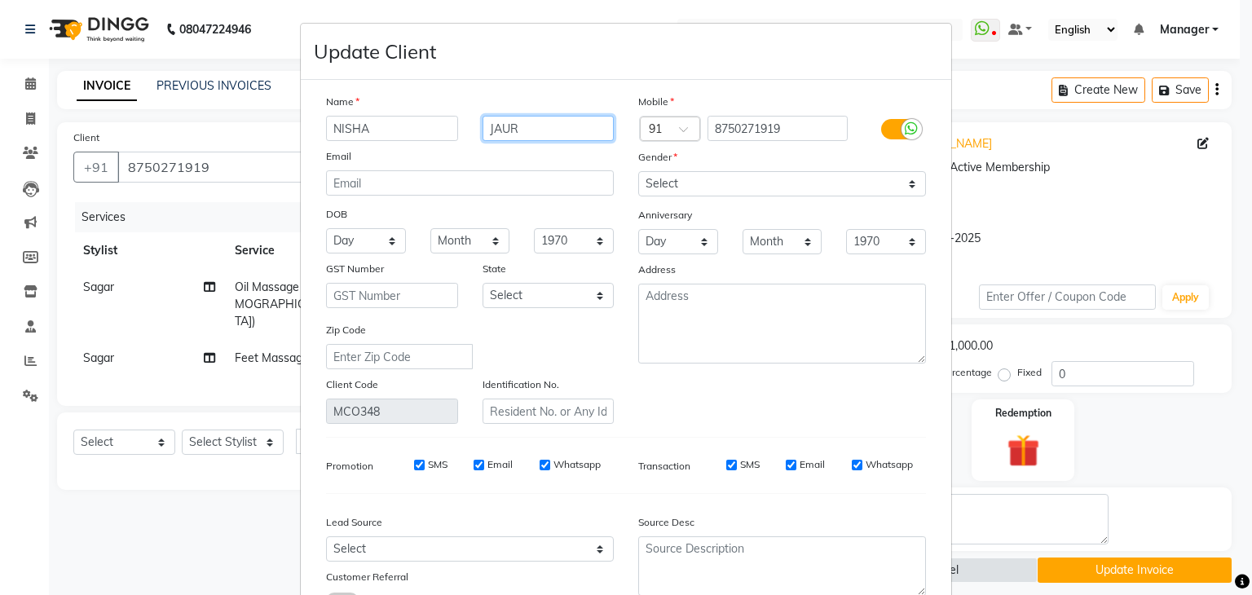
click at [496, 128] on input "JAUR" at bounding box center [549, 128] width 132 height 25
click at [485, 129] on input "JAOUR" at bounding box center [549, 128] width 132 height 25
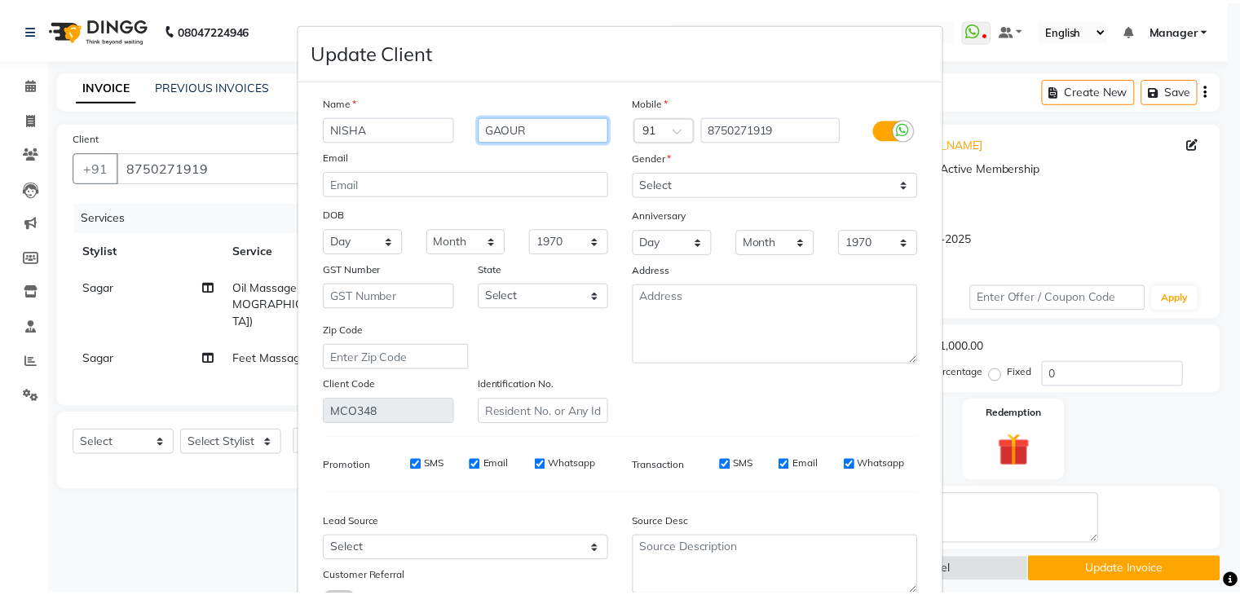
scroll to position [137, 0]
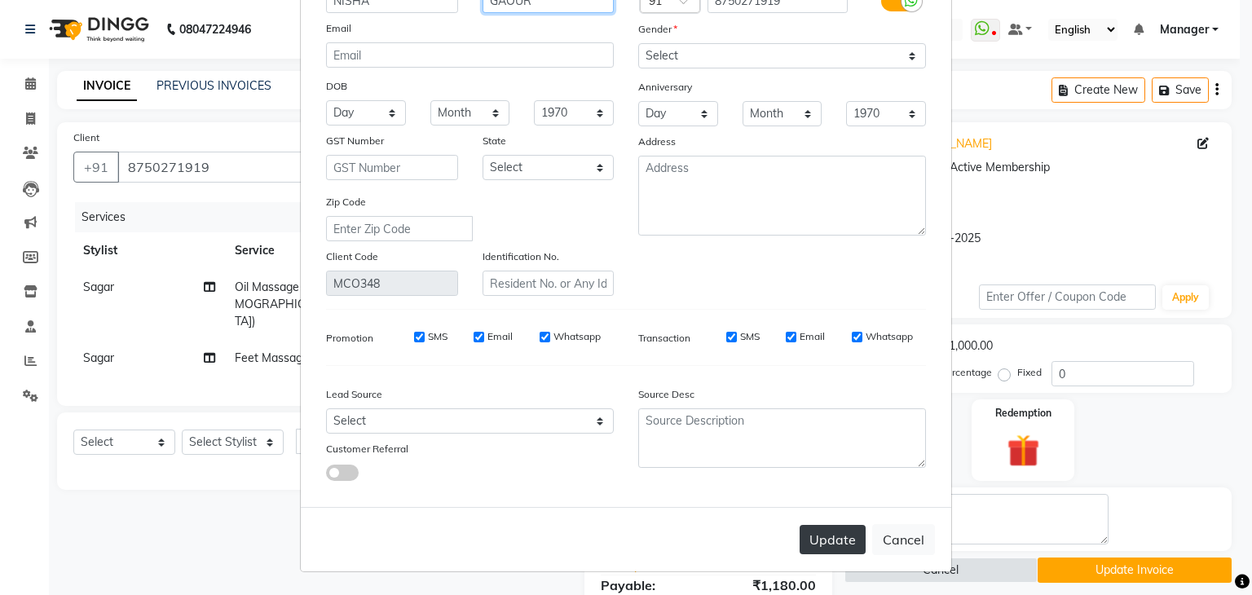
type input "GAOUR"
click at [820, 541] on button "Update" at bounding box center [833, 539] width 66 height 29
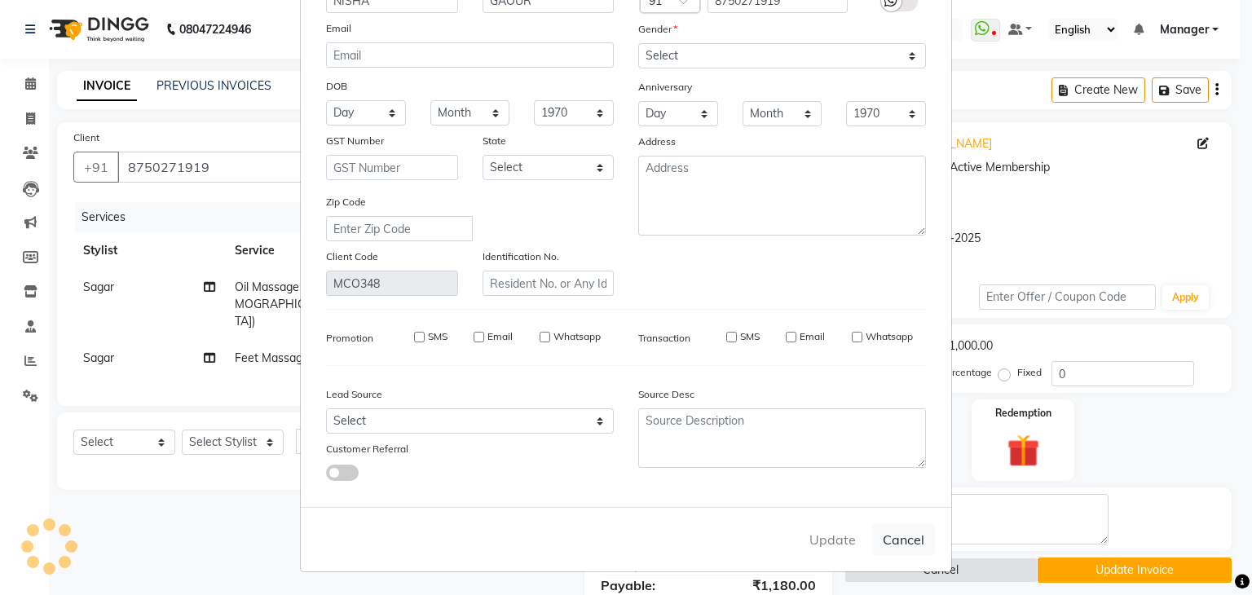
select select
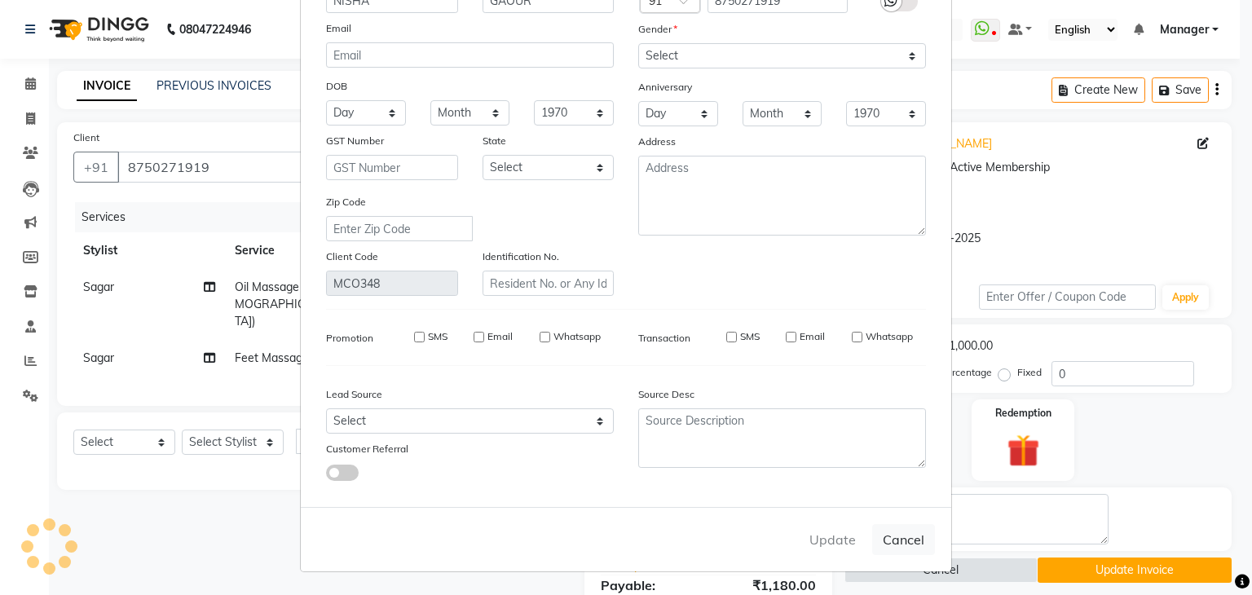
select select
checkbox input "false"
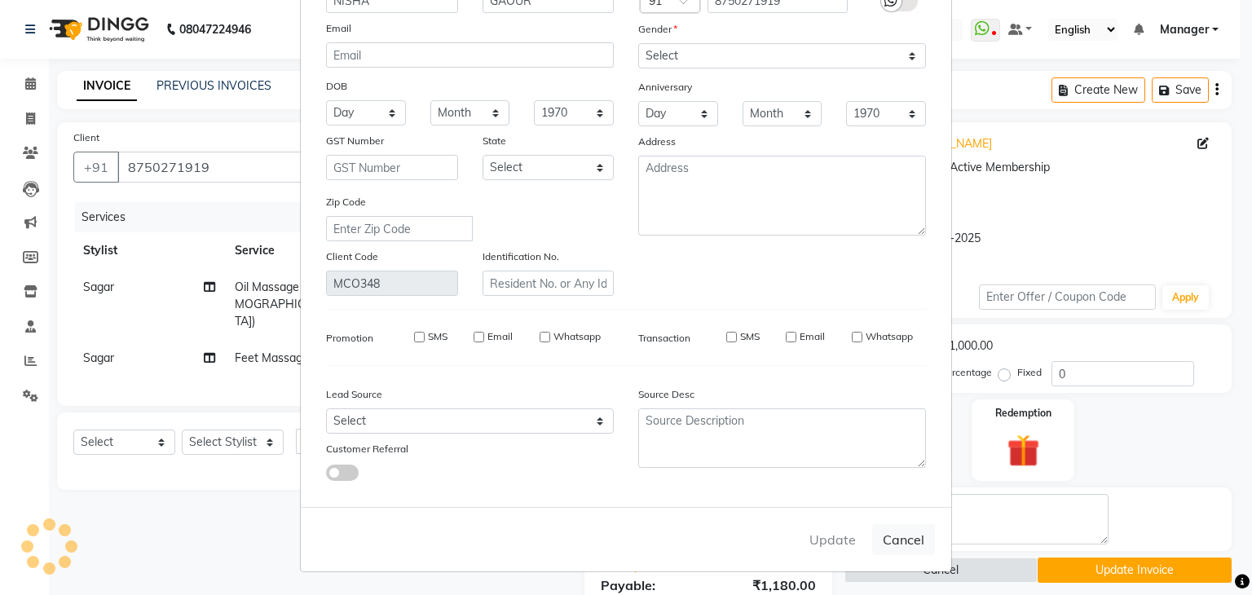
checkbox input "false"
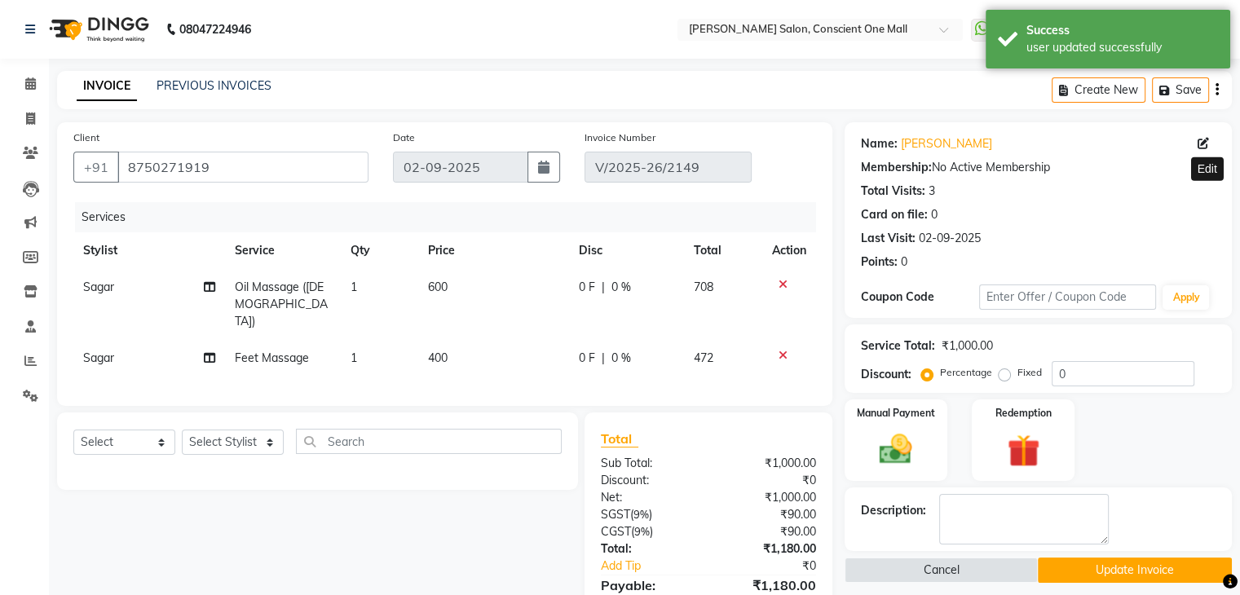
scroll to position [111, 0]
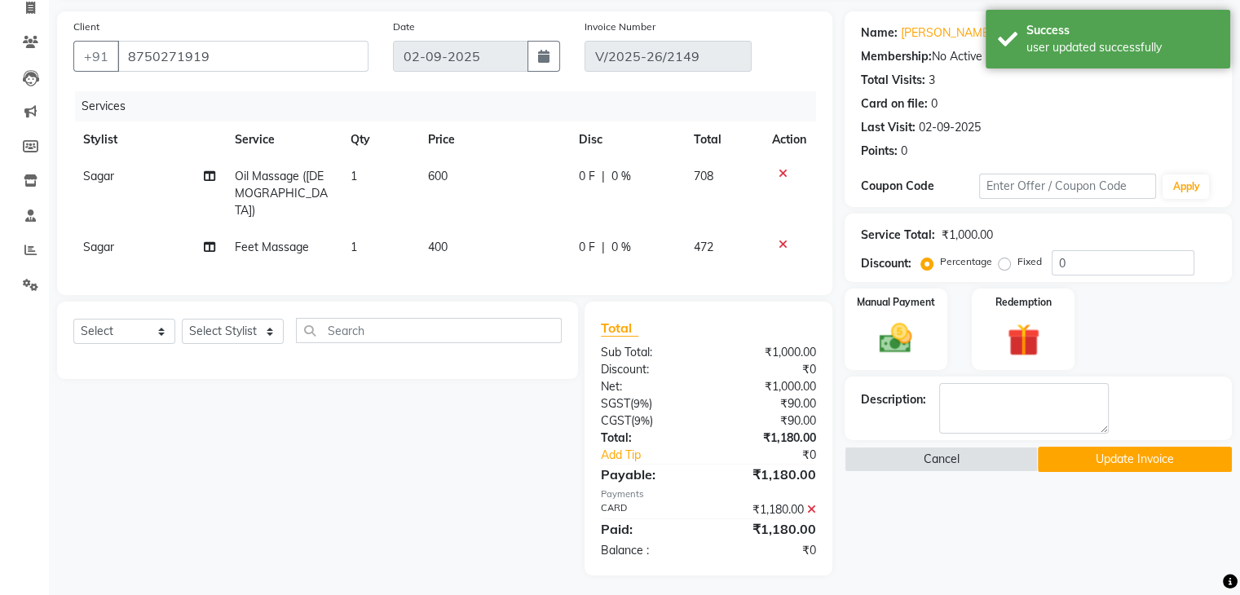
click at [1107, 460] on button "Update Invoice" at bounding box center [1135, 459] width 194 height 25
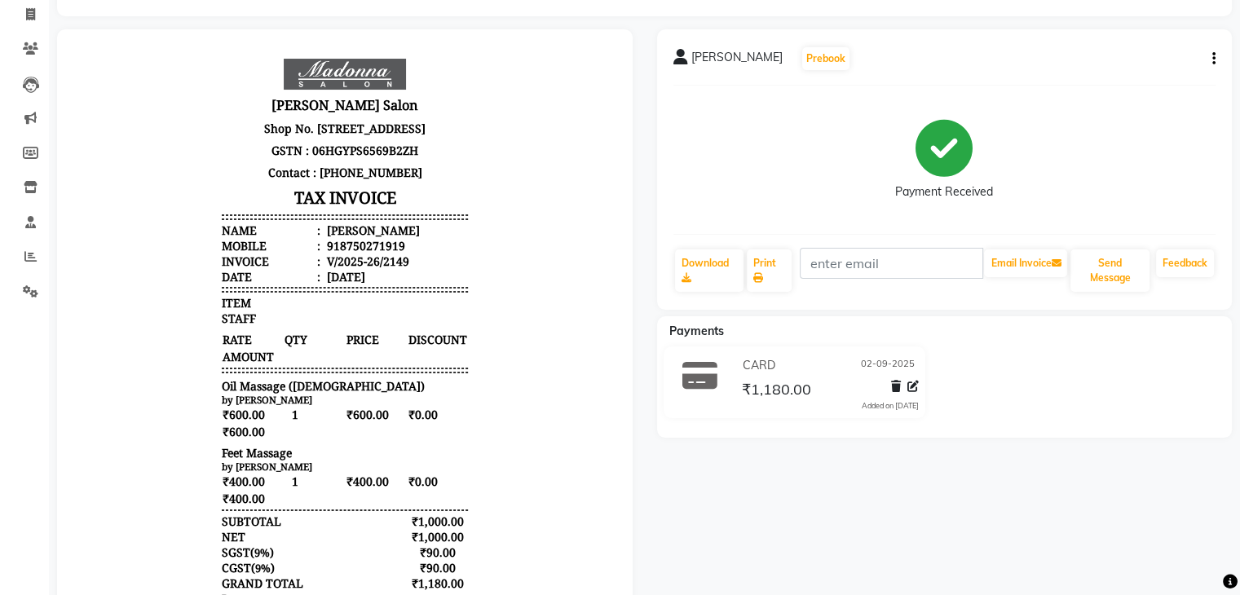
scroll to position [96, 0]
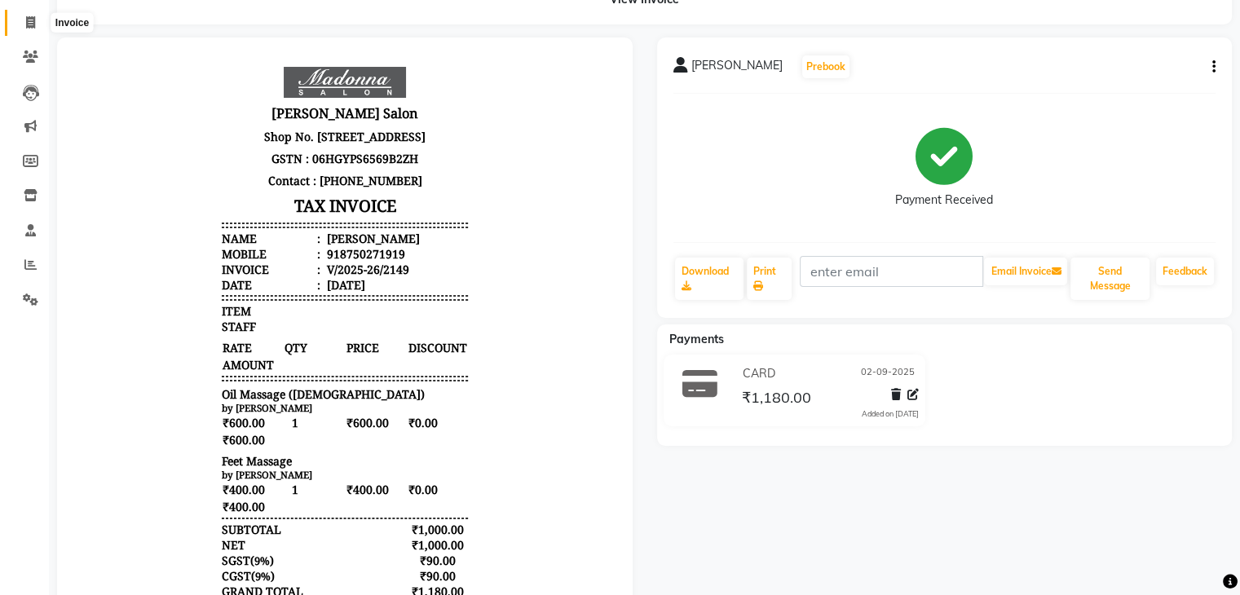
click at [23, 14] on span at bounding box center [30, 23] width 29 height 19
select select "service"
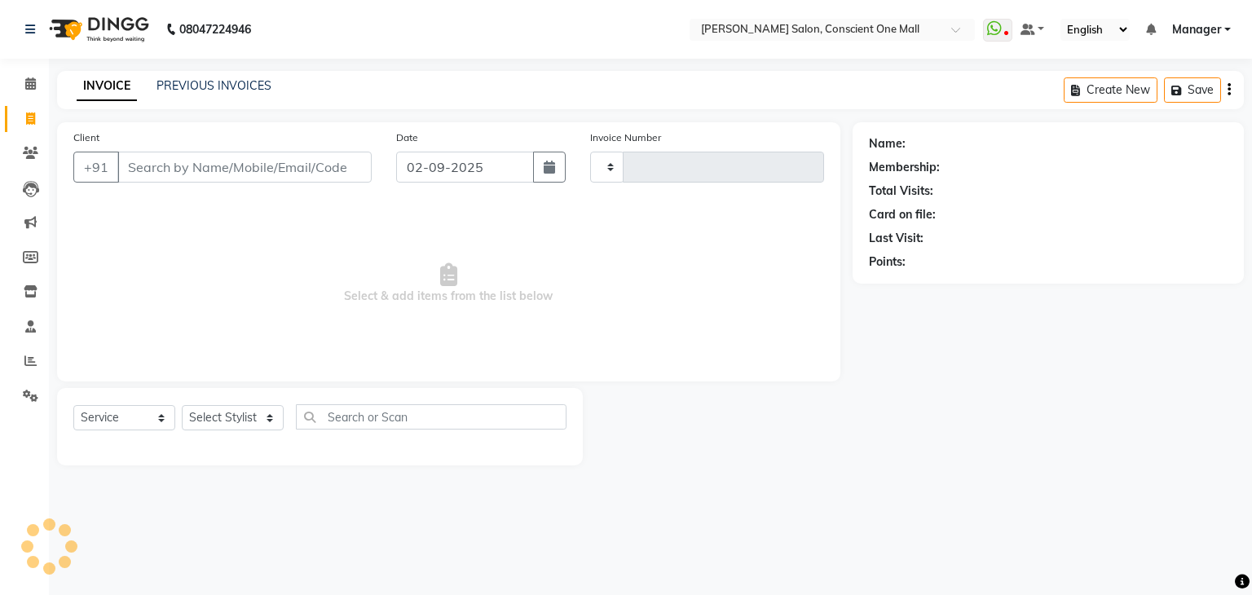
type input "2150"
select select "7575"
click at [204, 87] on link "PREVIOUS INVOICES" at bounding box center [214, 85] width 115 height 15
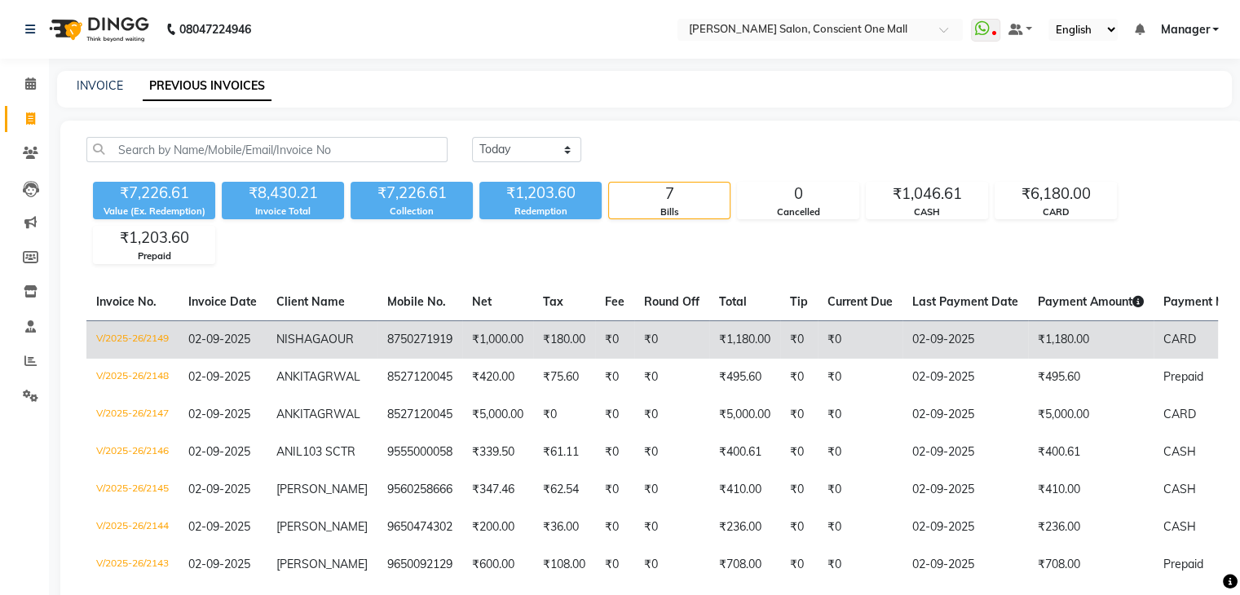
click at [750, 356] on td "₹1,180.00" at bounding box center [744, 339] width 71 height 38
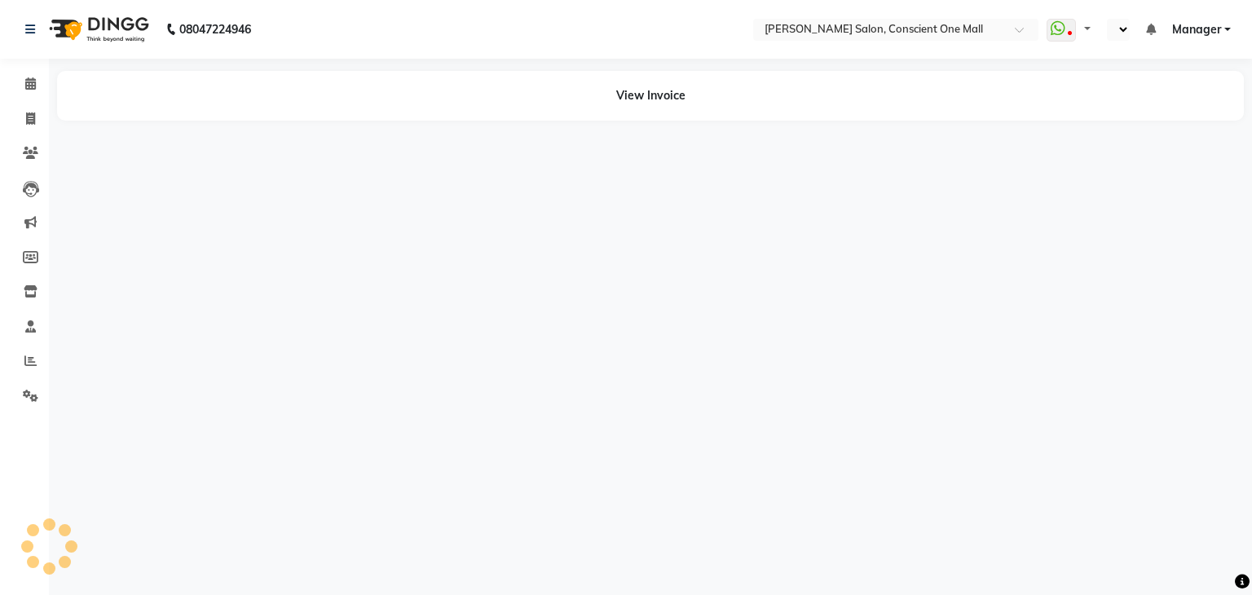
select select "en"
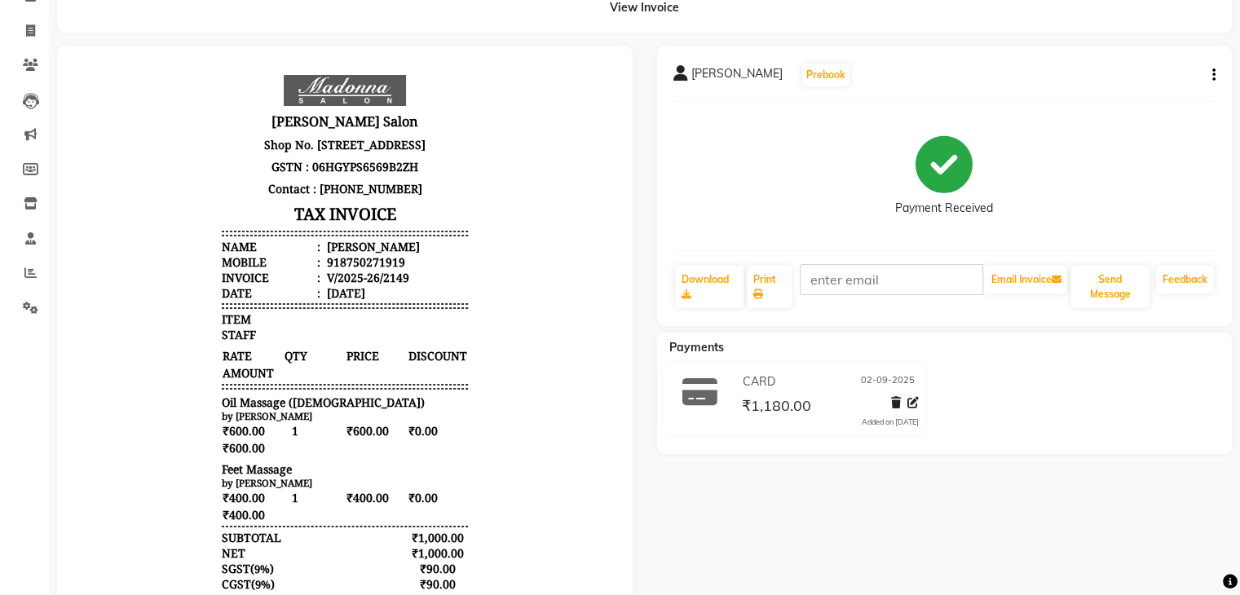
scroll to position [82, 0]
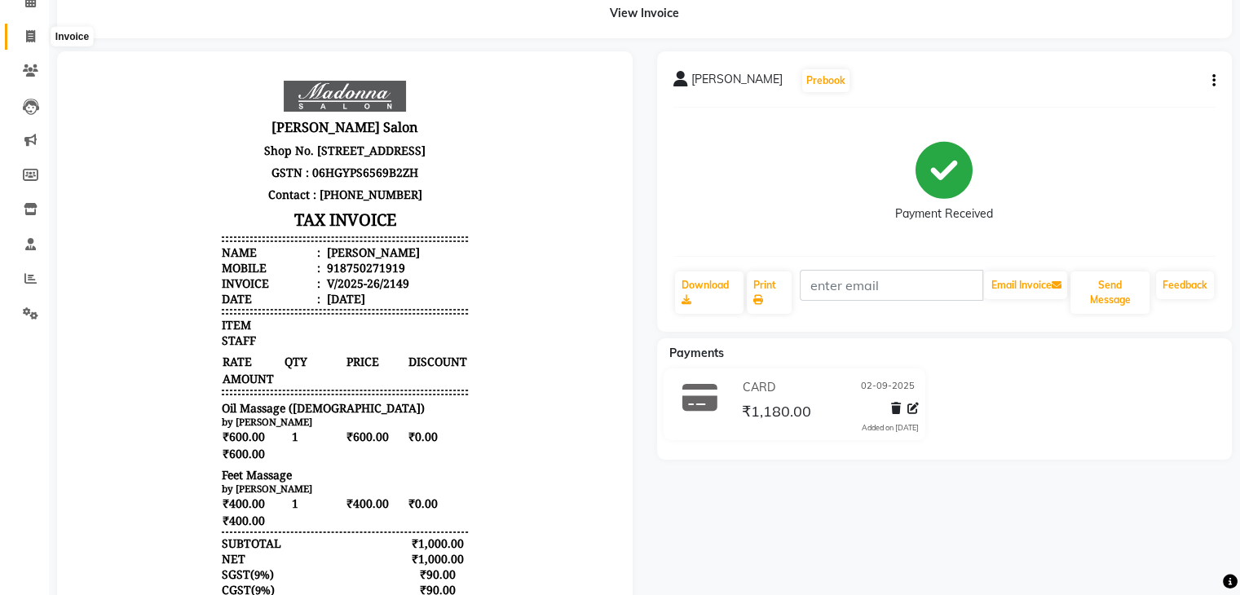
click at [26, 31] on icon at bounding box center [30, 36] width 9 height 12
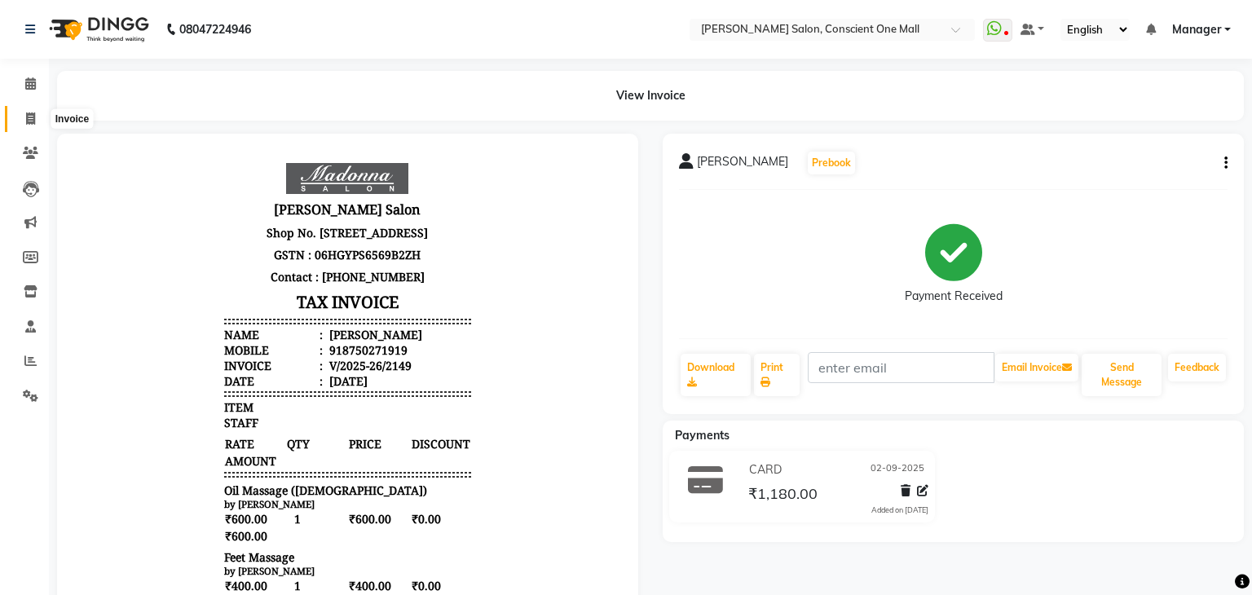
select select "service"
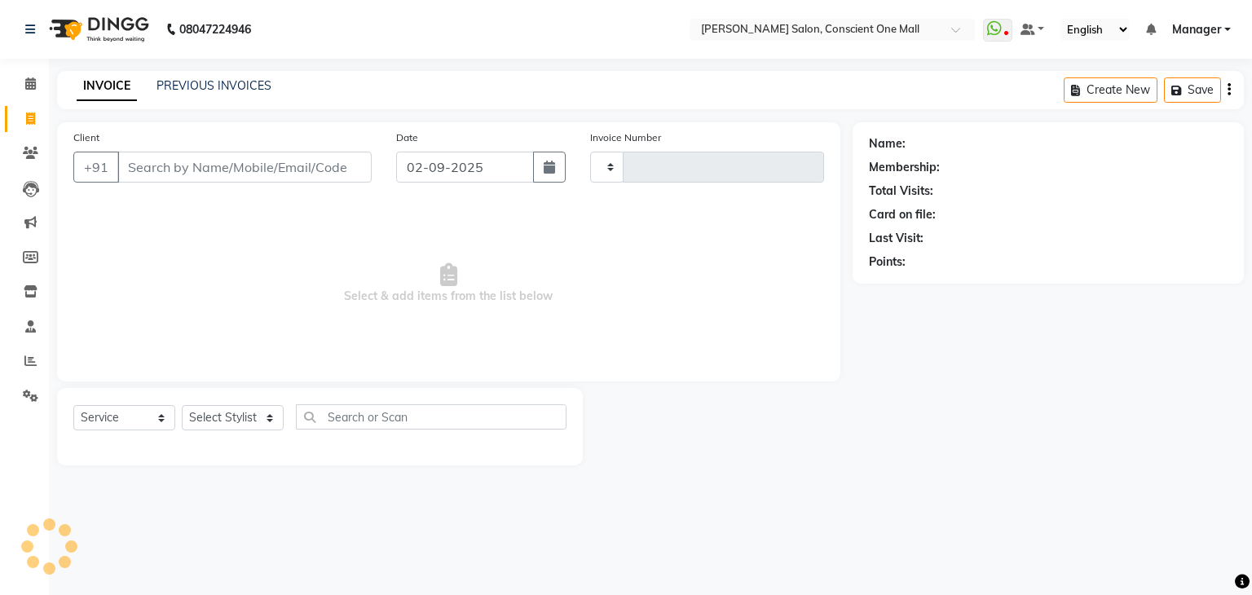
type input "2150"
select select "7575"
click at [34, 371] on link "Reports" at bounding box center [24, 361] width 39 height 27
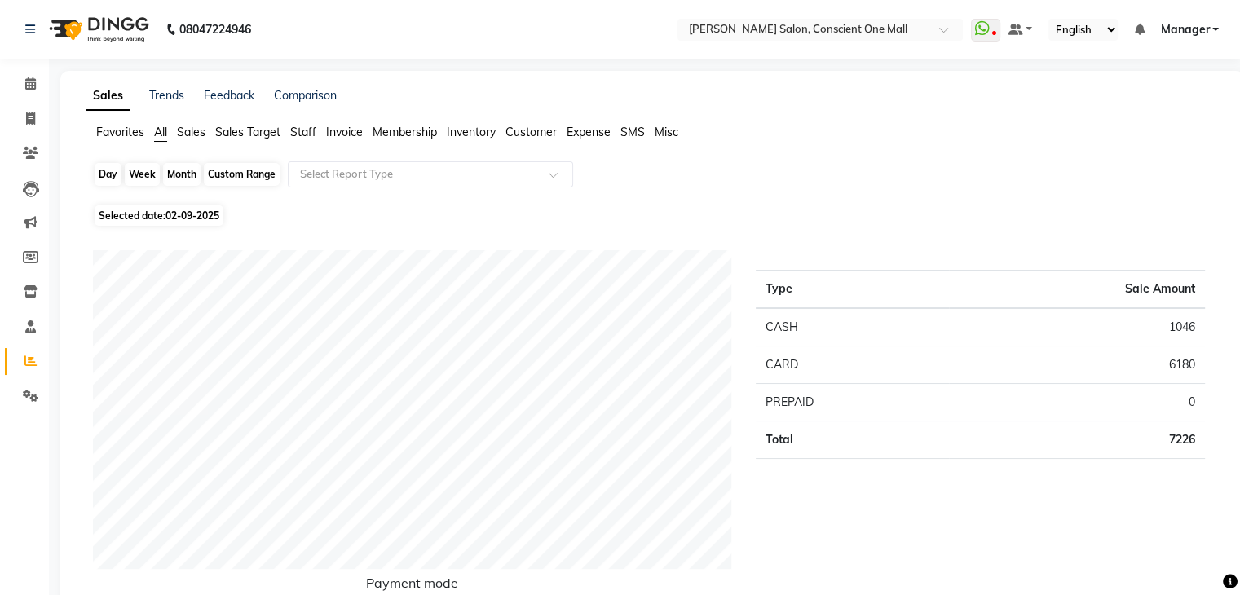
click at [98, 176] on div "Day" at bounding box center [108, 174] width 27 height 23
select select "9"
select select "2025"
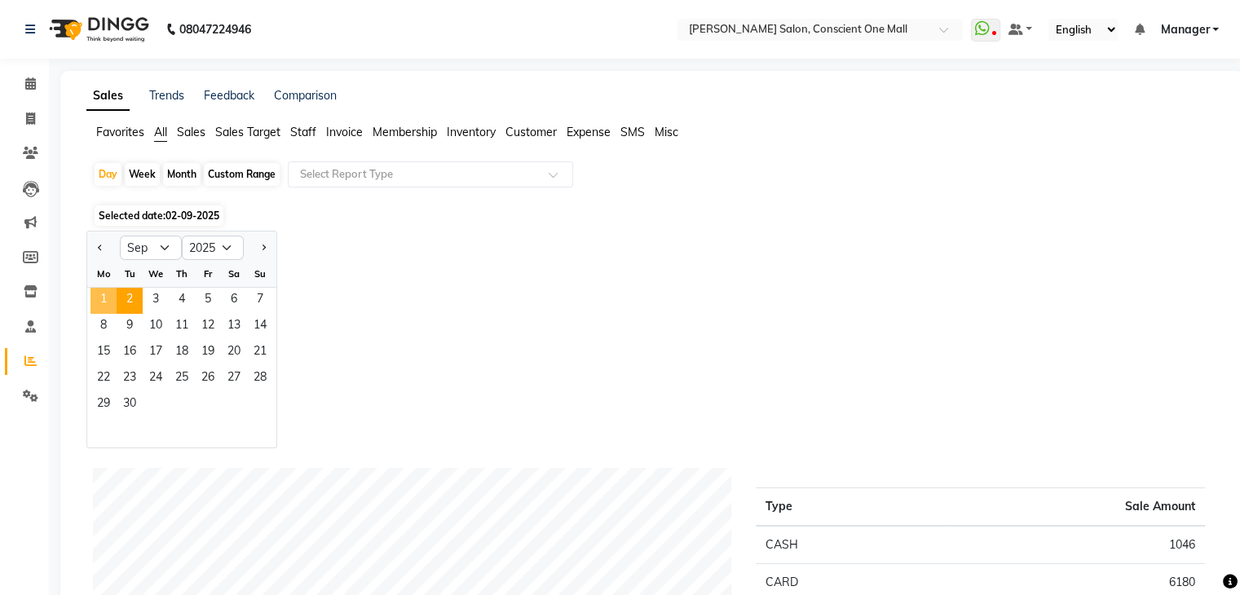
click at [104, 290] on span "1" at bounding box center [103, 301] width 26 height 26
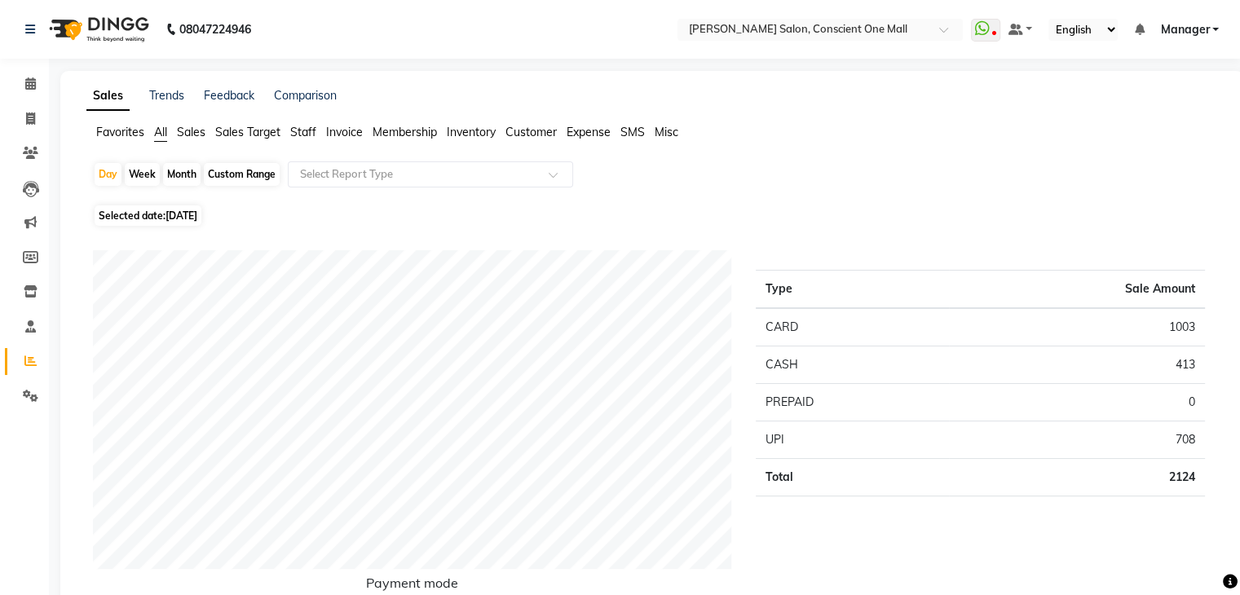
click at [302, 139] on span "Staff" at bounding box center [303, 132] width 26 height 15
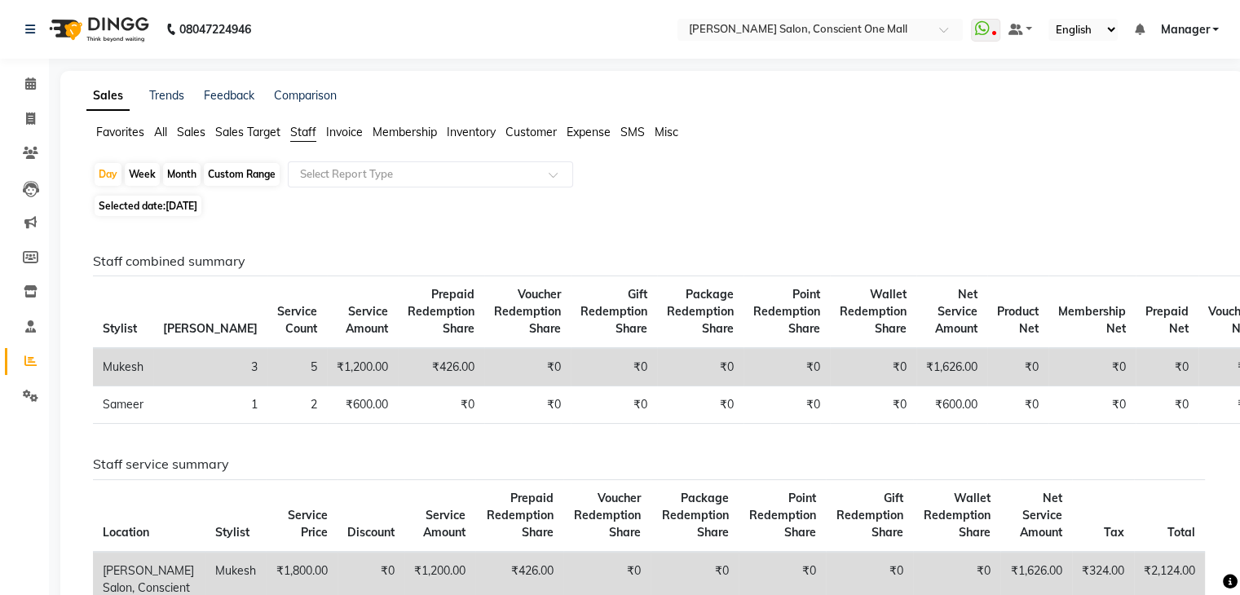
click at [179, 209] on span "01-09-2025" at bounding box center [181, 206] width 32 height 12
select select "9"
select select "2025"
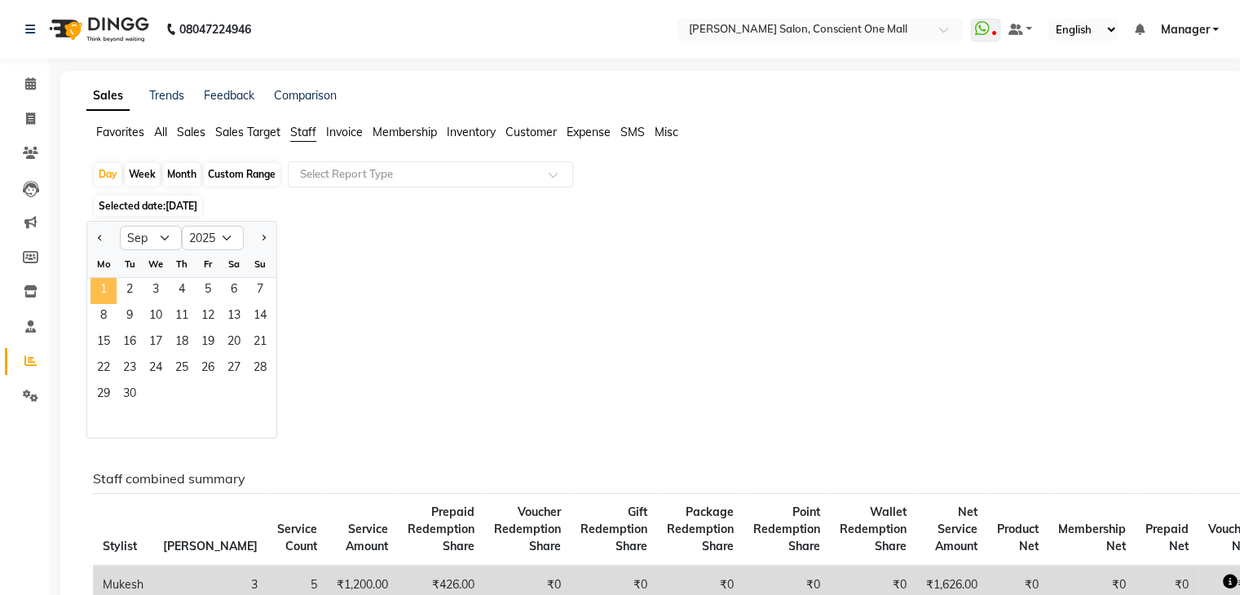
click at [98, 285] on span "1" at bounding box center [103, 291] width 26 height 26
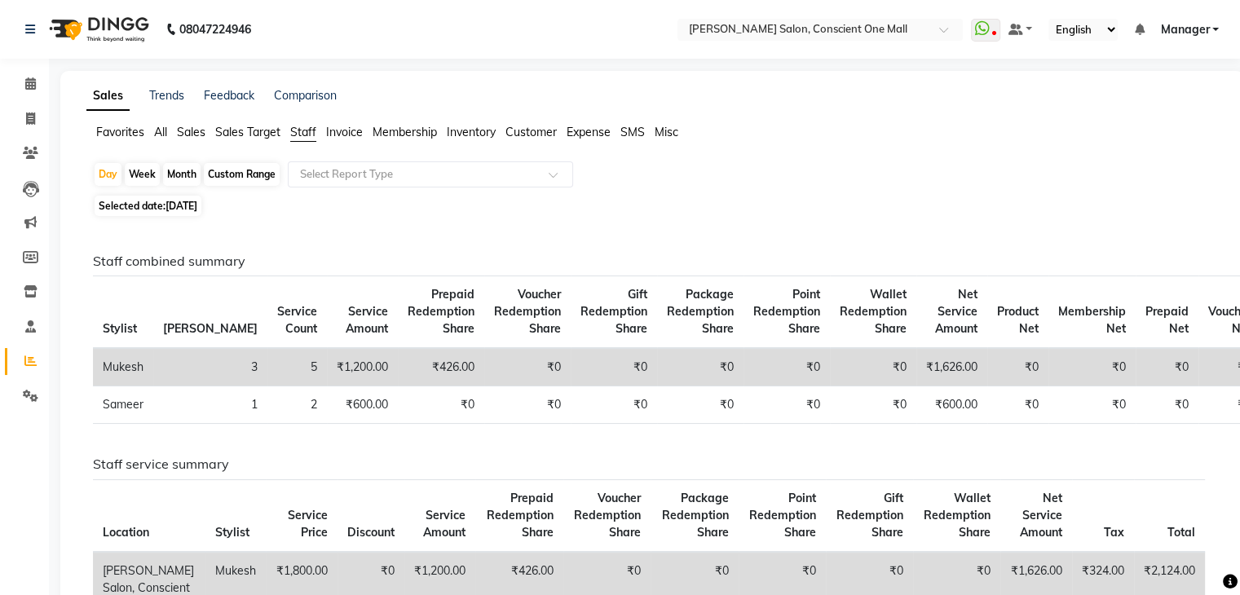
click at [185, 203] on span "01-09-2025" at bounding box center [181, 206] width 32 height 12
select select "9"
select select "2025"
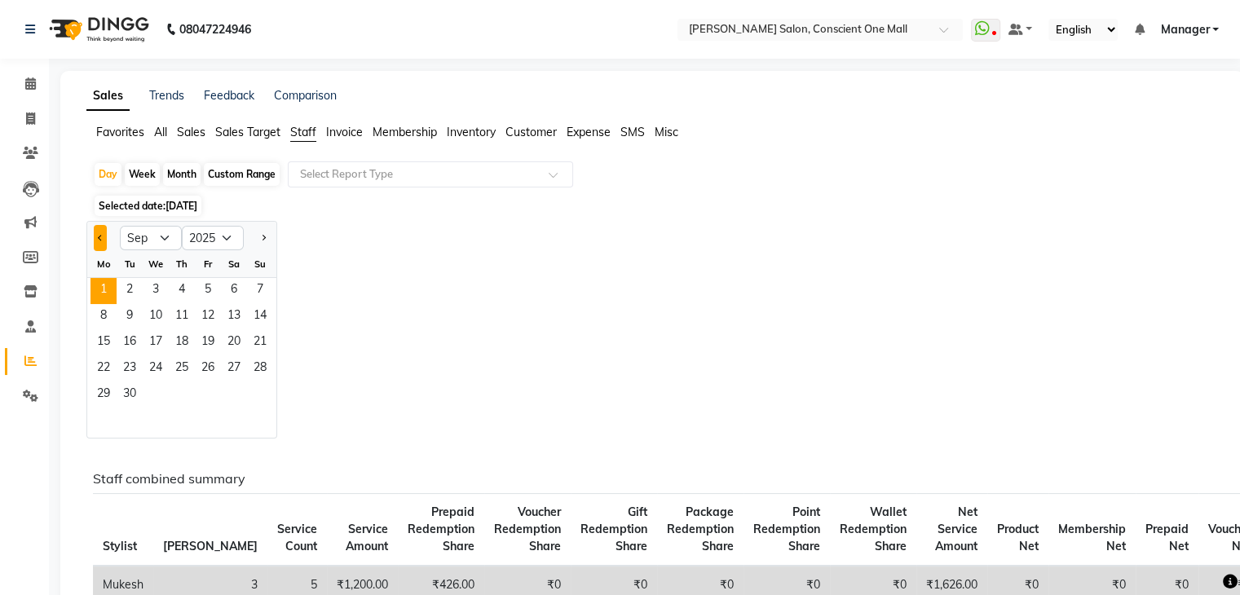
click at [101, 241] on button "Previous month" at bounding box center [100, 238] width 13 height 26
select select "8"
click at [262, 390] on span "31" at bounding box center [260, 395] width 26 height 26
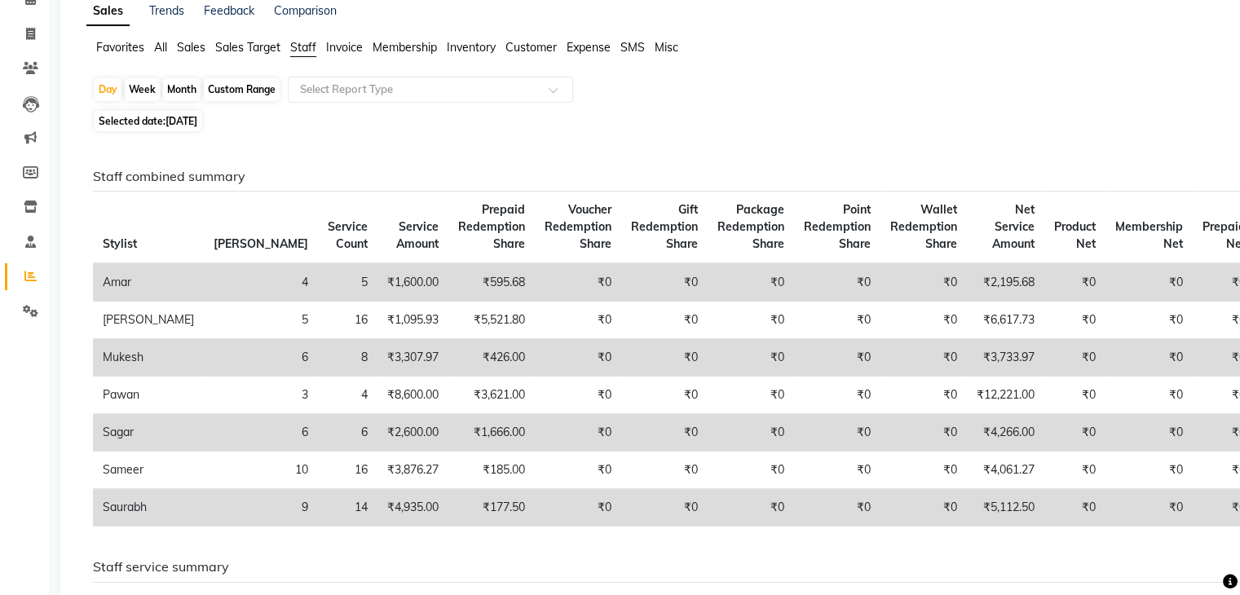
scroll to position [78, 0]
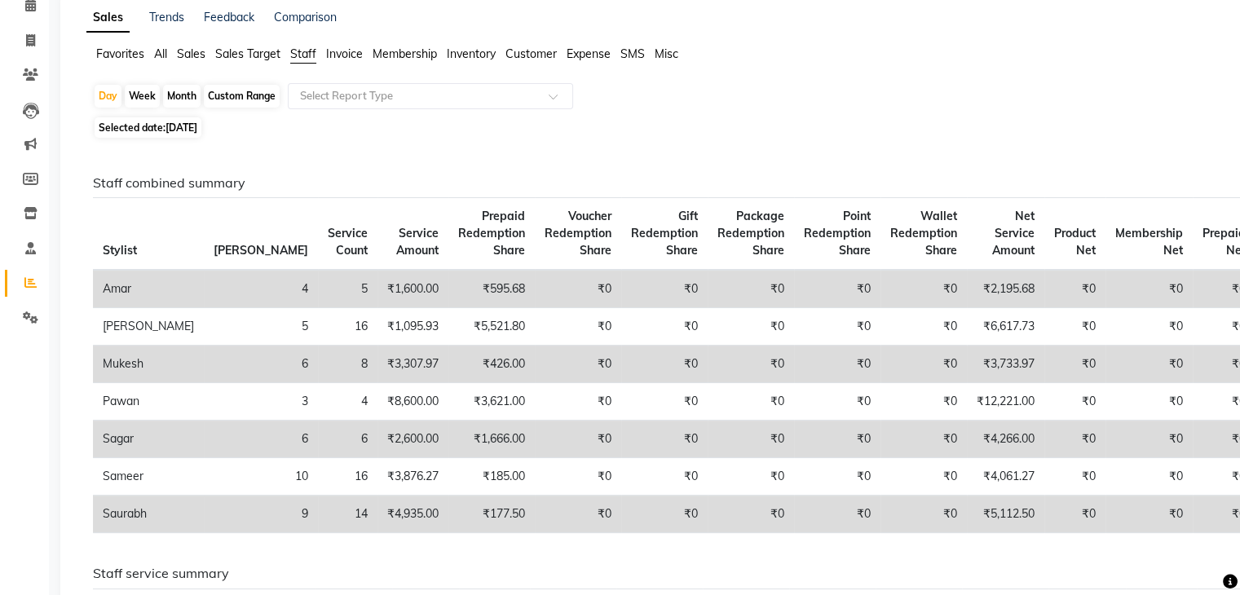
click at [157, 122] on span "Selected date: 31-08-2025" at bounding box center [148, 127] width 107 height 20
select select "8"
select select "2025"
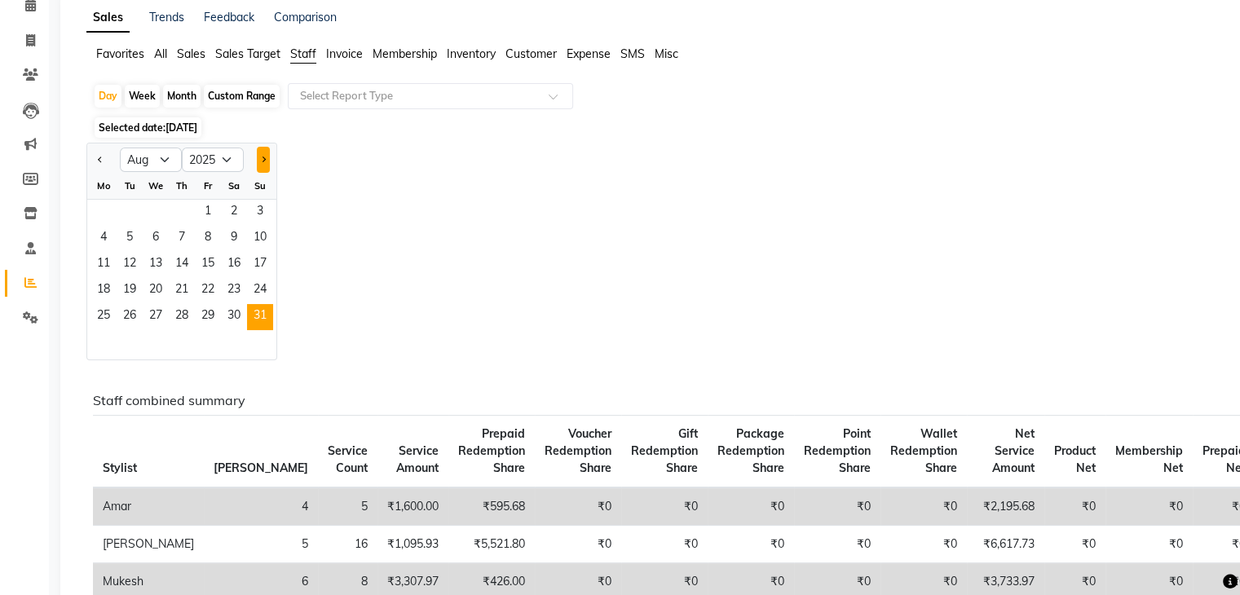
click at [269, 153] on button "Next month" at bounding box center [263, 160] width 13 height 26
select select "9"
click at [107, 205] on span "1" at bounding box center [103, 213] width 26 height 26
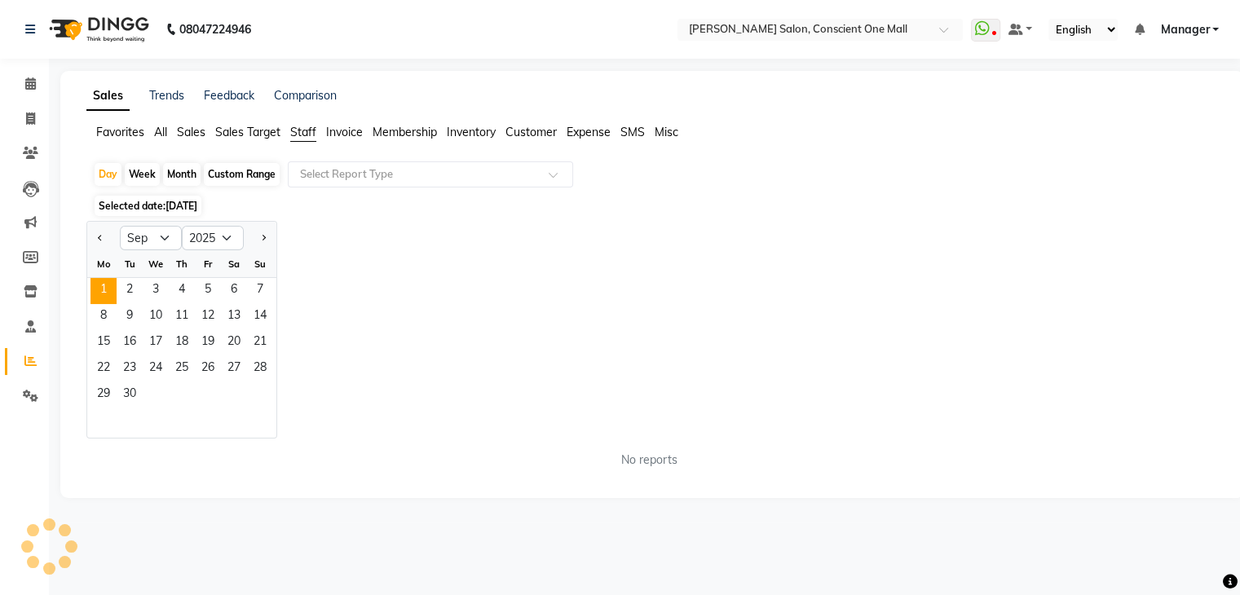
scroll to position [0, 0]
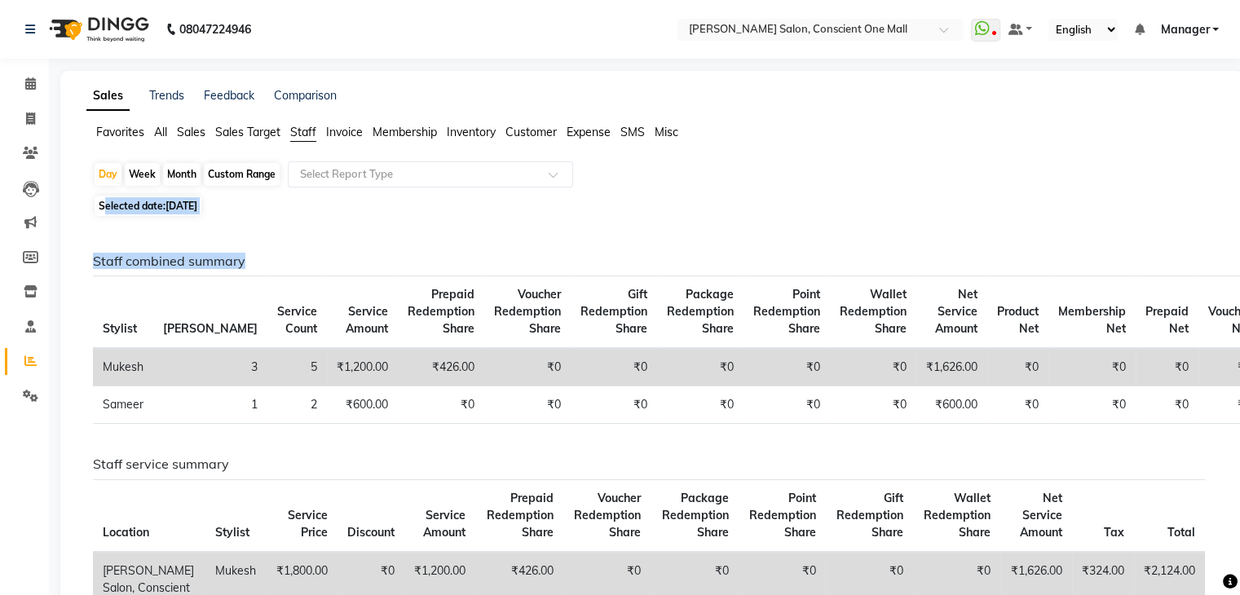
drag, startPoint x: 107, startPoint y: 205, endPoint x: 313, endPoint y: 234, distance: 208.2
click at [313, 234] on div "Day Week Month Custom Range Select Report Type Selected date: 01-09-2025 Staff …" at bounding box center [652, 500] width 1132 height 678
click at [313, 234] on div "Staff combined summary Stylist Bill Count Service Count Service Amount Prepaid …" at bounding box center [649, 530] width 1138 height 618
click at [298, 131] on span "Staff" at bounding box center [303, 132] width 26 height 15
click at [108, 177] on div "Day" at bounding box center [108, 174] width 27 height 23
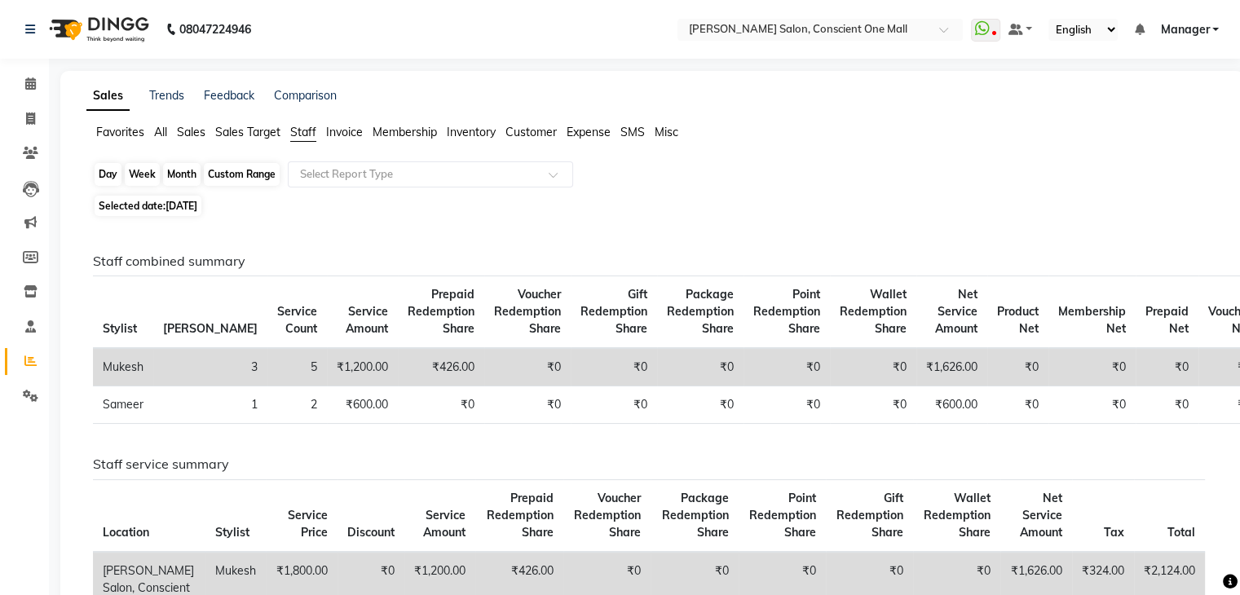
select select "9"
select select "2025"
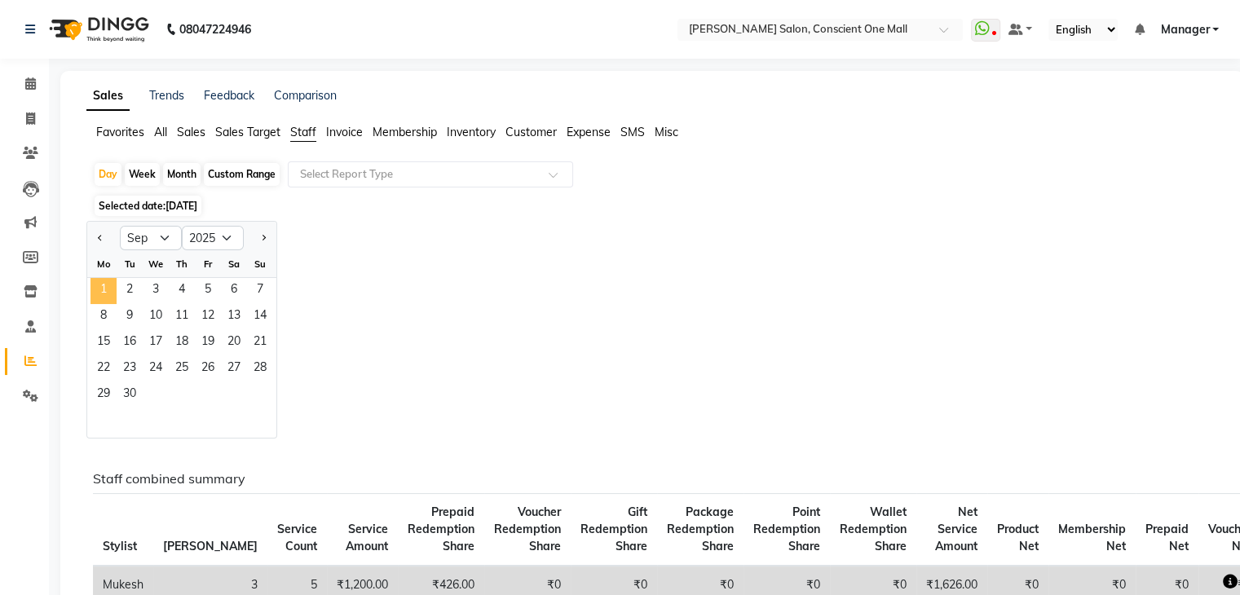
click at [95, 288] on span "1" at bounding box center [103, 291] width 26 height 26
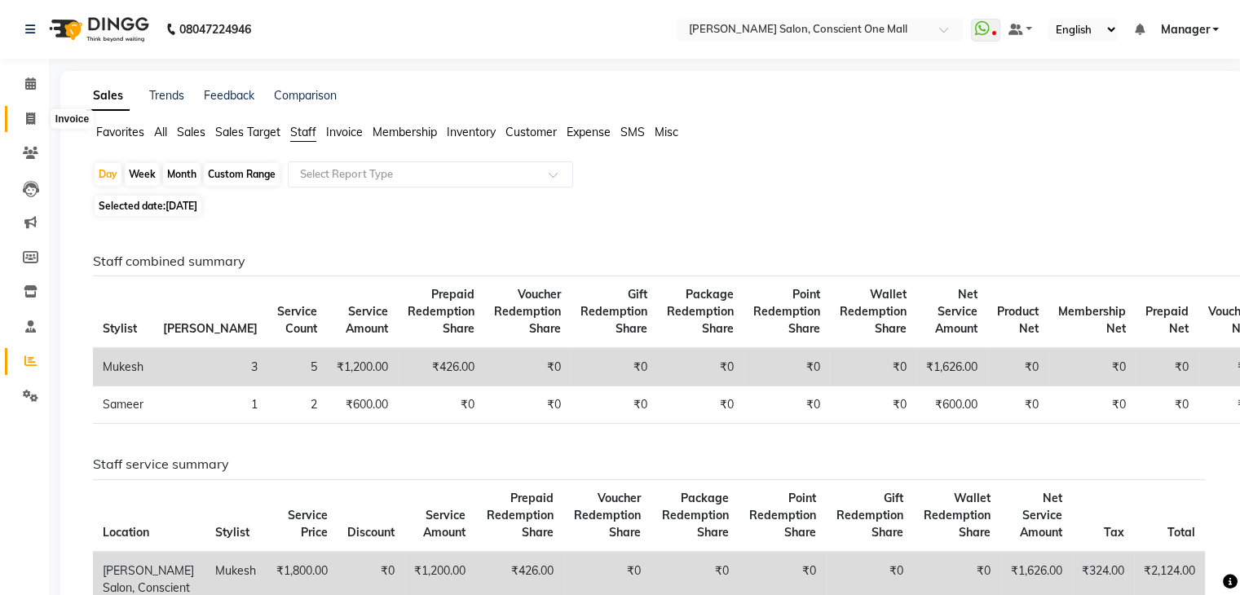
click at [26, 121] on icon at bounding box center [30, 119] width 9 height 12
select select "service"
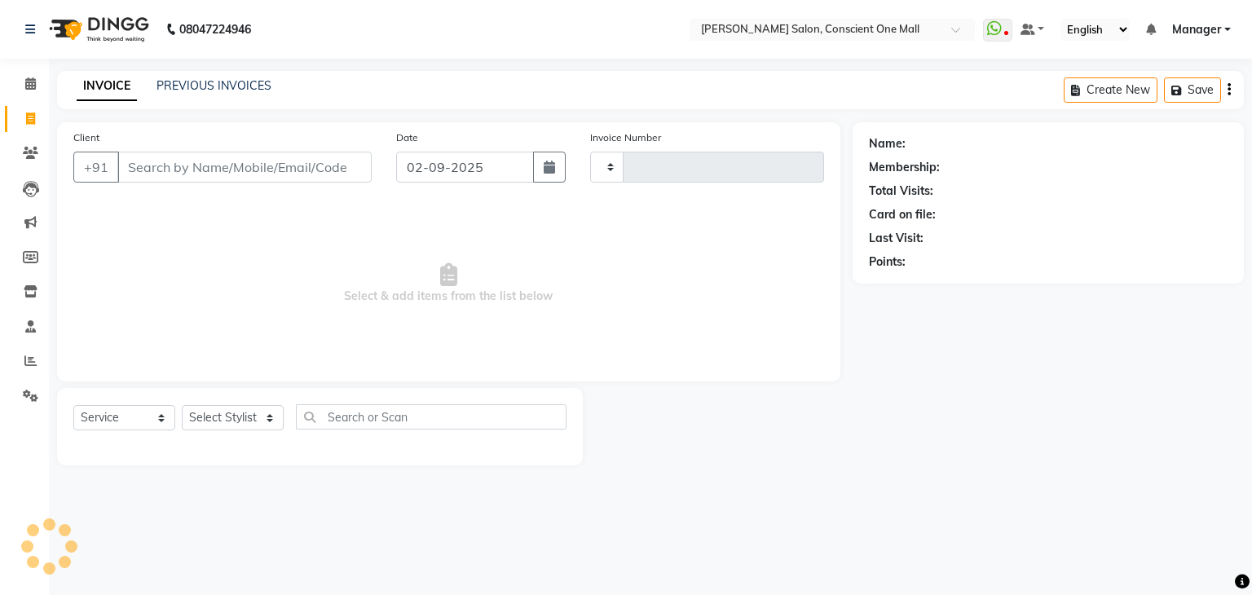
type input "2150"
select select "7575"
click at [240, 86] on link "PREVIOUS INVOICES" at bounding box center [214, 85] width 115 height 15
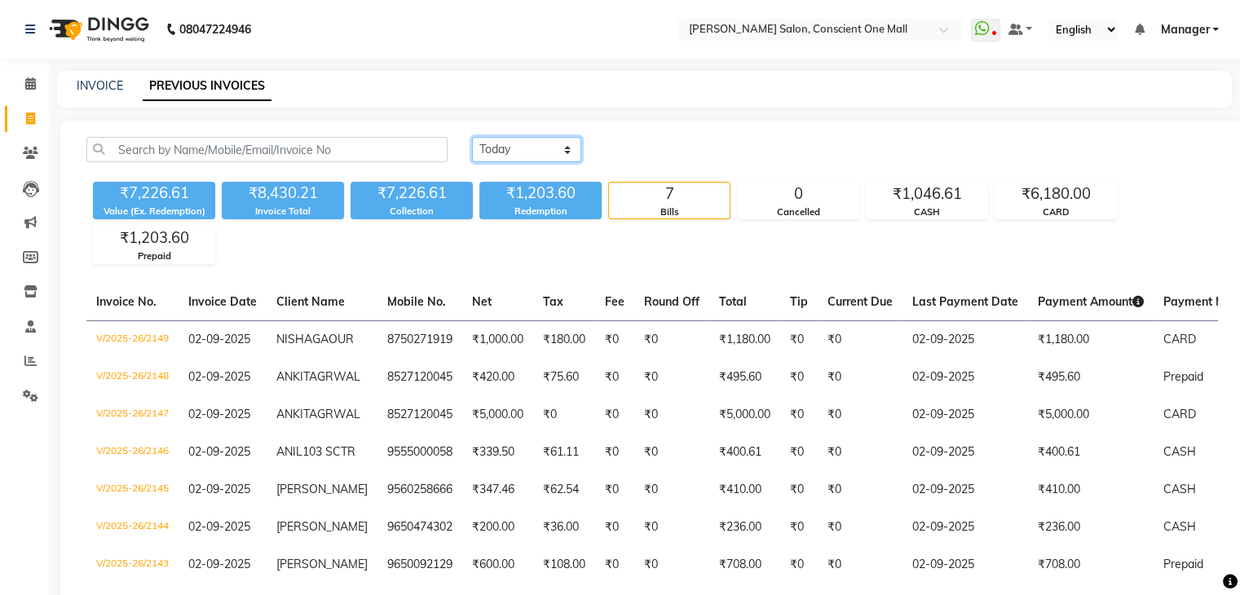
click at [566, 144] on select "Today Yesterday Custom Range" at bounding box center [526, 149] width 109 height 25
click at [472, 137] on select "Today Yesterday Custom Range" at bounding box center [526, 149] width 109 height 25
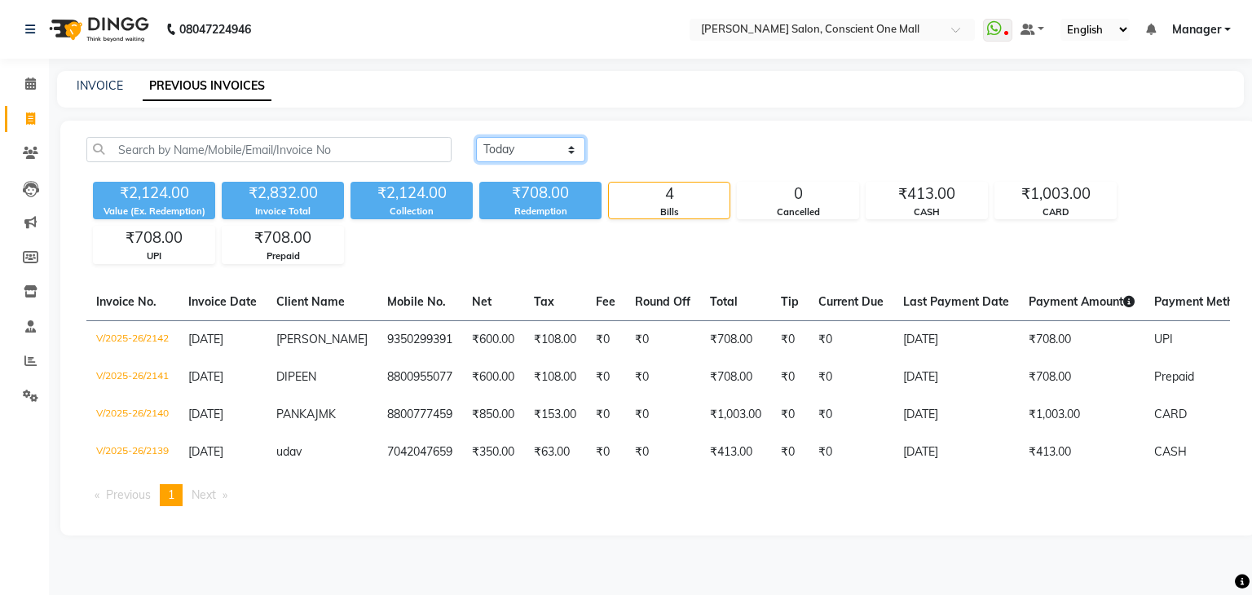
click at [567, 144] on select "Today Yesterday Custom Range" at bounding box center [530, 149] width 109 height 25
select select "range"
click at [476, 137] on select "Today Yesterday Custom Range" at bounding box center [530, 149] width 109 height 25
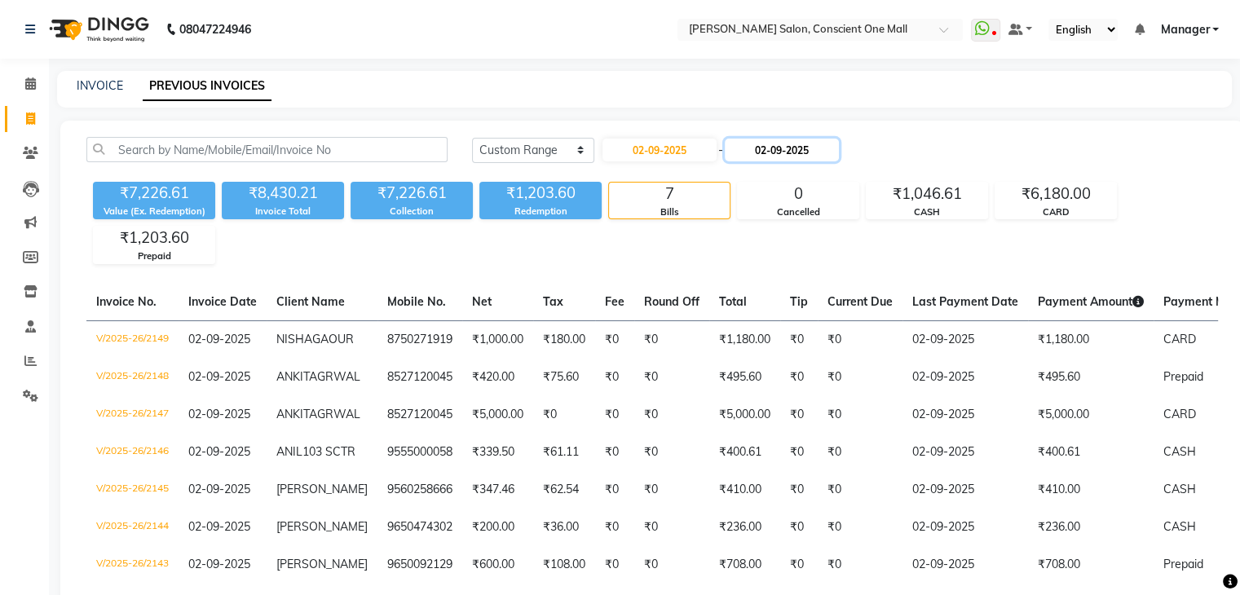
click at [784, 141] on input "02-09-2025" at bounding box center [782, 150] width 114 height 23
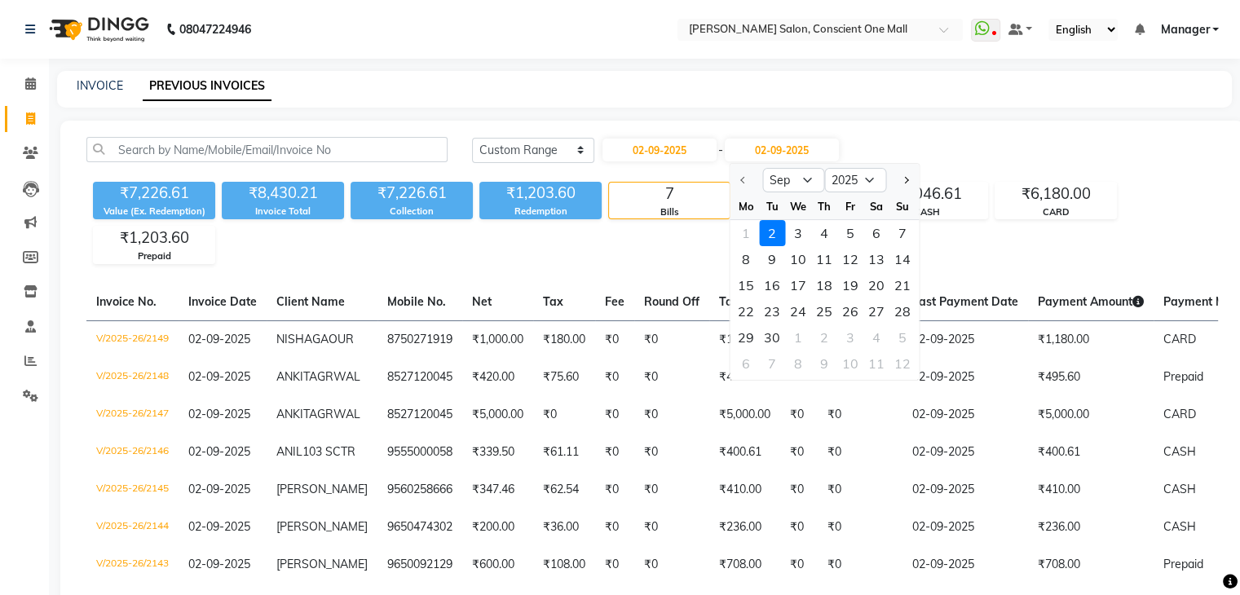
click at [740, 232] on div "1 2 3 4 5 6 7" at bounding box center [824, 233] width 189 height 26
drag, startPoint x: 750, startPoint y: 232, endPoint x: 888, endPoint y: 121, distance: 176.8
click at [888, 121] on div "Today Yesterday Custom Range 02-09-2025 - 02-09-2025 Sep Oct Nov Dec 2025 2026 …" at bounding box center [652, 384] width 1184 height 527
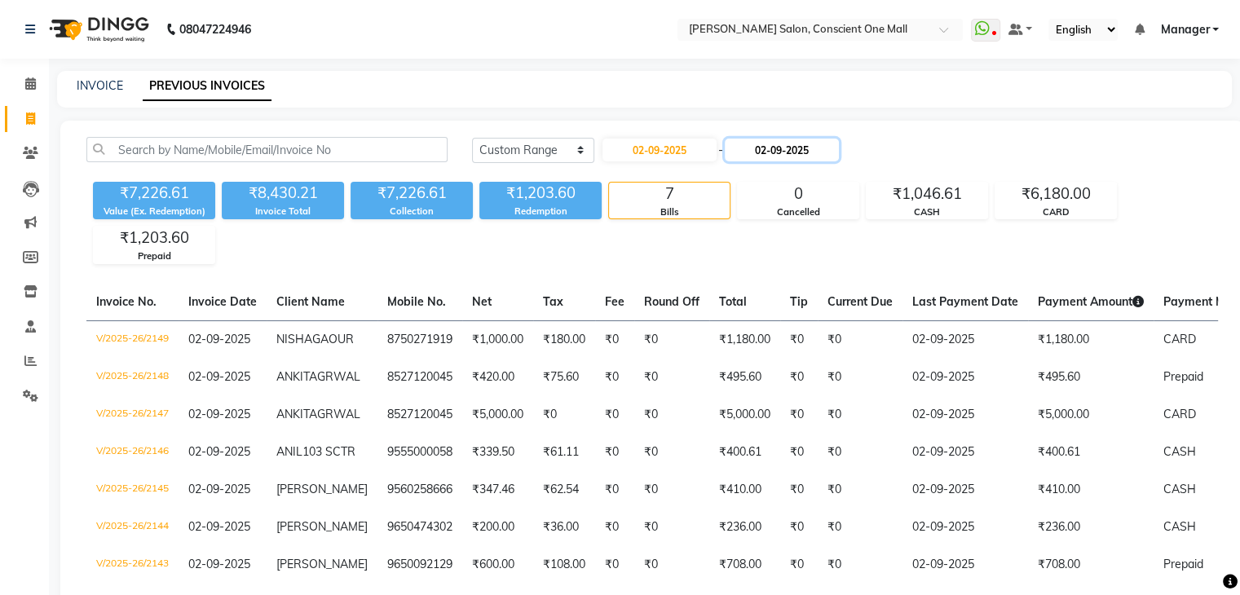
click at [783, 140] on input "02-09-2025" at bounding box center [782, 150] width 114 height 23
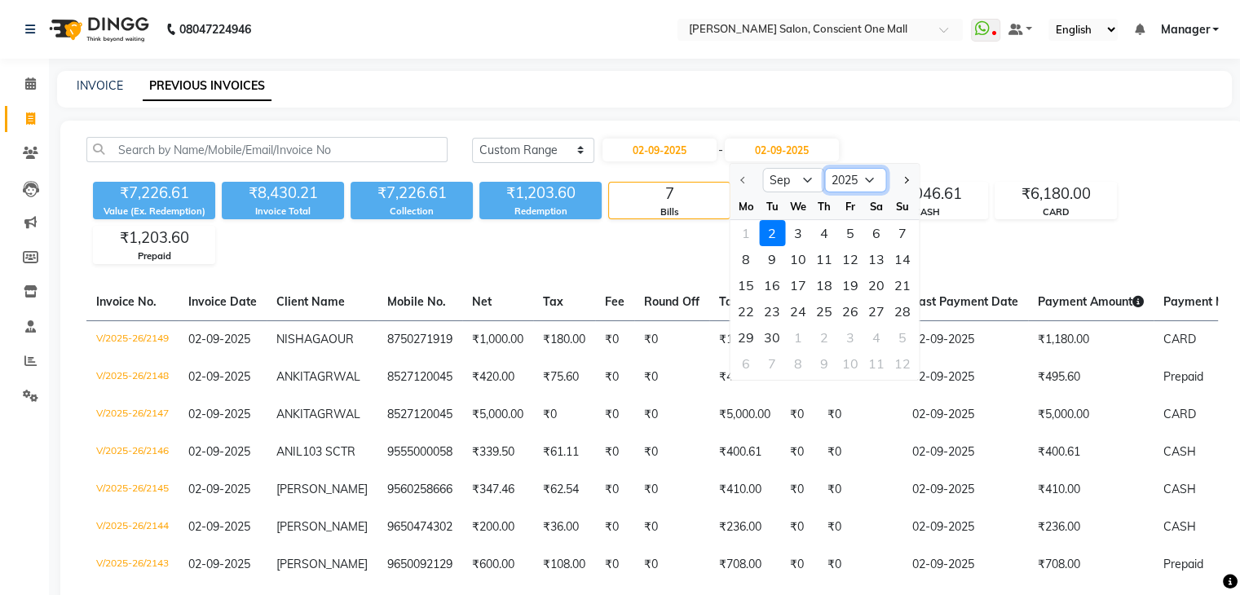
click at [867, 176] on select "2025 2026 2027 2028 2029 2030 2031 2032 2033 2034 2035" at bounding box center [855, 180] width 62 height 24
click at [824, 168] on select "2025 2026 2027 2028 2029 2030 2031 2032 2033 2034 2035" at bounding box center [855, 180] width 62 height 24
click at [745, 229] on div "1 2 3 4 5 6 7" at bounding box center [824, 233] width 189 height 26
click at [804, 181] on select "Sep Oct Nov Dec" at bounding box center [793, 180] width 62 height 24
click at [762, 168] on select "Sep Oct Nov Dec" at bounding box center [793, 180] width 62 height 24
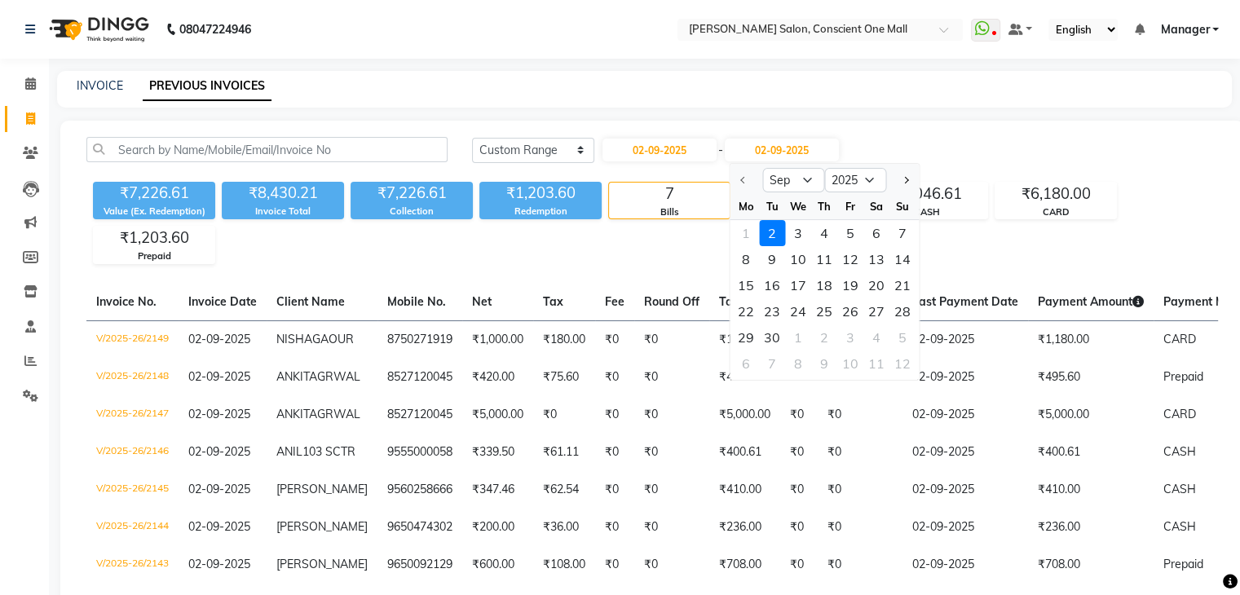
click at [744, 229] on div "1 2 3 4 5 6 7" at bounding box center [824, 233] width 189 height 26
click at [651, 148] on input "02-09-2025" at bounding box center [659, 150] width 114 height 23
select select "9"
select select "2025"
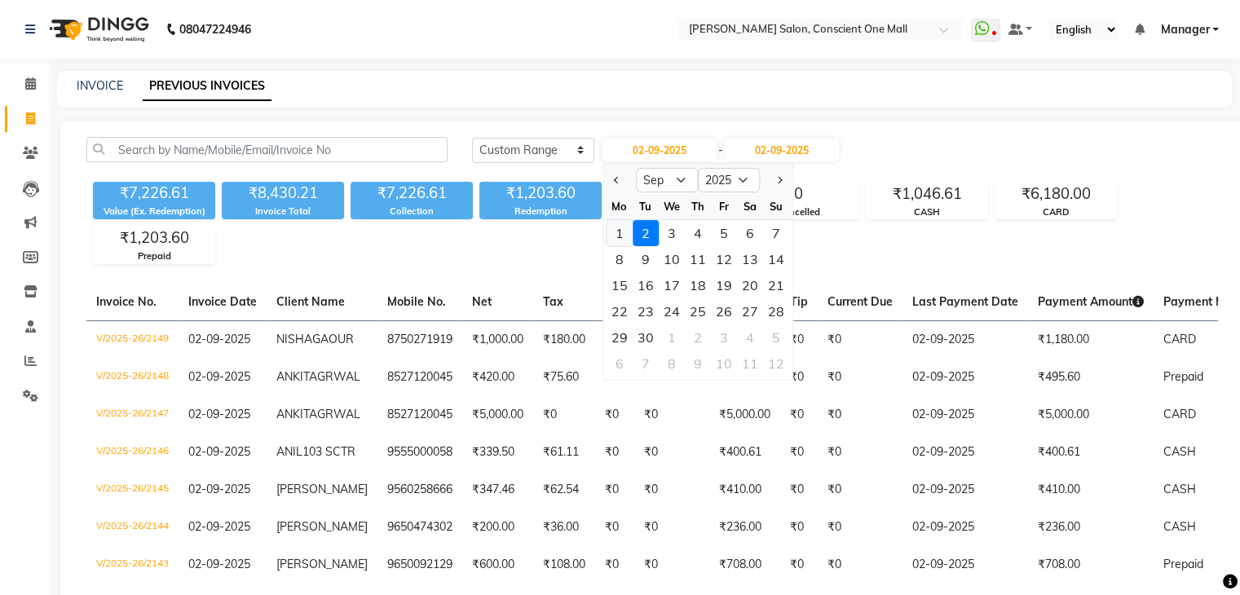
click at [620, 225] on div "1" at bounding box center [620, 233] width 26 height 26
type input "01-09-2025"
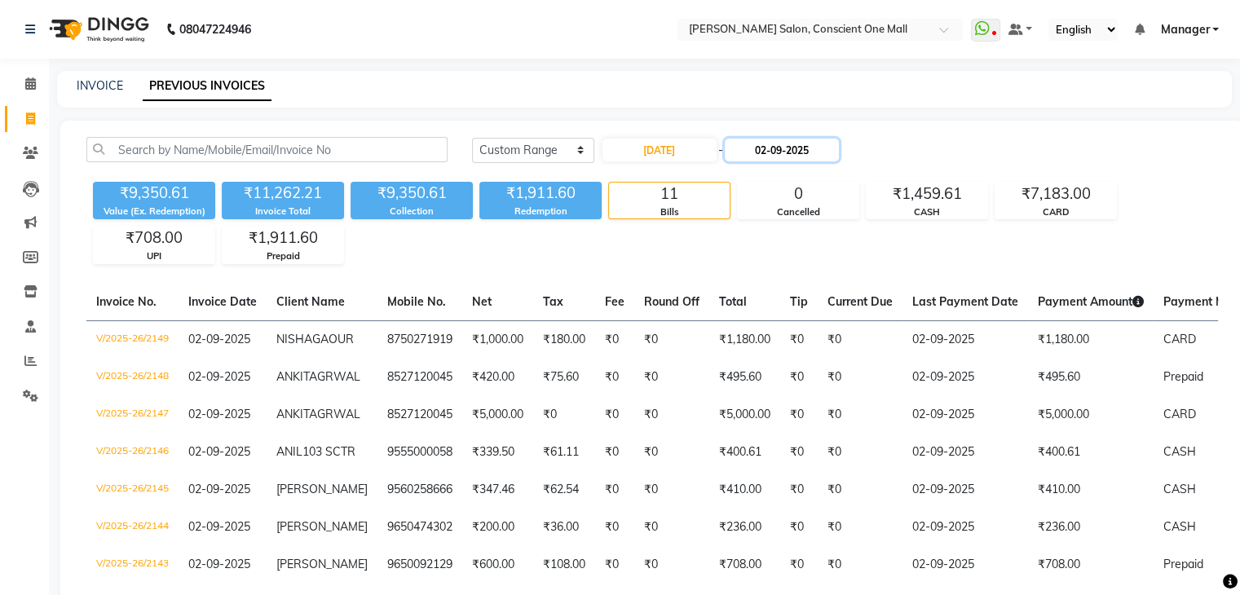
click at [767, 147] on input "02-09-2025" at bounding box center [782, 150] width 114 height 23
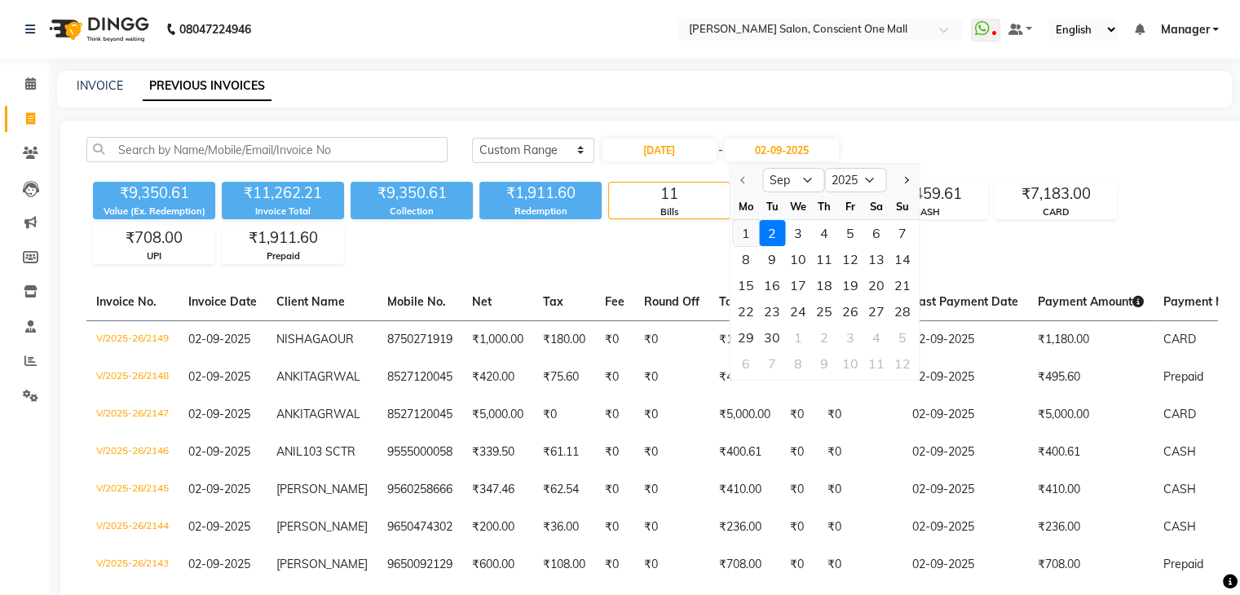
click at [746, 229] on div "1" at bounding box center [746, 233] width 26 height 26
type input "01-09-2025"
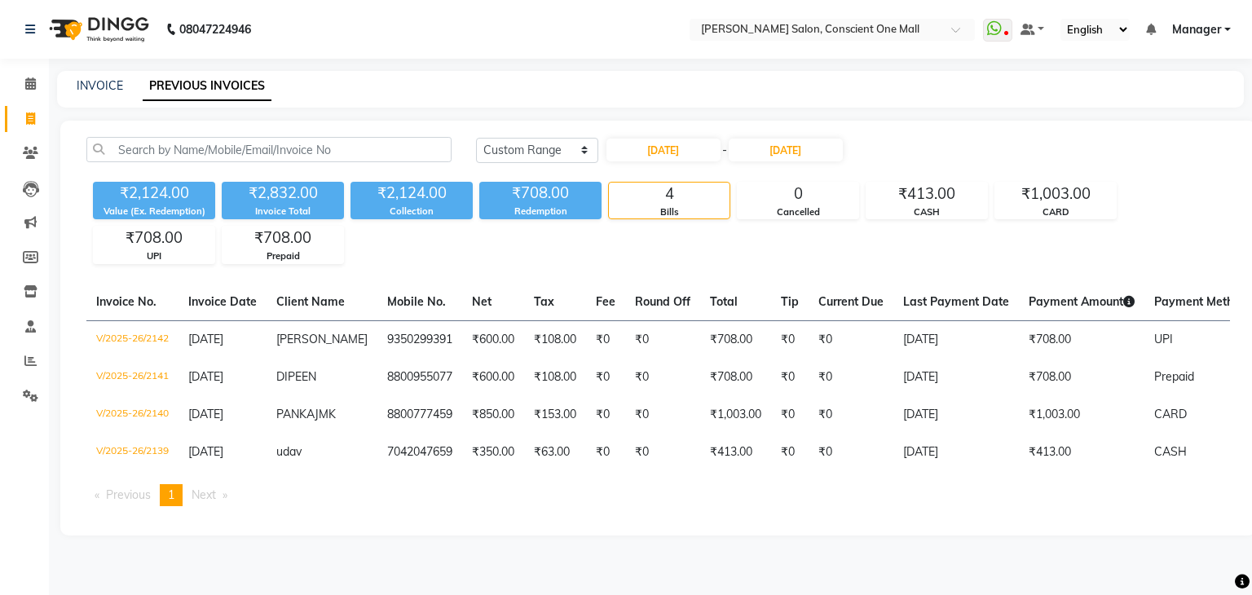
click at [904, 158] on div "Today Yesterday Custom Range 01-09-2025 - 01-09-2025" at bounding box center [853, 150] width 754 height 26
click at [94, 86] on link "INVOICE" at bounding box center [100, 85] width 46 height 15
select select "service"
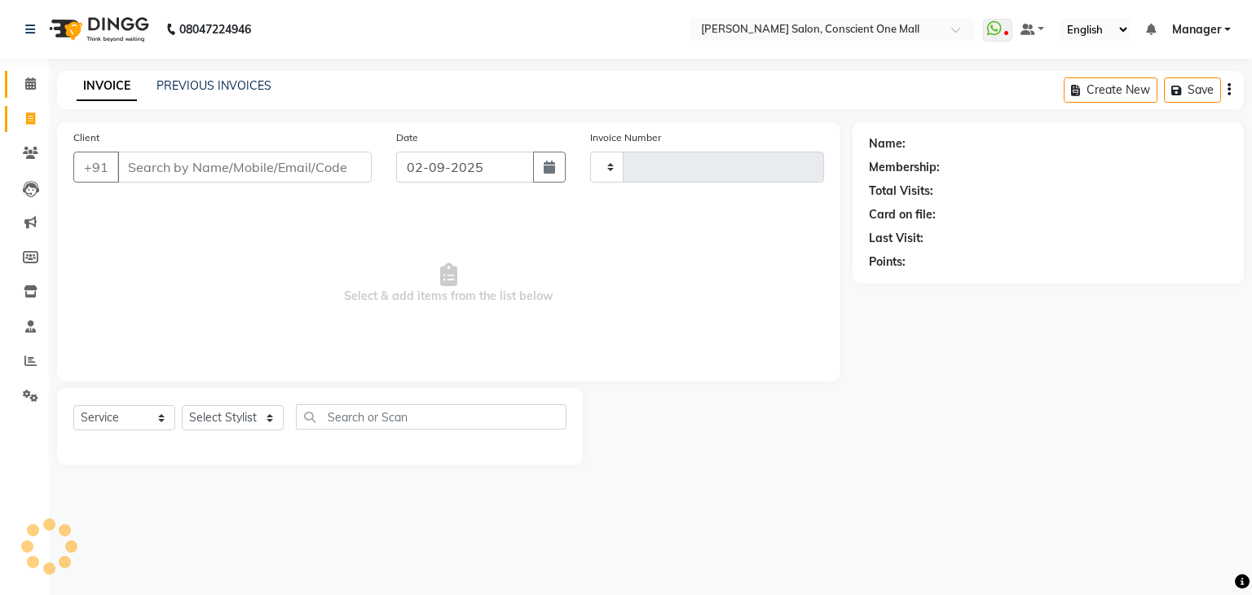
type input "2150"
select select "7575"
click at [669, 167] on select "V/2025 V/2025-26" at bounding box center [641, 167] width 102 height 31
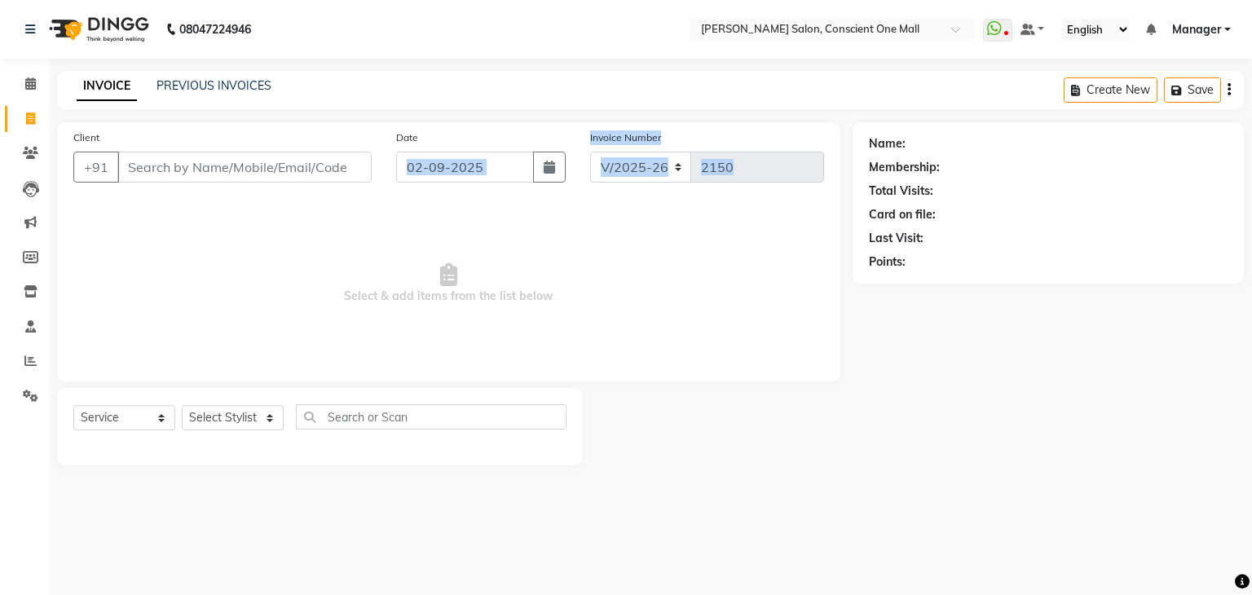
drag, startPoint x: 724, startPoint y: 235, endPoint x: 430, endPoint y: 171, distance: 301.1
click at [430, 171] on div "Client +91 Date 02-09-2025 Invoice Number V/2025 V/2025-26 2150 Select & add it…" at bounding box center [448, 251] width 783 height 259
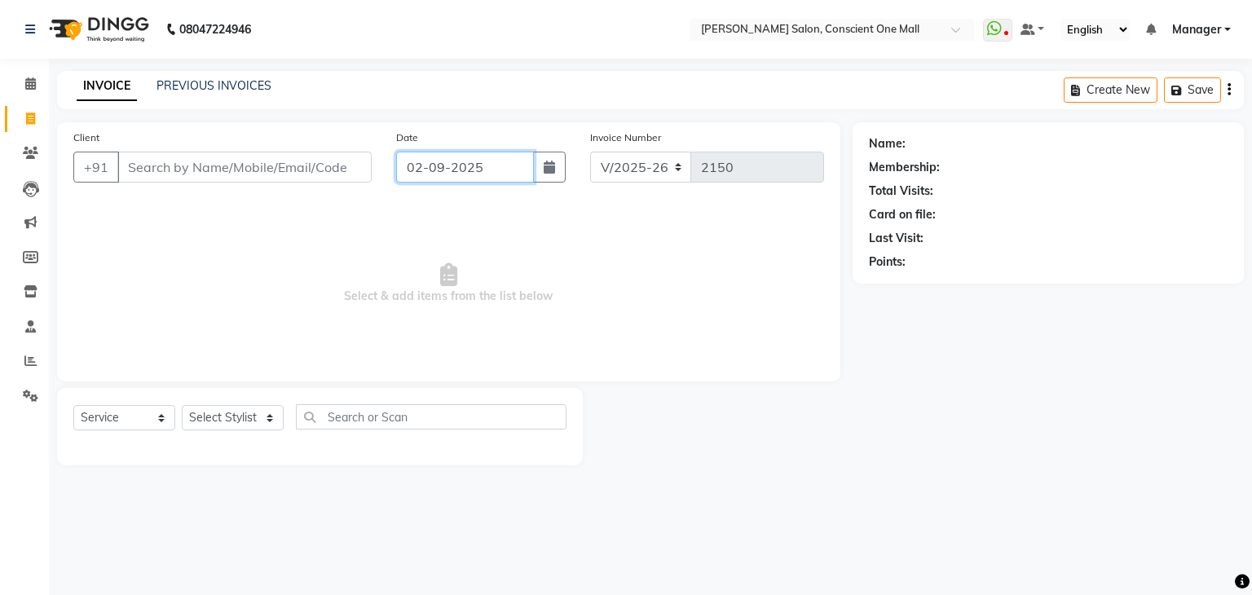
click at [430, 171] on input "02-09-2025" at bounding box center [465, 167] width 138 height 31
select select "9"
select select "2025"
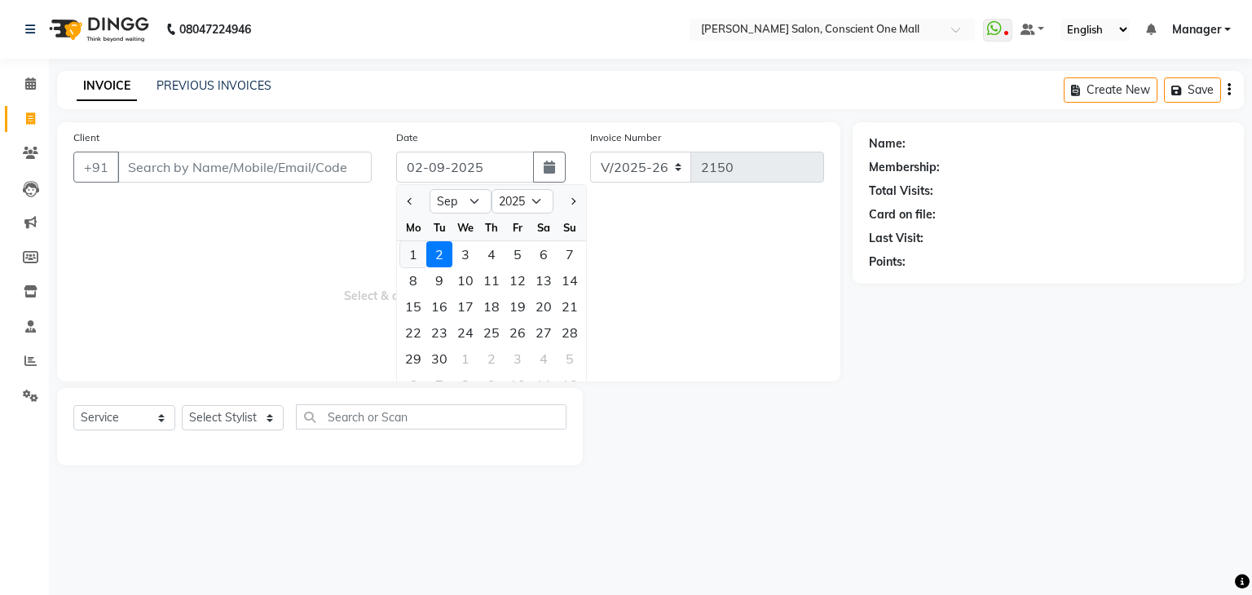
click at [412, 256] on div "1" at bounding box center [413, 254] width 26 height 26
type input "01-09-2025"
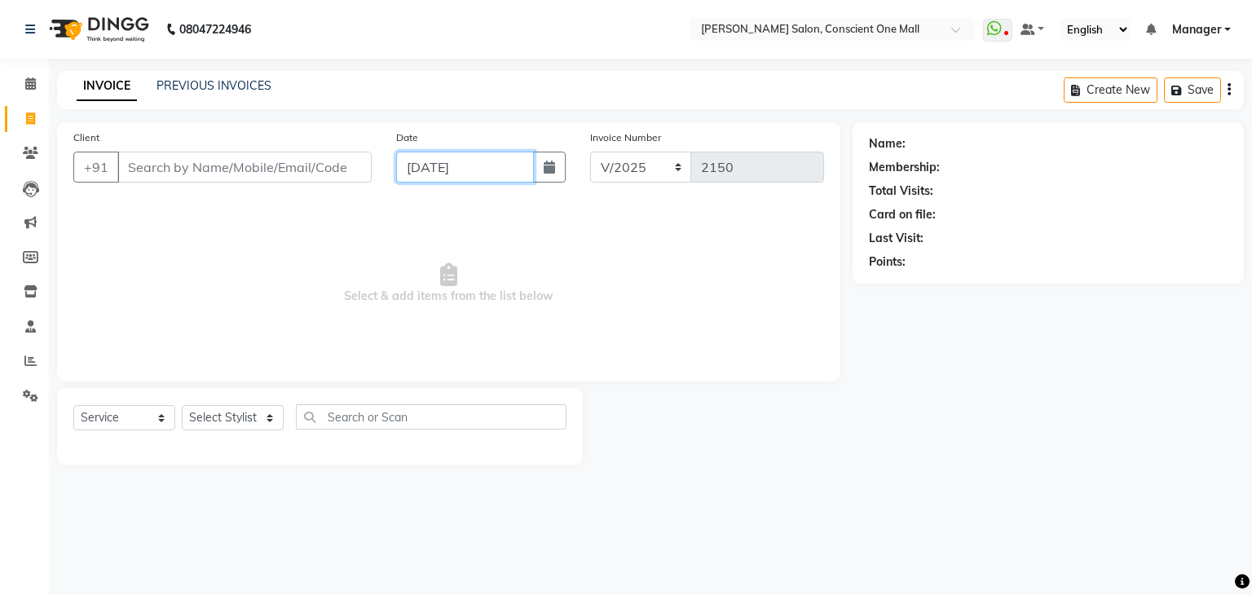
click at [427, 169] on input "01-09-2025" at bounding box center [465, 167] width 138 height 31
select select "9"
select select "2025"
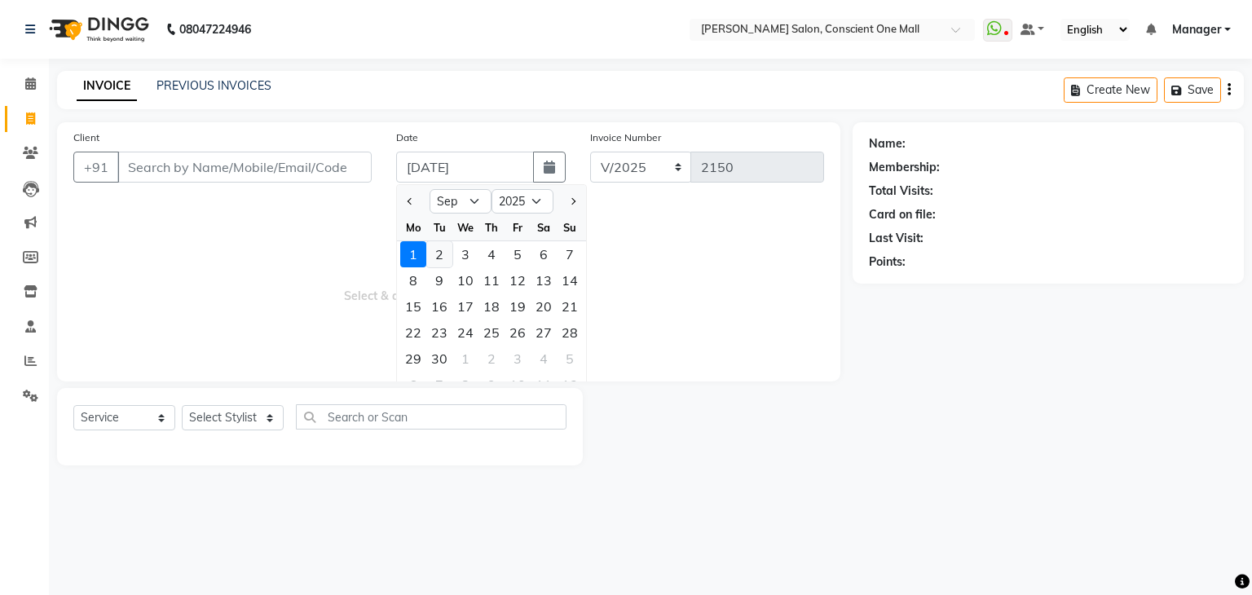
click at [440, 253] on div "2" at bounding box center [439, 254] width 26 height 26
type input "02-09-2025"
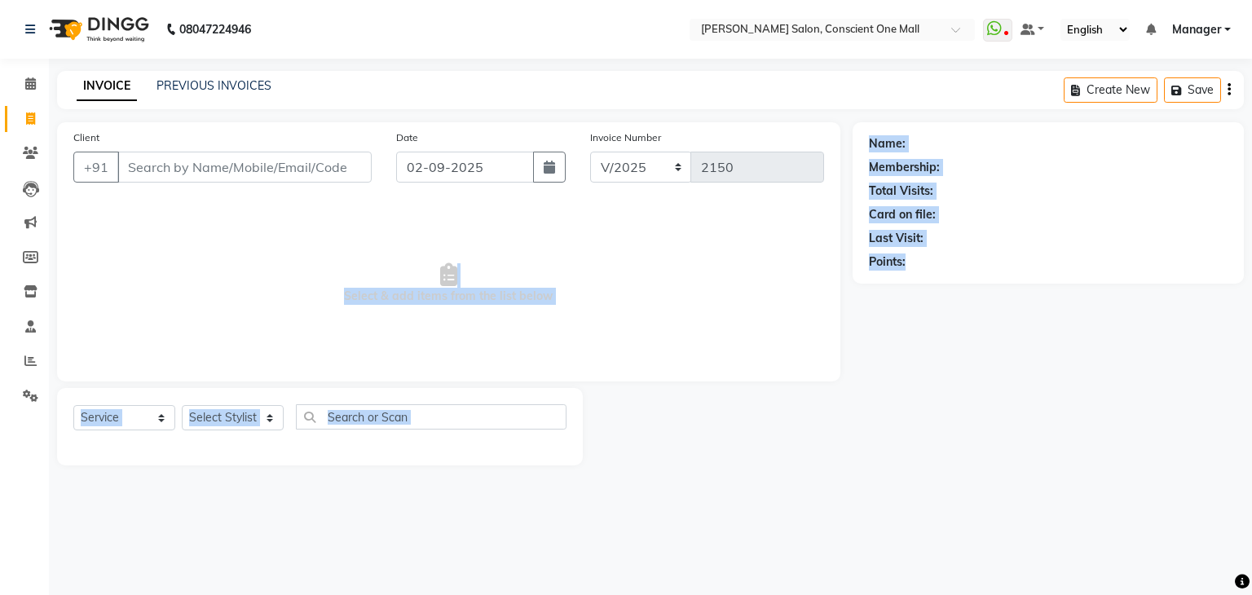
drag, startPoint x: 728, startPoint y: 242, endPoint x: 979, endPoint y: 415, distance: 304.8
click at [979, 415] on div "Client +91 Date 02-09-2025 Invoice Number V/2025 V/2025-26 2150 Select & add it…" at bounding box center [650, 293] width 1211 height 343
click at [979, 415] on div "Name: Membership: Total Visits: Card on file: Last Visit: Points:" at bounding box center [1055, 293] width 404 height 343
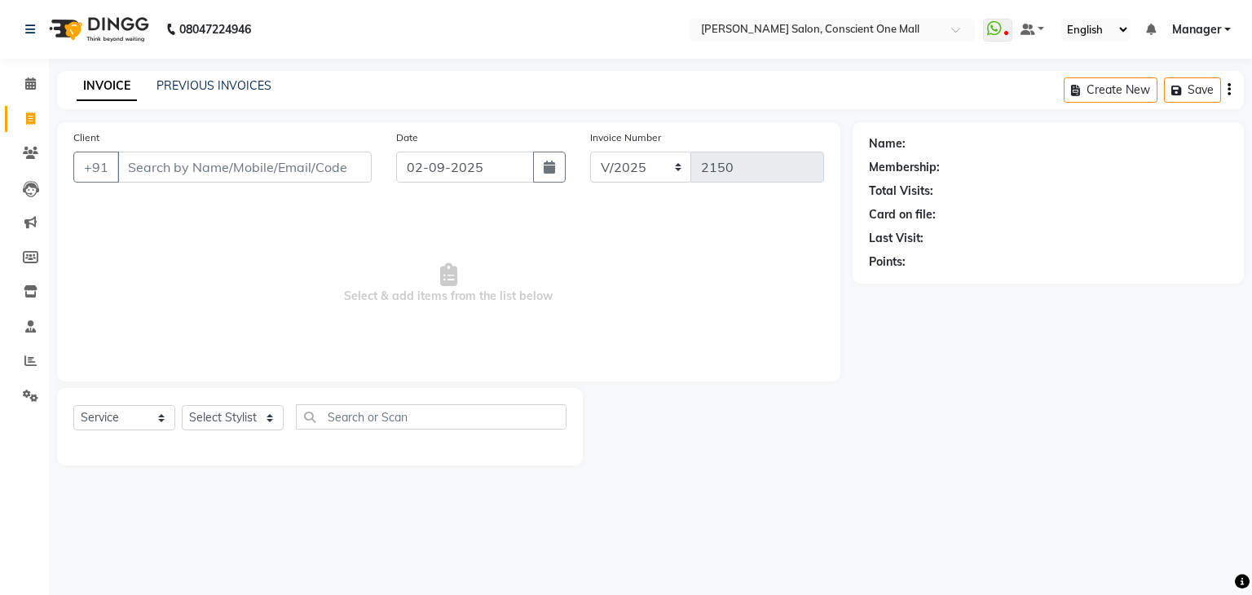
click at [192, 73] on div "INVOICE PREVIOUS INVOICES Create New Save" at bounding box center [650, 90] width 1187 height 38
click at [193, 81] on link "PREVIOUS INVOICES" at bounding box center [214, 85] width 115 height 15
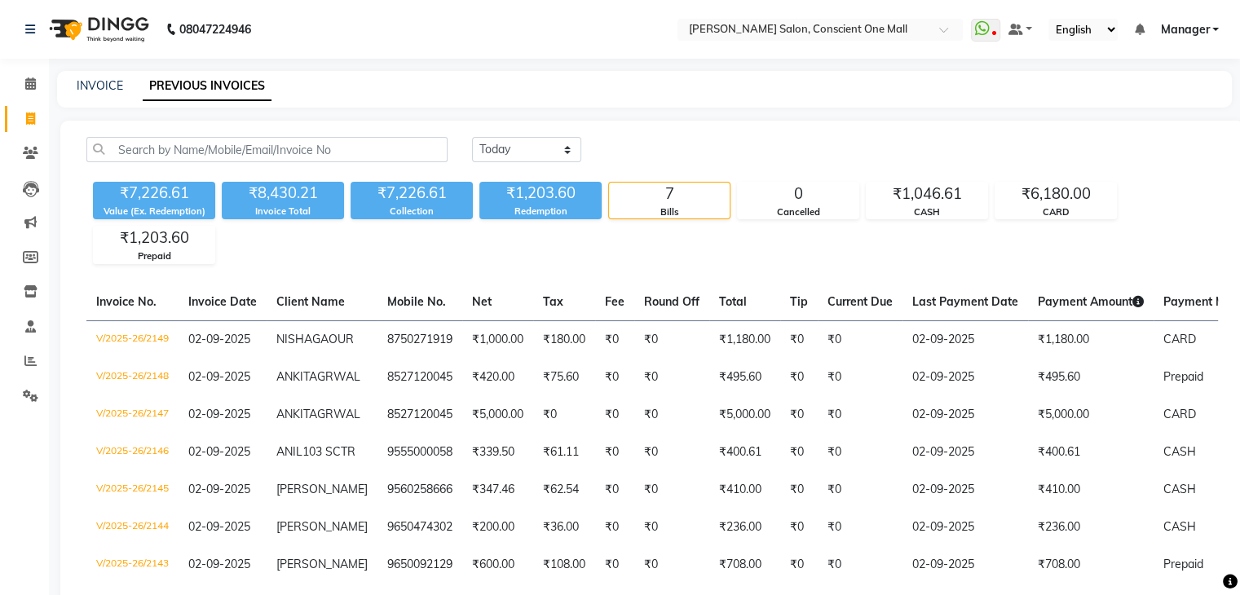
click at [636, 144] on div "Today Yesterday Custom Range" at bounding box center [845, 149] width 746 height 25
click at [574, 149] on select "Today Yesterday Custom Range" at bounding box center [526, 149] width 109 height 25
click at [472, 137] on select "Today Yesterday Custom Range" at bounding box center [526, 149] width 109 height 25
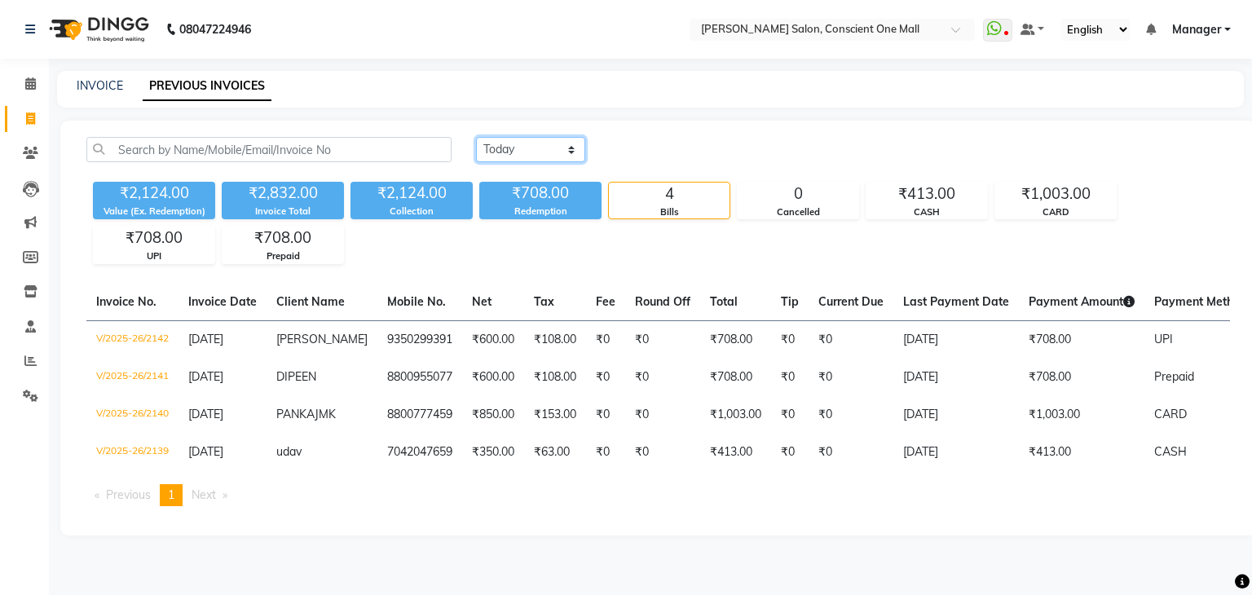
click at [571, 147] on select "Today Yesterday Custom Range" at bounding box center [530, 149] width 109 height 25
select select "range"
click at [476, 137] on select "Today Yesterday Custom Range" at bounding box center [530, 149] width 109 height 25
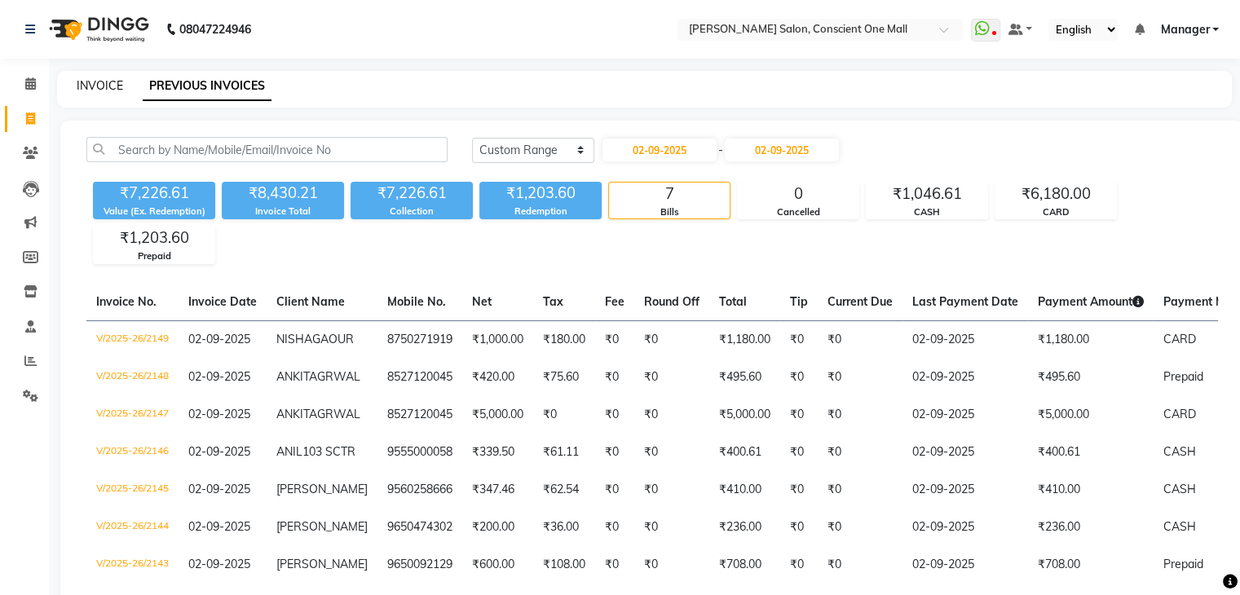
click at [104, 81] on link "INVOICE" at bounding box center [100, 85] width 46 height 15
select select "service"
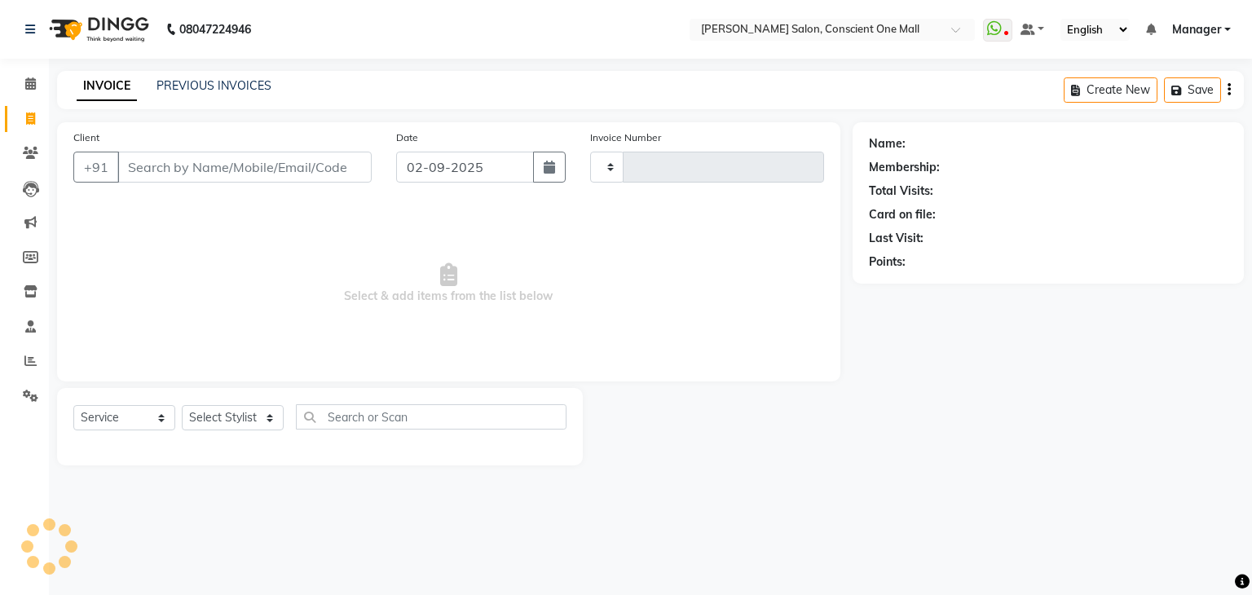
type input "2150"
select select "7575"
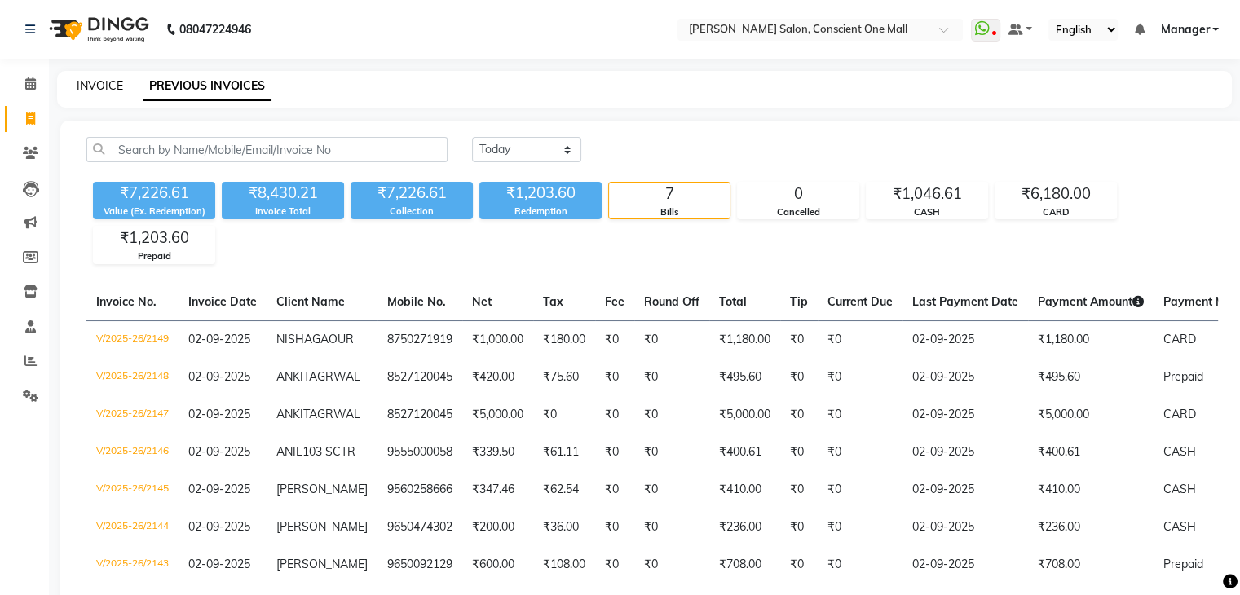
drag, startPoint x: 0, startPoint y: 0, endPoint x: 108, endPoint y: 85, distance: 137.0
click at [108, 85] on link "INVOICE" at bounding box center [100, 85] width 46 height 15
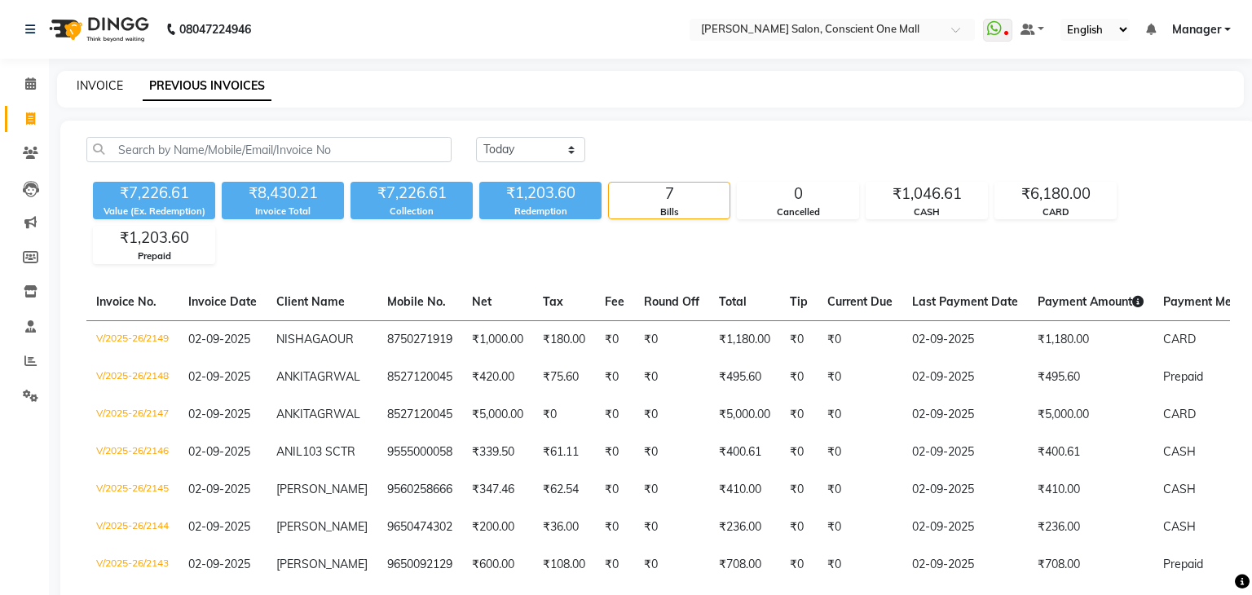
select select "service"
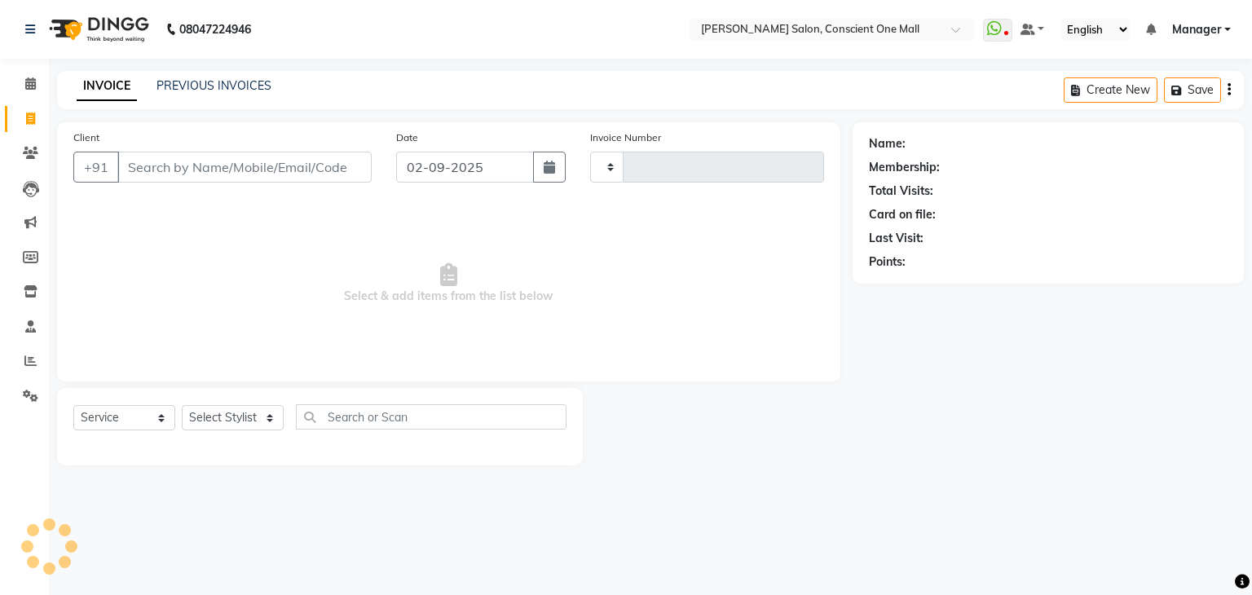
type input "2150"
select select "7575"
click at [27, 73] on link "Calendar" at bounding box center [24, 84] width 39 height 27
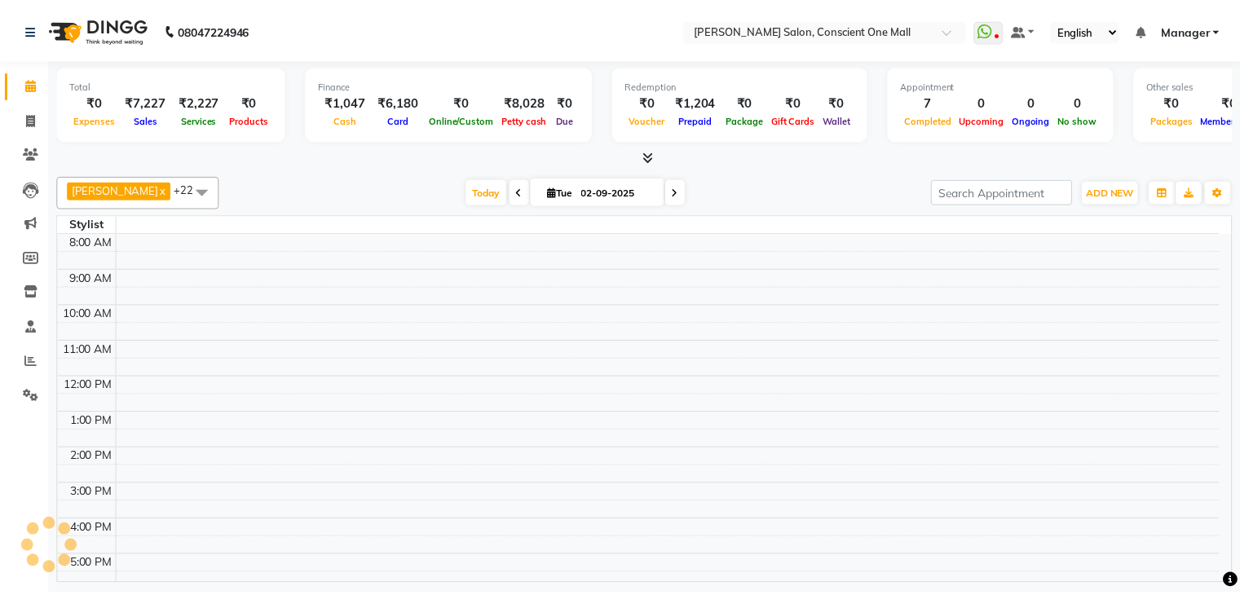
scroll to position [135, 0]
